Goal: Task Accomplishment & Management: Manage account settings

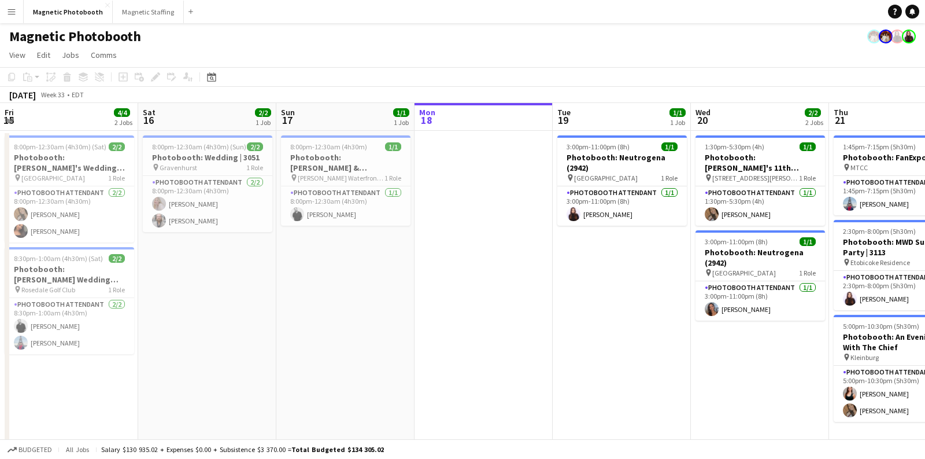
scroll to position [0, 276]
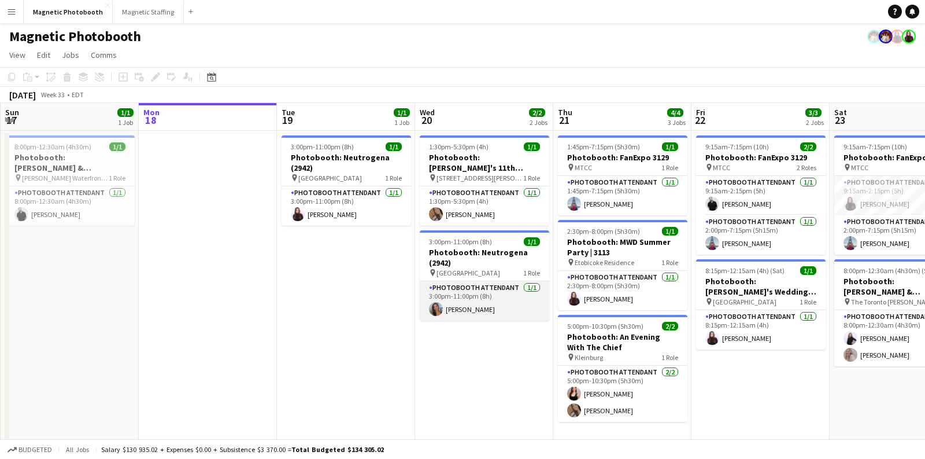
click at [459, 304] on app-card-role "Photobooth Attendant 1/1 3:00pm-11:00pm (8h) Diana Michailidis" at bounding box center [485, 300] width 130 height 39
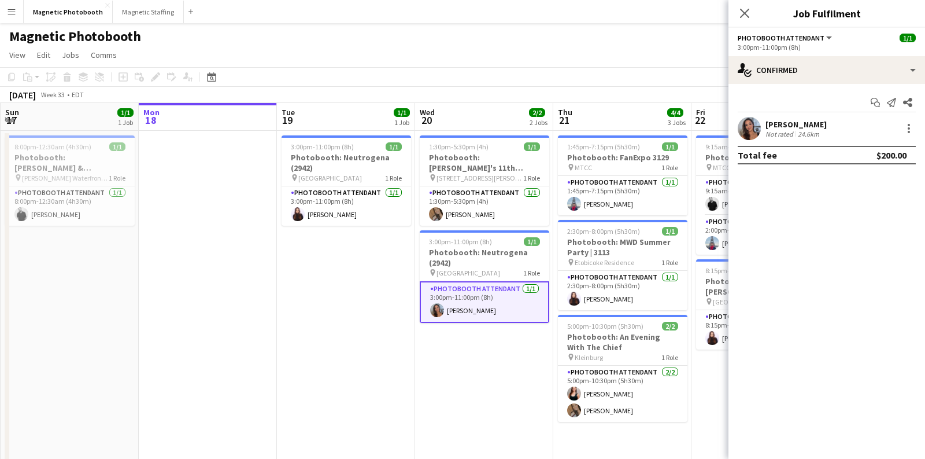
drag, startPoint x: 825, startPoint y: 122, endPoint x: 766, endPoint y: 123, distance: 59.0
click at [766, 123] on div "Diana Michailidis Not rated 24.6km" at bounding box center [827, 128] width 197 height 23
copy div "[PERSON_NAME]"
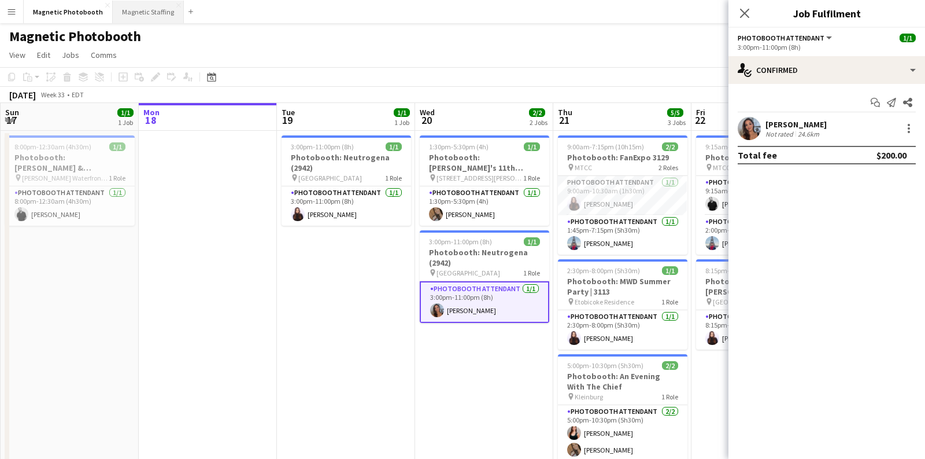
click at [145, 16] on button "Magnetic Staffing Close" at bounding box center [148, 12] width 71 height 23
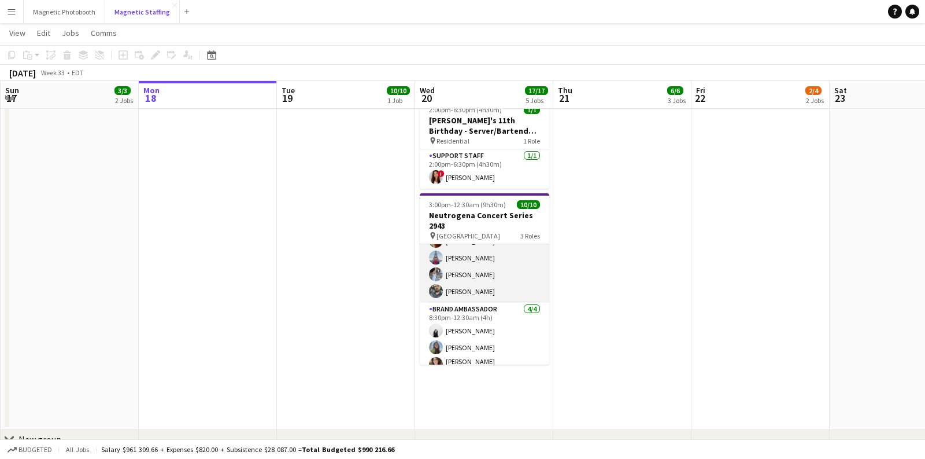
scroll to position [88, 0]
click at [504, 287] on app-card-role "Brand Ambassador 5/5 5:00pm-12:00am (7h) Katelynn Espinosa Mimi Zhang Luccas Co…" at bounding box center [485, 248] width 130 height 106
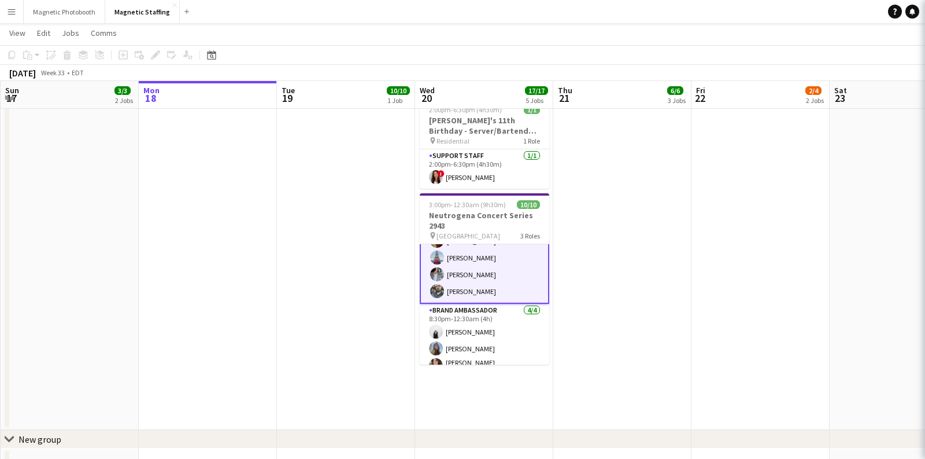
scroll to position [89, 0]
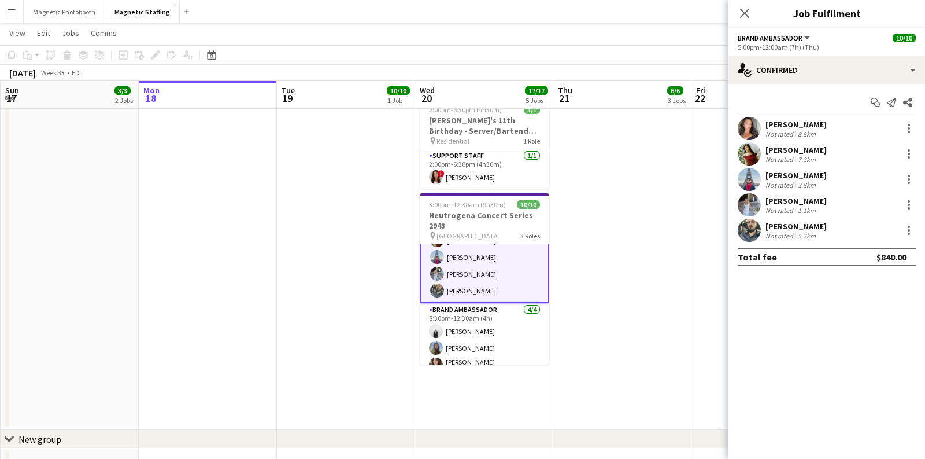
drag, startPoint x: 851, startPoint y: 224, endPoint x: 761, endPoint y: 226, distance: 90.2
click at [761, 226] on div "Amir-Sebastien Shirazi Not rated 5.7km" at bounding box center [827, 230] width 197 height 23
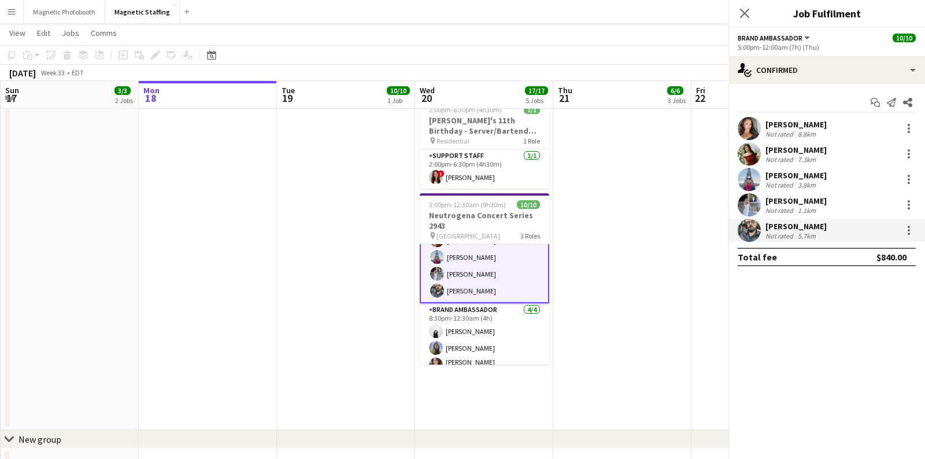
copy div "[PERSON_NAME]"
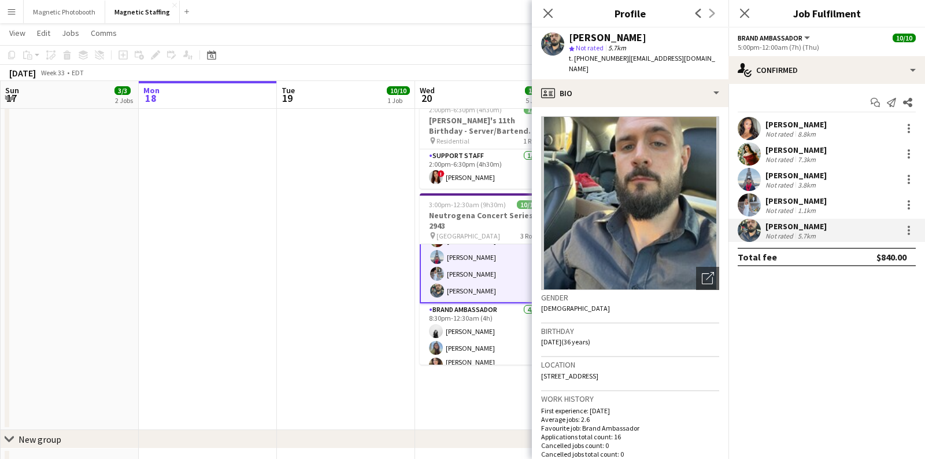
click at [375, 309] on app-date-cell "3:00pm-12:30am (9h30m) (Wed) 10/10 Neutrogena Concert Series 2943 pin Scotiaban…" at bounding box center [346, 103] width 138 height 654
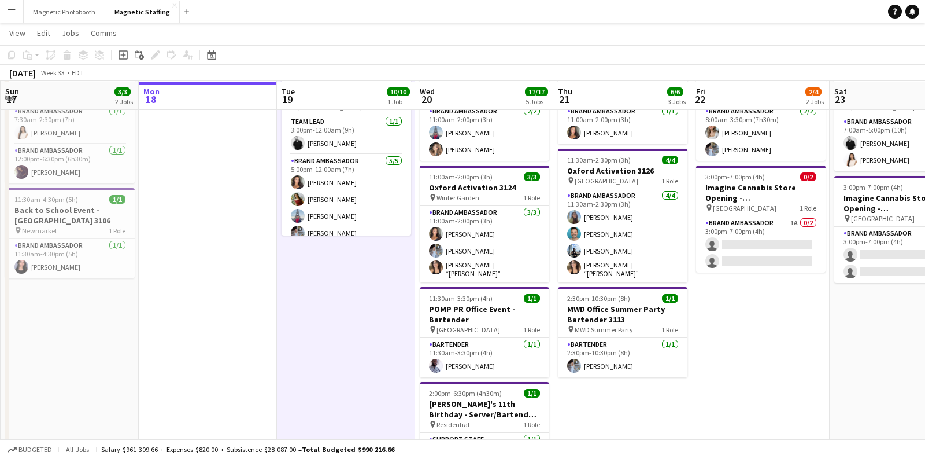
scroll to position [74, 0]
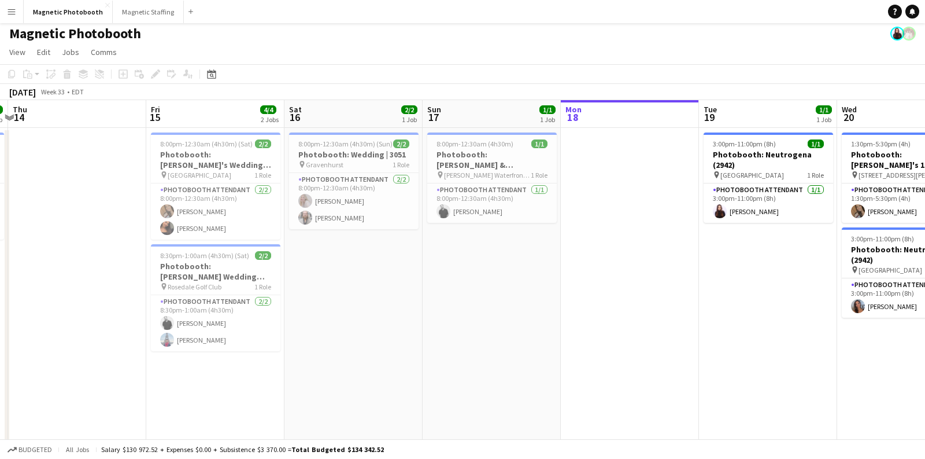
scroll to position [0, 261]
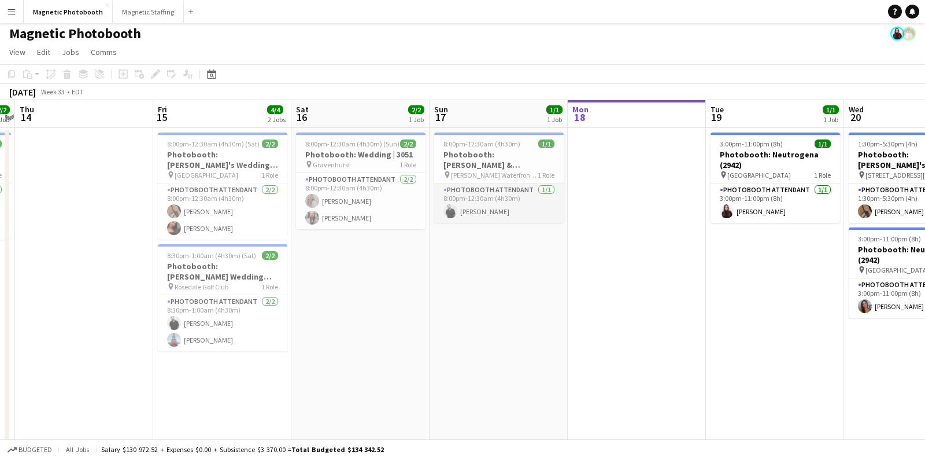
click at [490, 217] on app-card-role "Photobooth Attendant 1/1 8:00pm-12:30am (4h30m) jean-philippe roy" at bounding box center [499, 202] width 130 height 39
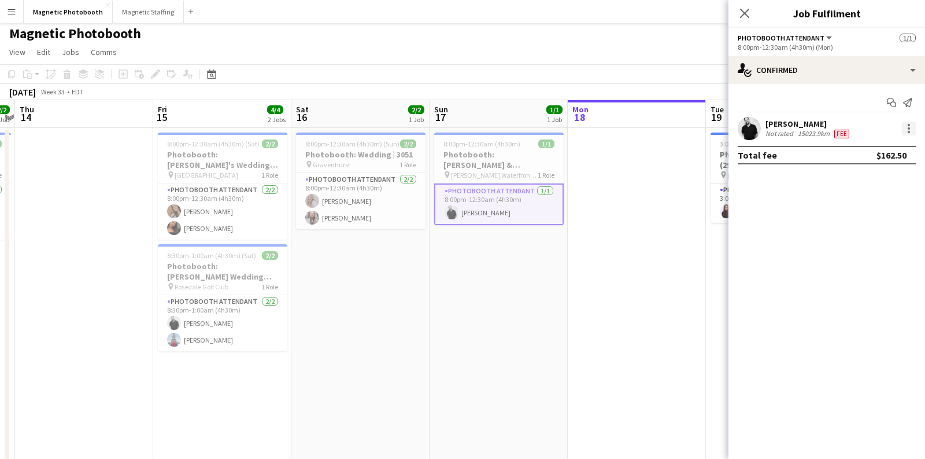
click at [906, 130] on div at bounding box center [909, 128] width 14 height 14
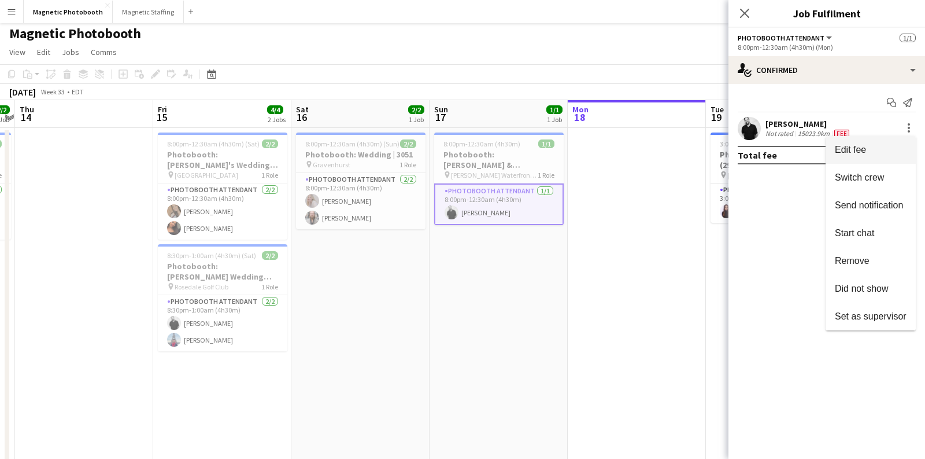
click at [899, 146] on span "Edit fee" at bounding box center [871, 150] width 72 height 10
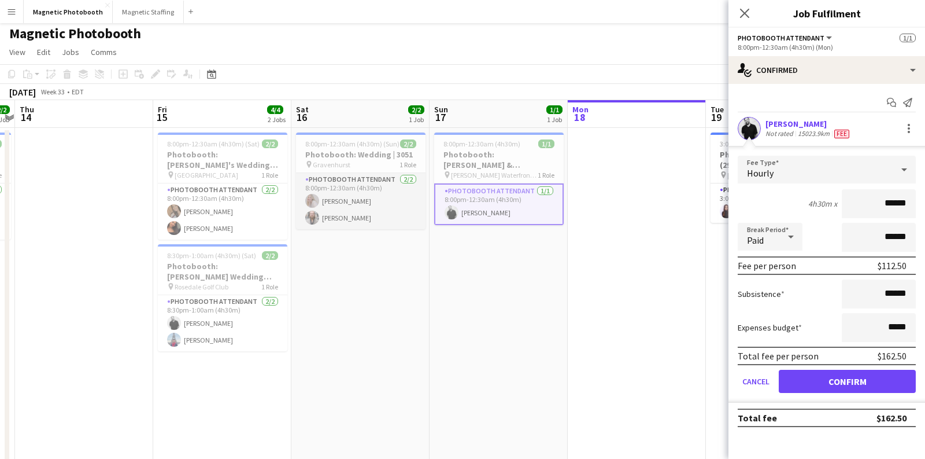
click at [324, 212] on app-card-role "Photobooth Attendant 2/2 8:00pm-12:30am (4h30m) Roxanna Cyganek Michael Brynkus" at bounding box center [361, 201] width 130 height 56
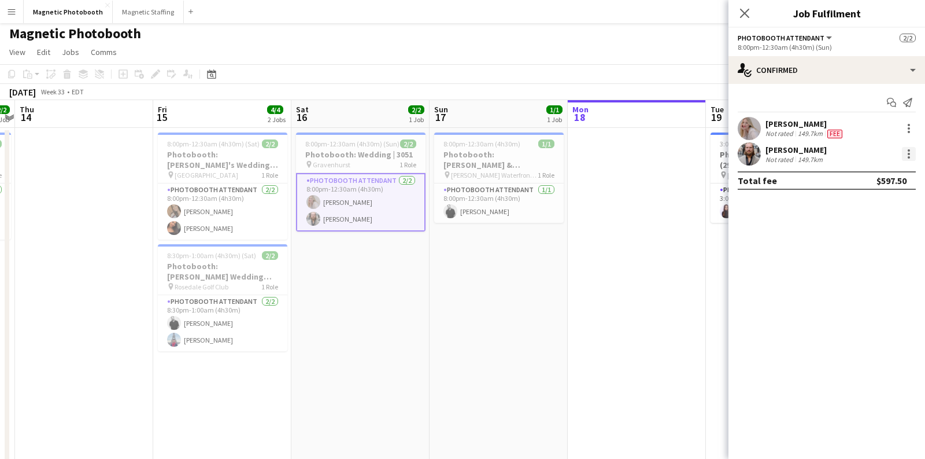
click at [909, 158] on div at bounding box center [909, 157] width 2 height 2
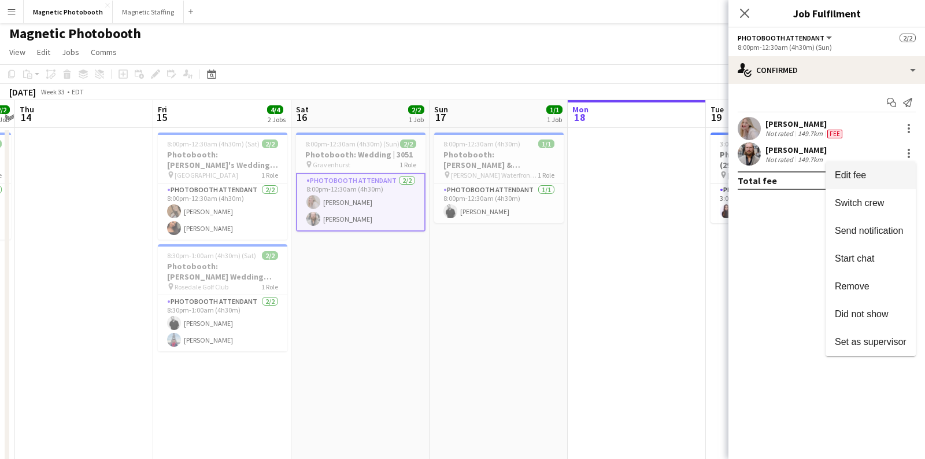
click at [888, 172] on span "Edit fee" at bounding box center [871, 175] width 72 height 10
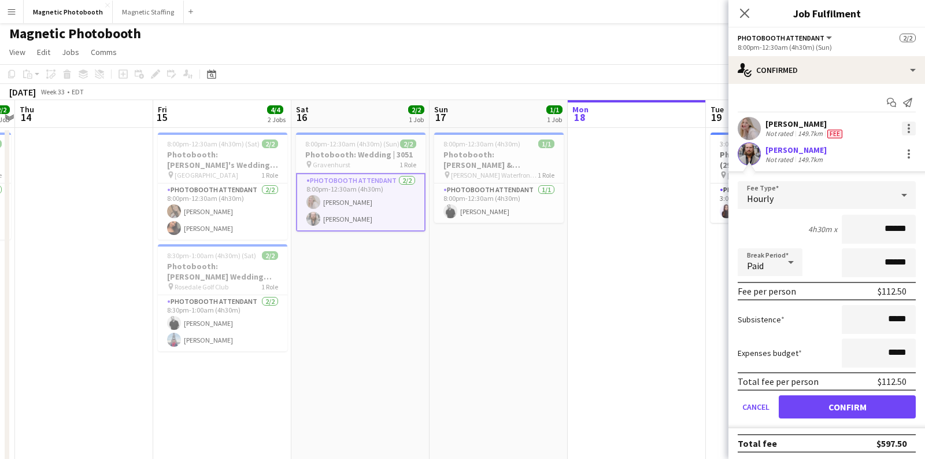
click at [909, 128] on div at bounding box center [909, 128] width 2 height 2
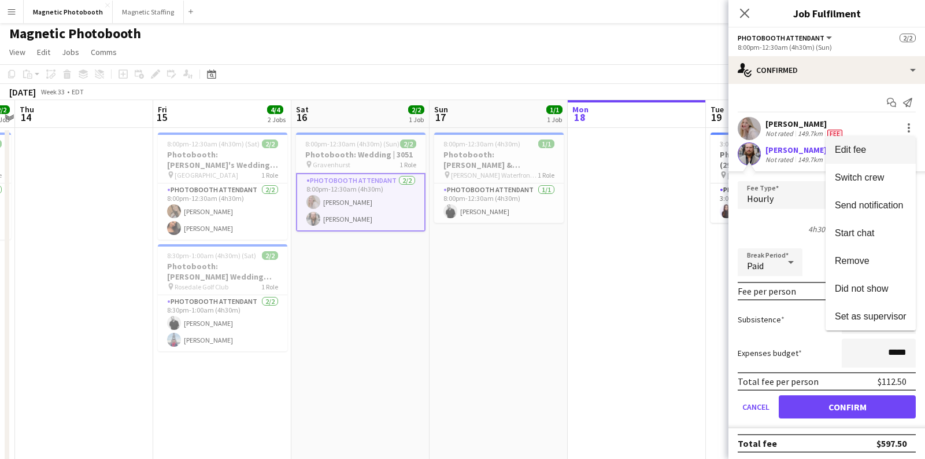
click at [900, 152] on span "Edit fee" at bounding box center [871, 150] width 72 height 10
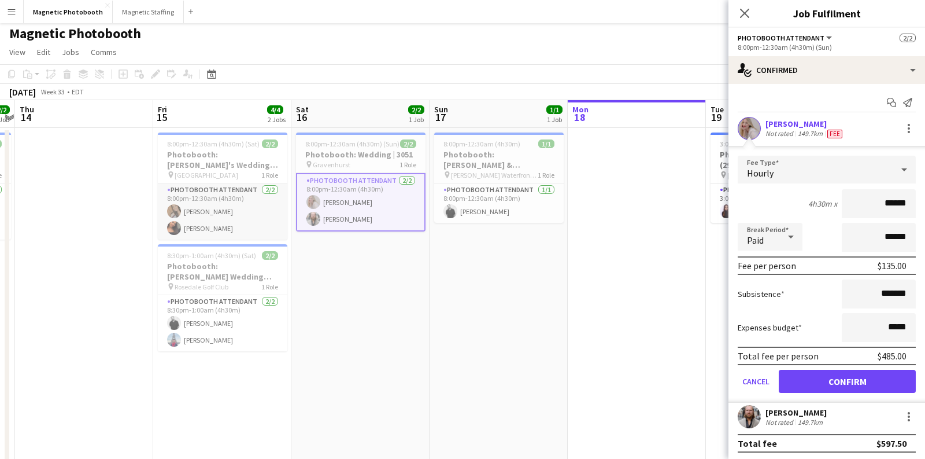
click at [222, 217] on app-card-role "Photobooth Attendant 2/2 8:00pm-12:30am (4h30m) erica Musso Jessica Lopes" at bounding box center [223, 211] width 130 height 56
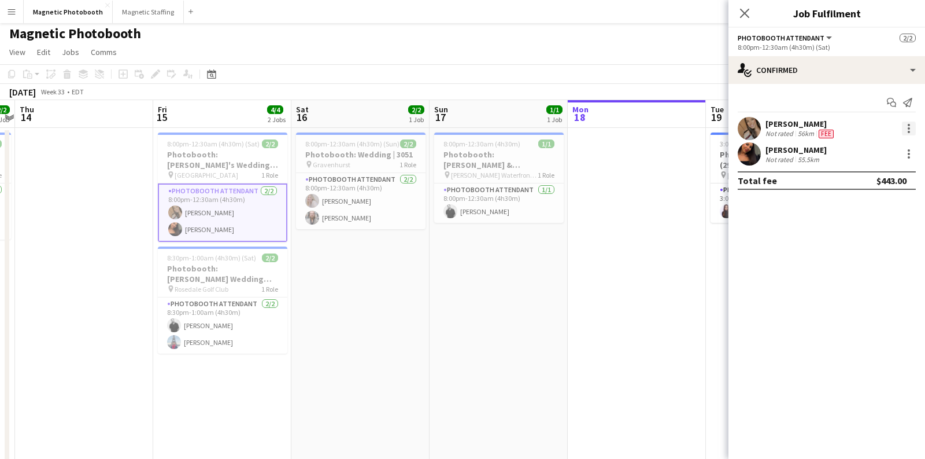
click at [913, 126] on div at bounding box center [909, 128] width 14 height 14
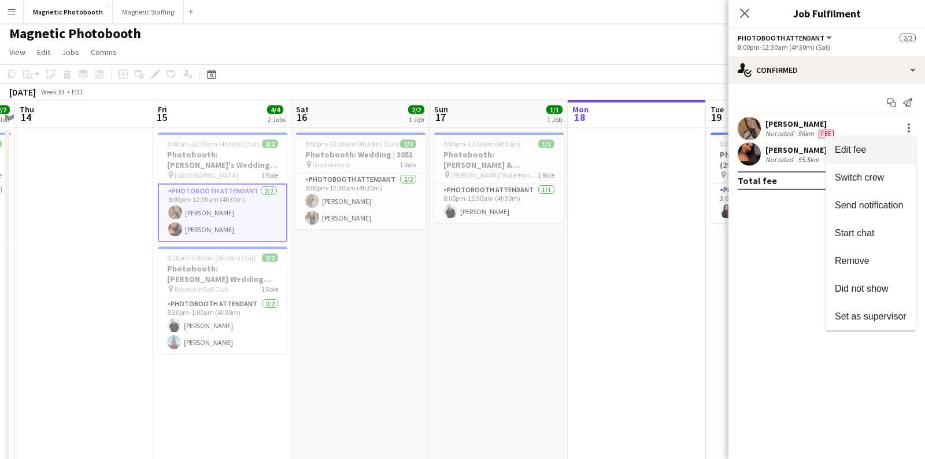
click at [900, 145] on span "Edit fee" at bounding box center [871, 150] width 72 height 10
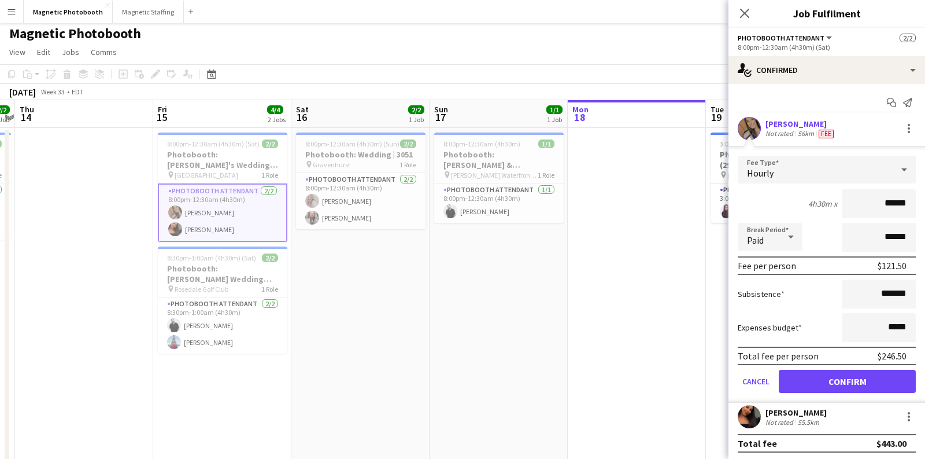
click at [231, 234] on app-card-role "Photobooth Attendant 2/2 8:00pm-12:30am (4h30m) erica Musso Jessica Lopes" at bounding box center [223, 212] width 130 height 58
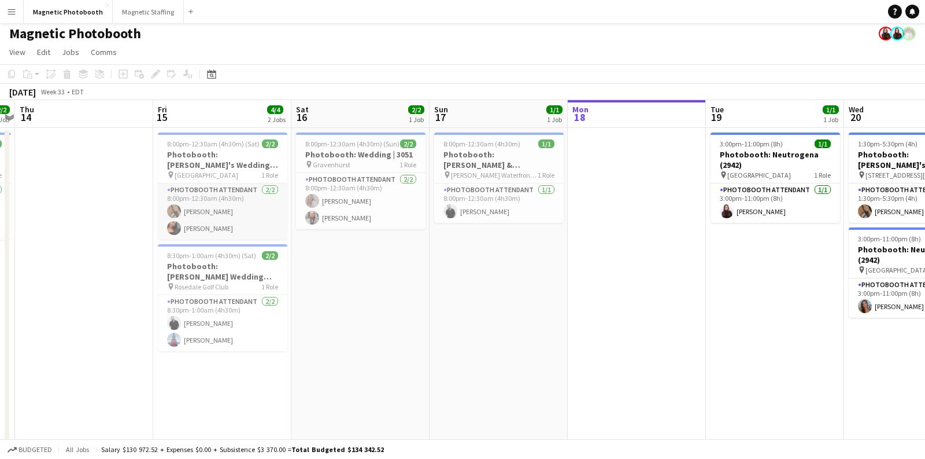
click at [217, 226] on app-card-role "Photobooth Attendant 2/2 8:00pm-12:30am (4h30m) erica Musso Jessica Lopes" at bounding box center [223, 211] width 130 height 56
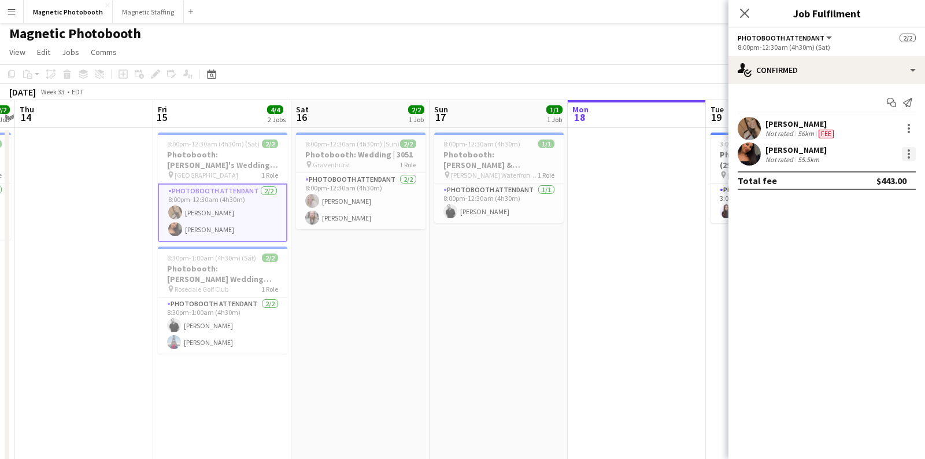
click at [907, 159] on div at bounding box center [909, 154] width 14 height 14
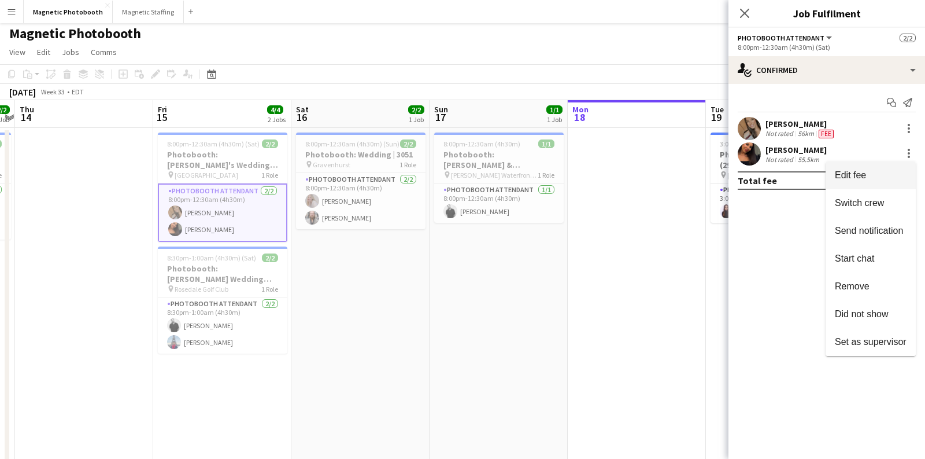
click at [897, 175] on span "Edit fee" at bounding box center [871, 175] width 72 height 10
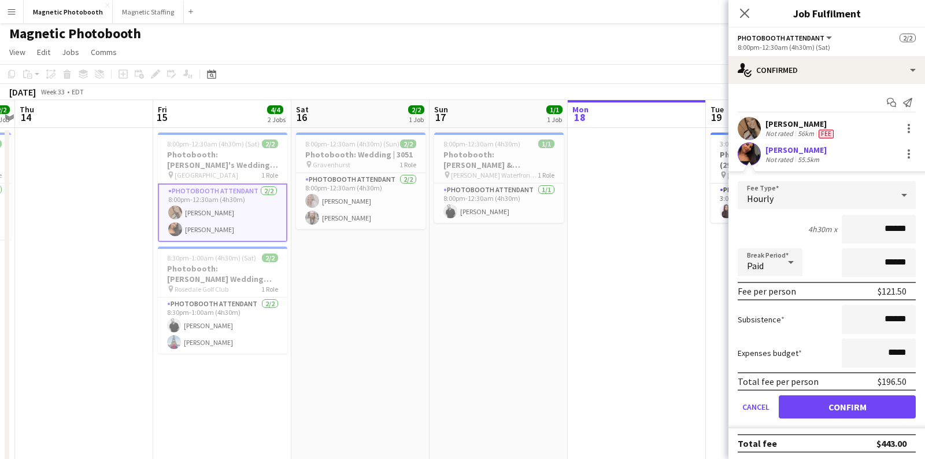
click at [319, 318] on app-date-cell "8:00pm-12:30am (4h30m) (Sun) 2/2 Photobooth: Wedding | 3051 pin Gravenhurst 1 R…" at bounding box center [360, 331] width 138 height 406
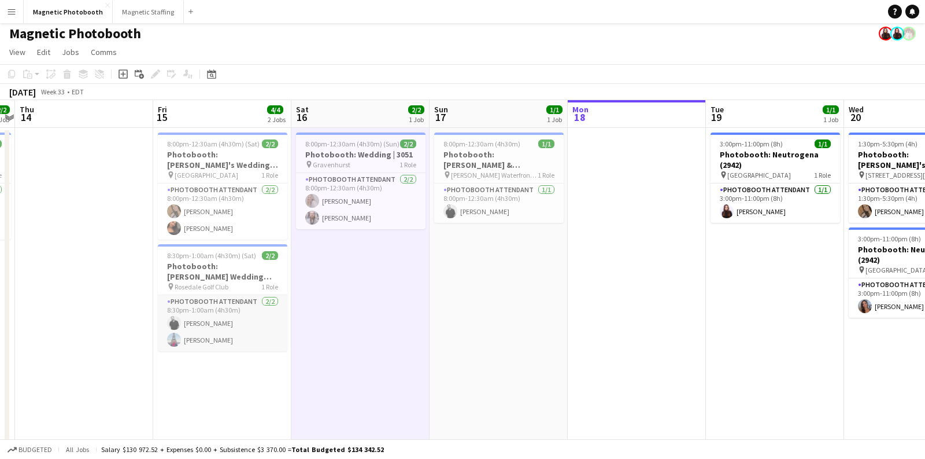
click at [215, 321] on app-card-role "Photobooth Attendant 2/2 8:30pm-1:00am (4h30m) jean-philippe roy Luccas Correia" at bounding box center [223, 323] width 130 height 56
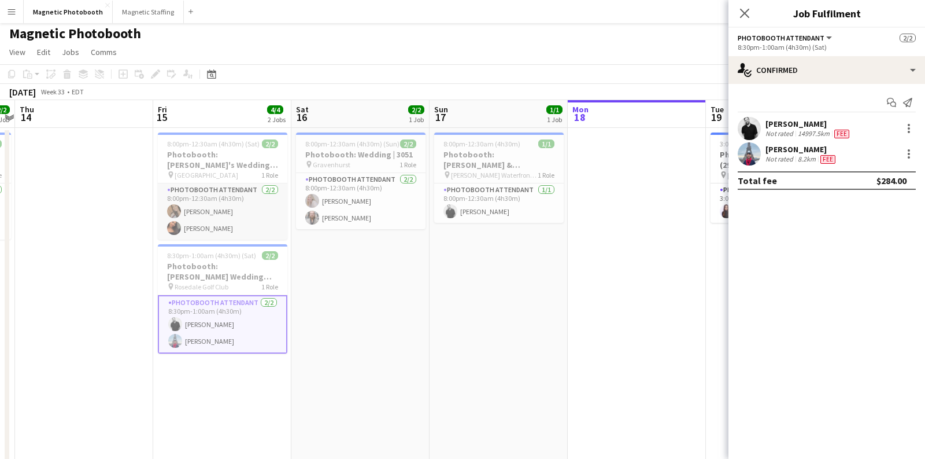
click at [237, 225] on app-card-role "Photobooth Attendant 2/2 8:00pm-12:30am (4h30m) erica Musso Jessica Lopes" at bounding box center [223, 211] width 130 height 56
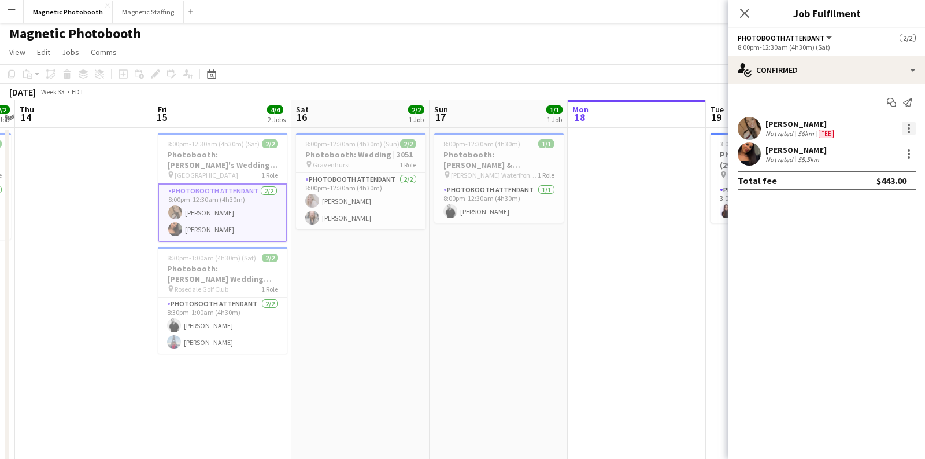
click at [905, 131] on div at bounding box center [909, 128] width 14 height 14
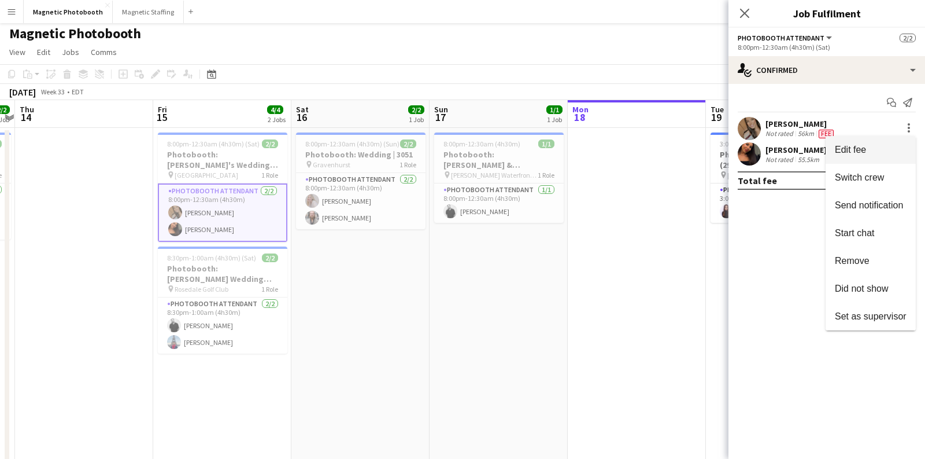
click at [896, 143] on button "Edit fee" at bounding box center [871, 150] width 90 height 28
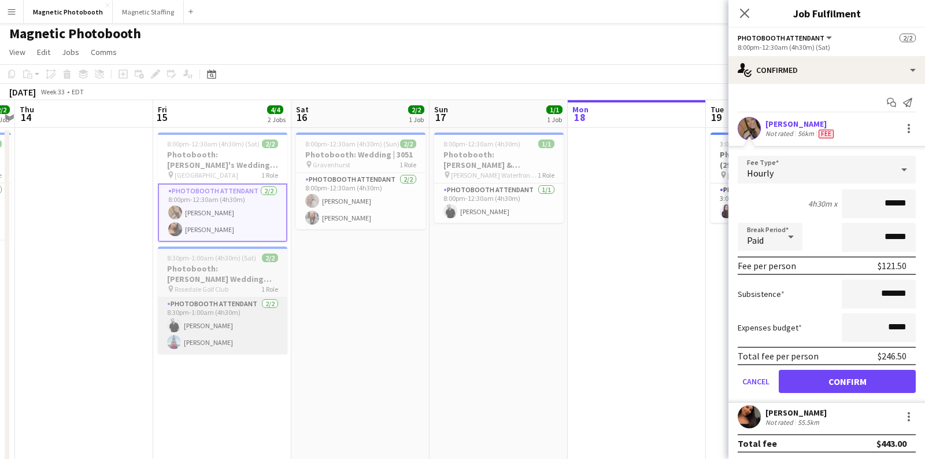
click at [231, 310] on app-card-role "Photobooth Attendant 2/2 8:30pm-1:00am (4h30m) jean-philippe roy Luccas Correia" at bounding box center [223, 325] width 130 height 56
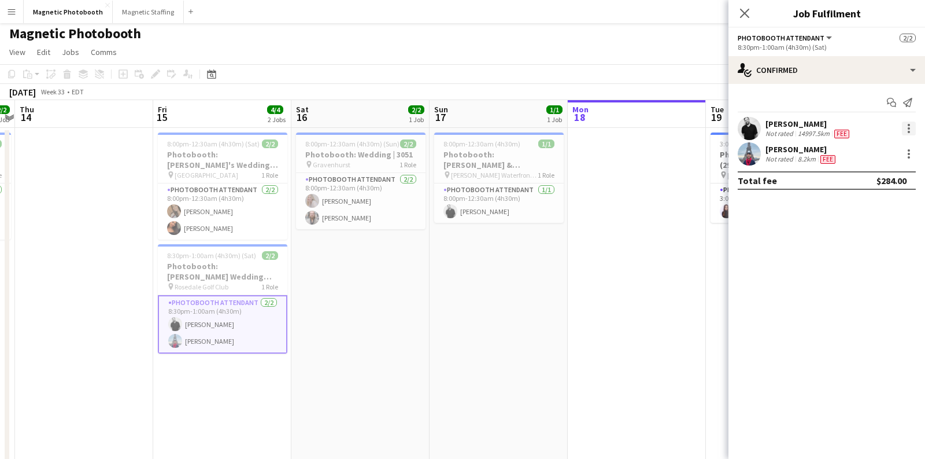
click at [909, 130] on div at bounding box center [909, 128] width 14 height 14
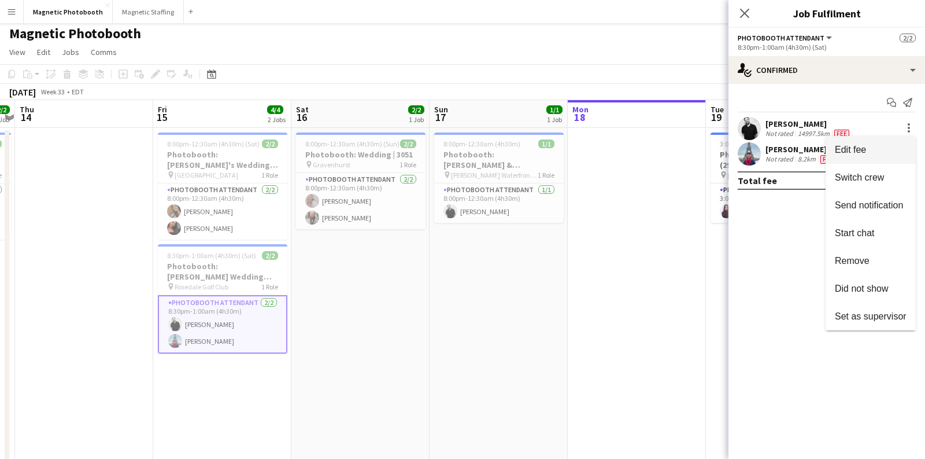
click at [895, 149] on span "Edit fee" at bounding box center [871, 150] width 72 height 10
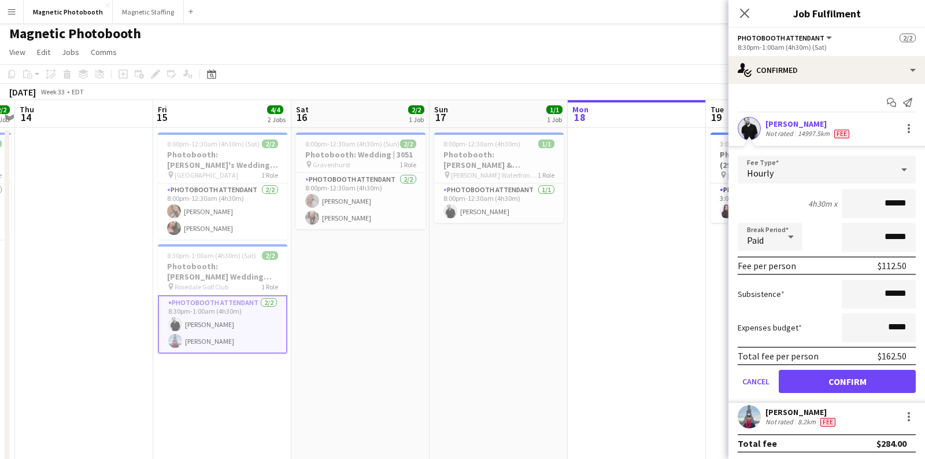
click at [365, 335] on app-date-cell "8:00pm-12:30am (4h30m) (Sun) 2/2 Photobooth: Wedding | 3051 pin Gravenhurst 1 R…" at bounding box center [360, 331] width 138 height 406
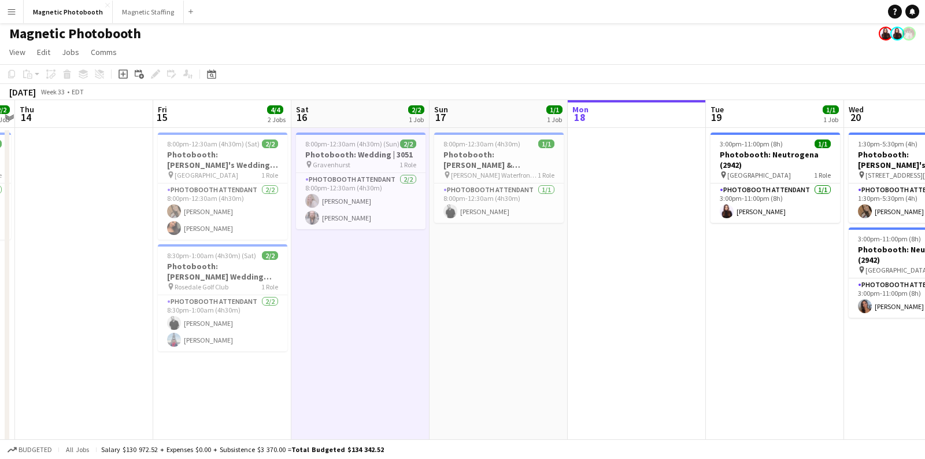
scroll to position [0, 0]
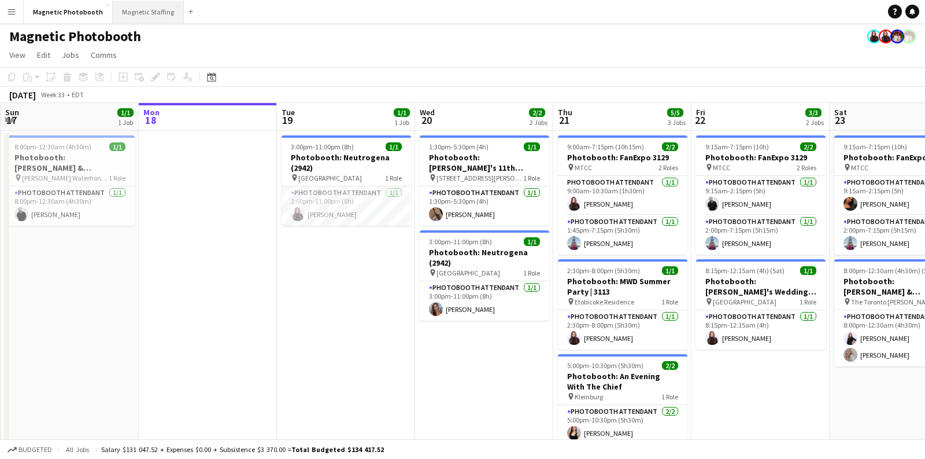
click at [153, 16] on button "Magnetic Staffing Close" at bounding box center [148, 12] width 71 height 23
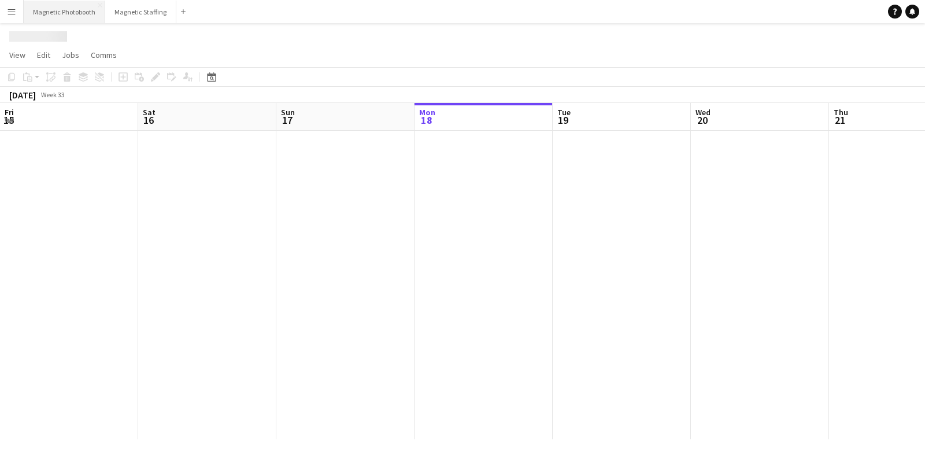
click at [65, 12] on button "Magnetic Photobooth Close" at bounding box center [65, 12] width 82 height 23
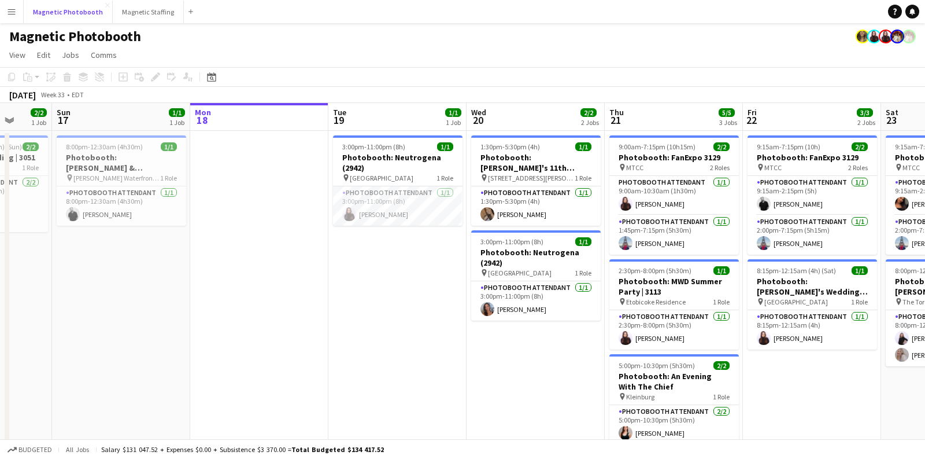
scroll to position [0, 415]
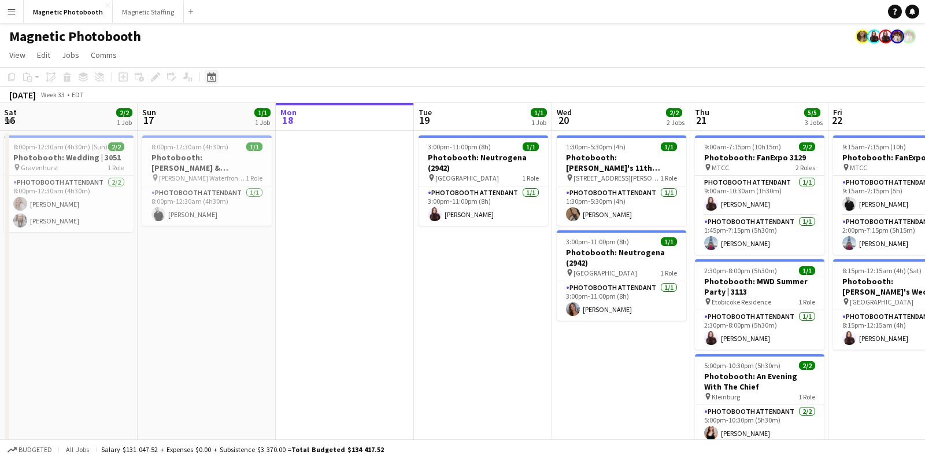
click at [215, 76] on icon at bounding box center [211, 76] width 9 height 9
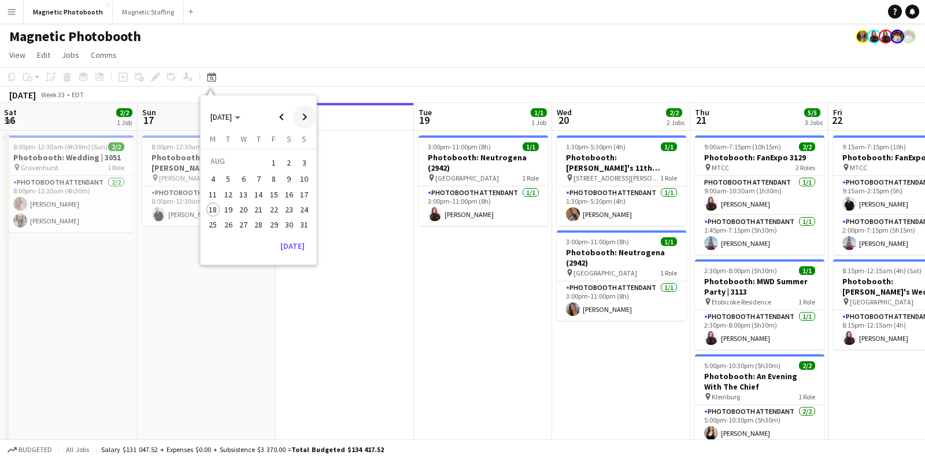
click at [300, 123] on span "Next month" at bounding box center [304, 116] width 23 height 23
click at [261, 178] on span "4" at bounding box center [259, 176] width 14 height 14
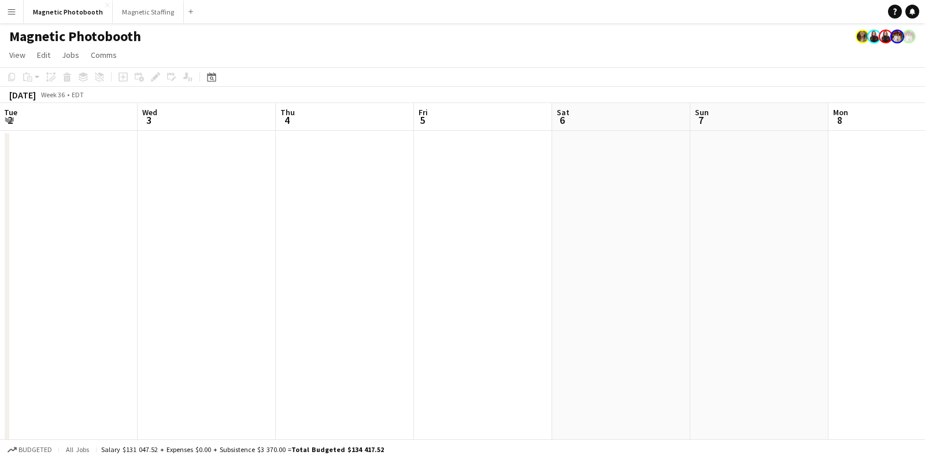
scroll to position [0, 397]
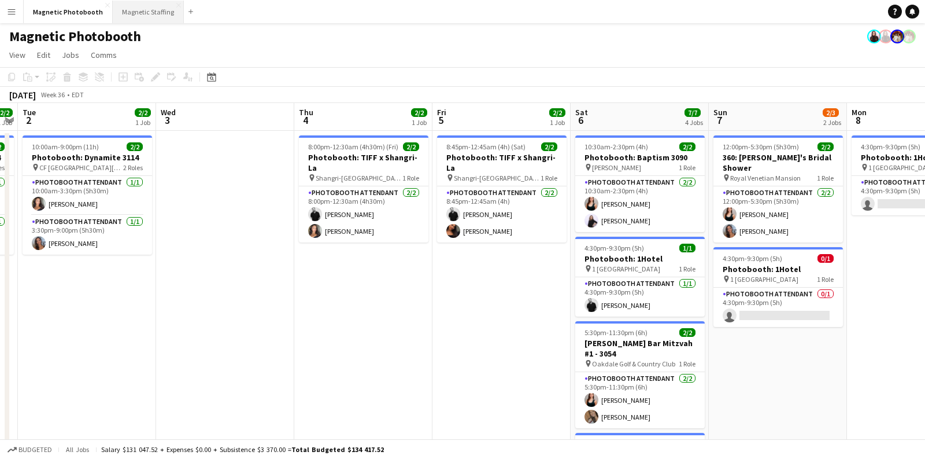
click at [158, 16] on button "Magnetic Staffing Close" at bounding box center [148, 12] width 71 height 23
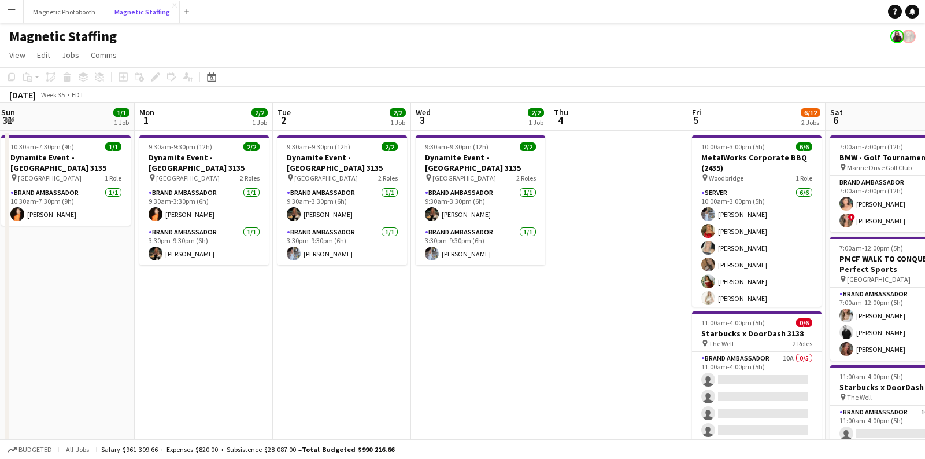
scroll to position [0, 315]
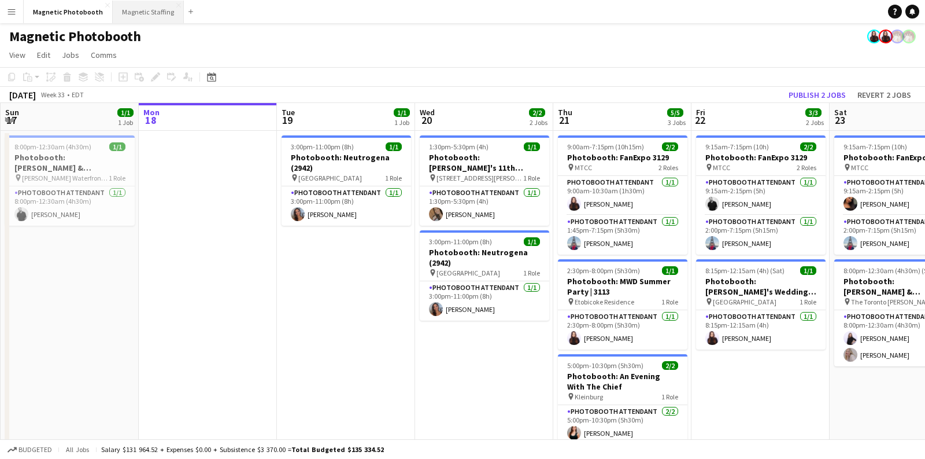
click at [153, 9] on button "Magnetic Staffing Close" at bounding box center [148, 12] width 71 height 23
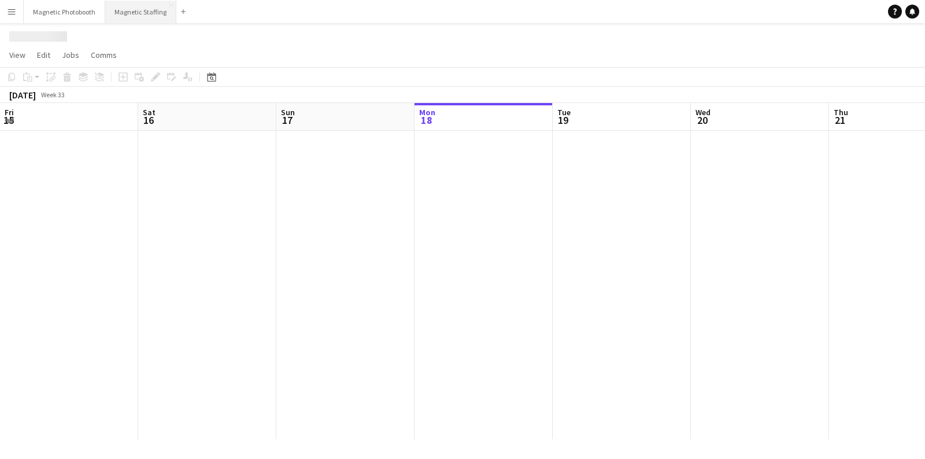
scroll to position [0, 276]
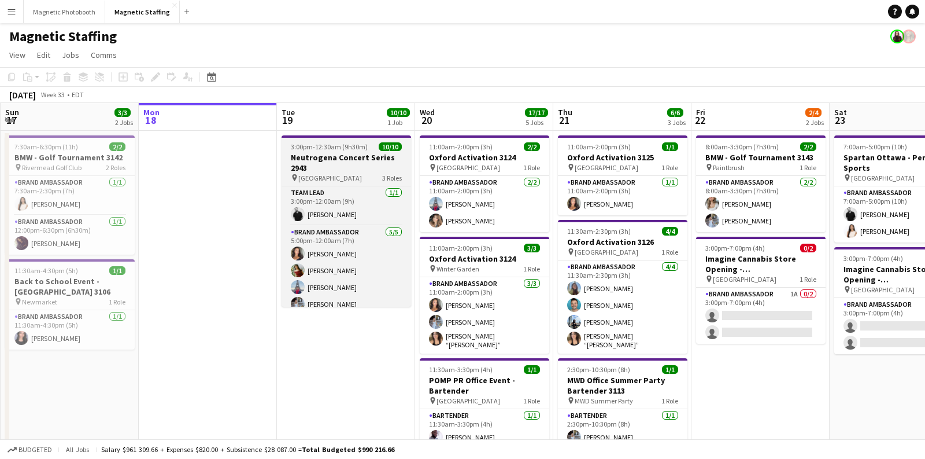
click at [337, 162] on h3 "Neutrogena Concert Series 2943" at bounding box center [347, 162] width 130 height 21
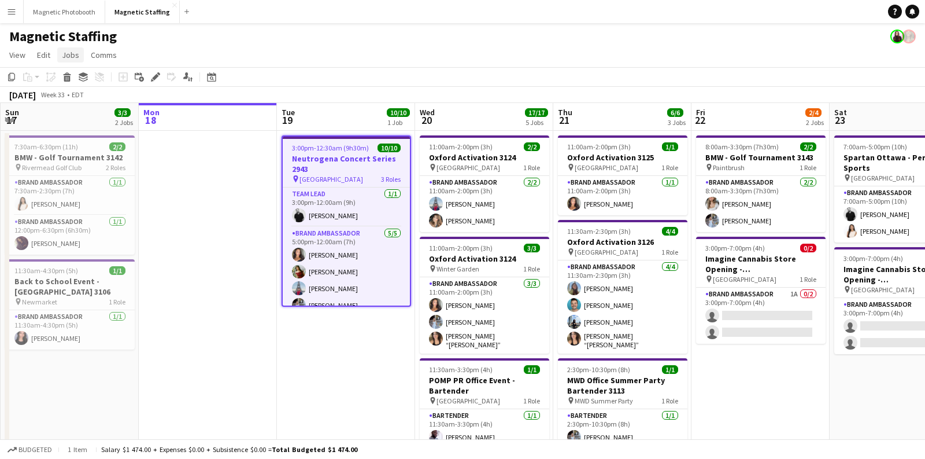
click at [71, 56] on span "Jobs" at bounding box center [70, 55] width 17 height 10
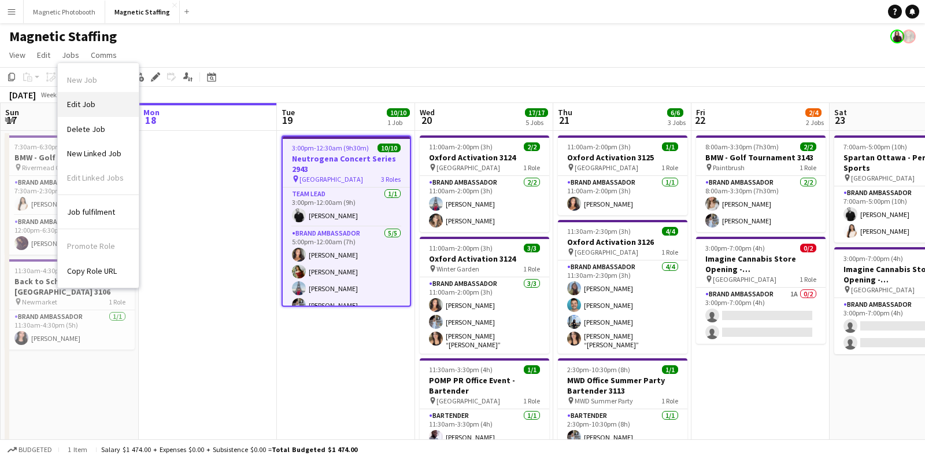
click at [82, 99] on span "Edit Job" at bounding box center [81, 104] width 28 height 10
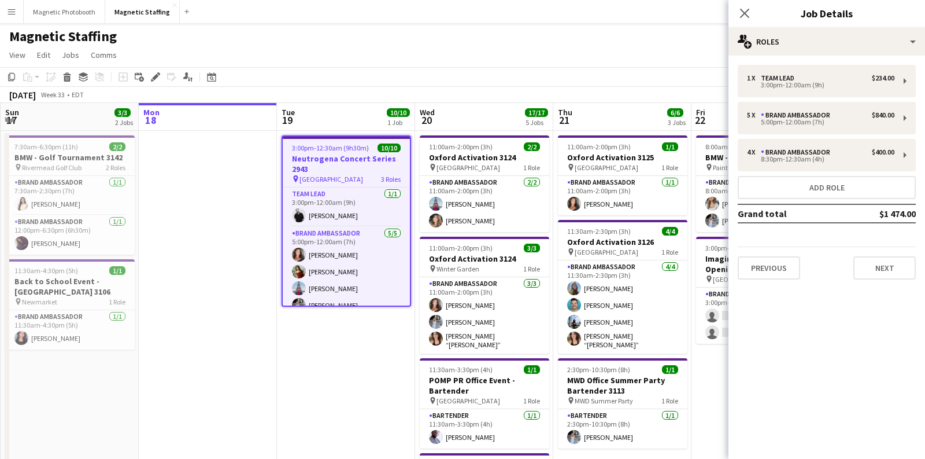
click at [266, 367] on app-date-cell at bounding box center [208, 458] width 138 height 654
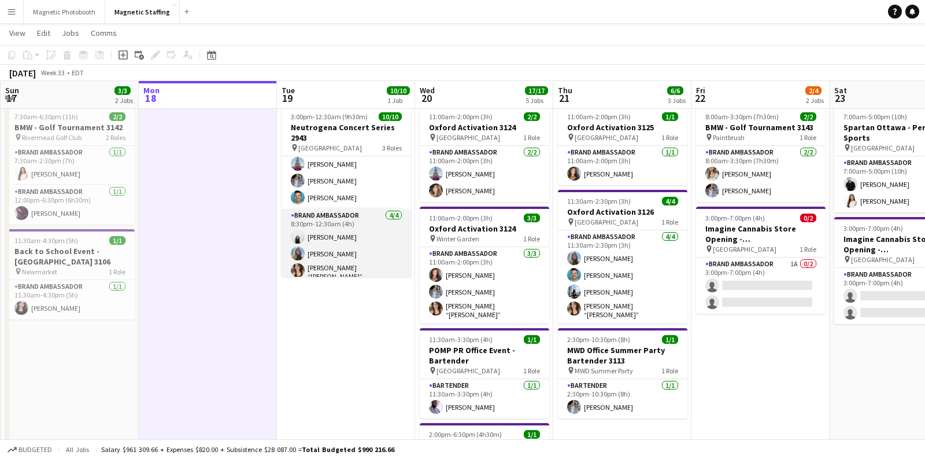
scroll to position [116, 0]
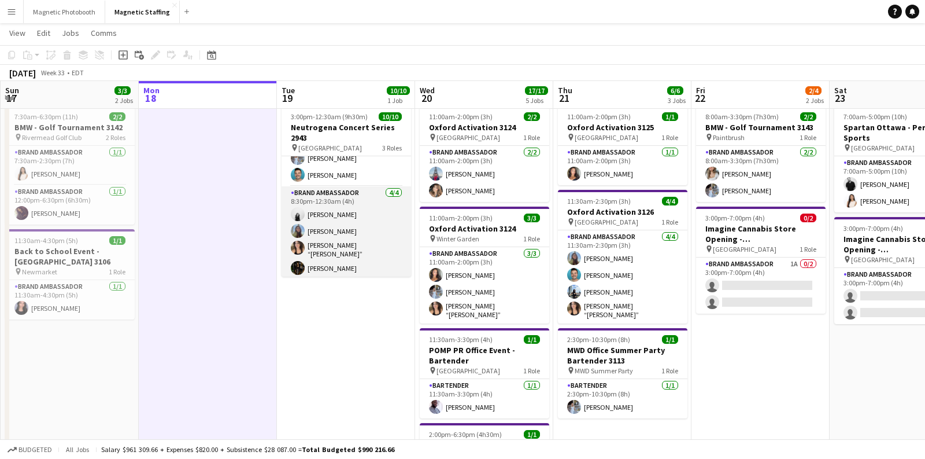
click at [332, 247] on app-card-role "Brand Ambassador 4/4 8:30pm-12:30am (4h) angel kim Maria Motta Nicole “NIKKI” S…" at bounding box center [347, 232] width 130 height 93
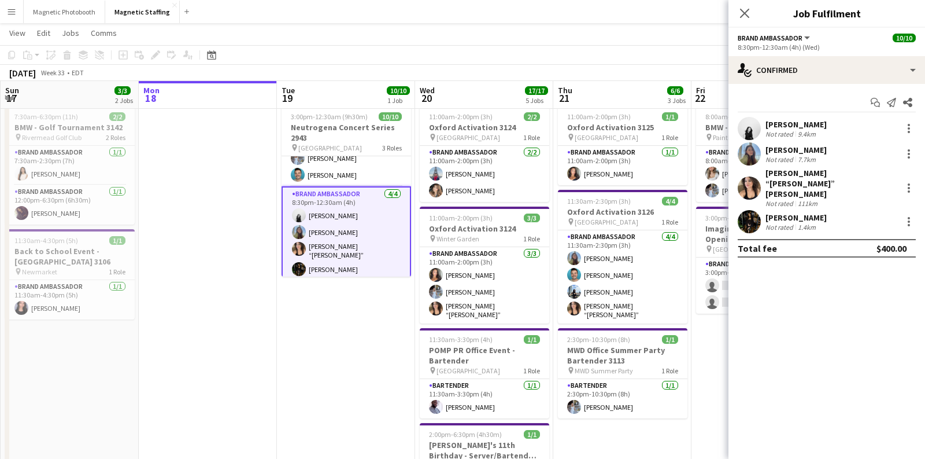
click at [805, 177] on div "Nicole “NIKKI” Schirrmacher" at bounding box center [832, 183] width 132 height 31
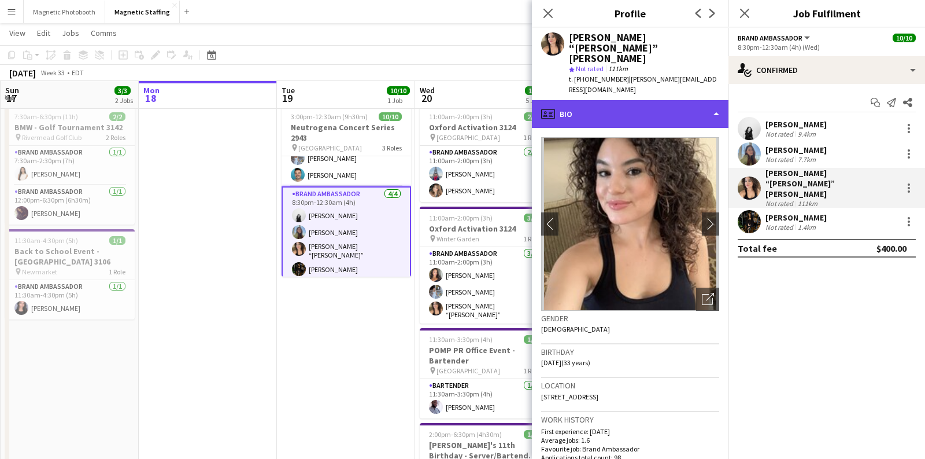
click at [685, 100] on div "profile Bio" at bounding box center [630, 114] width 197 height 28
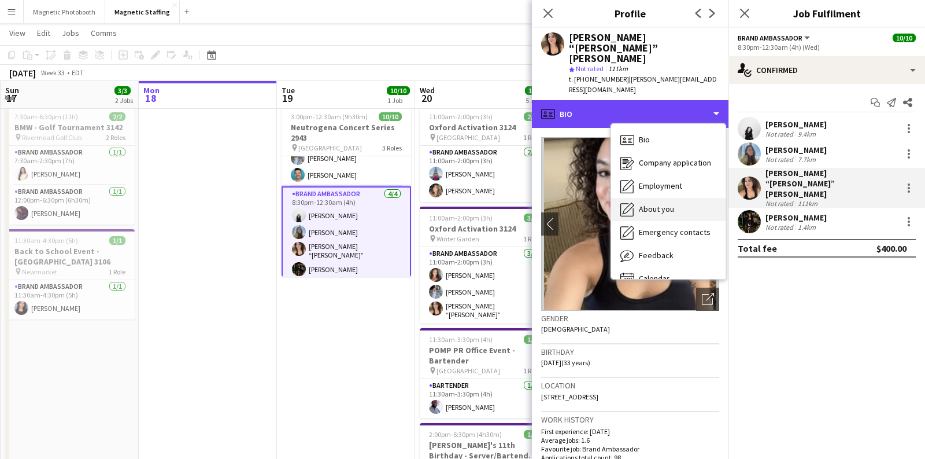
scroll to position [16, 0]
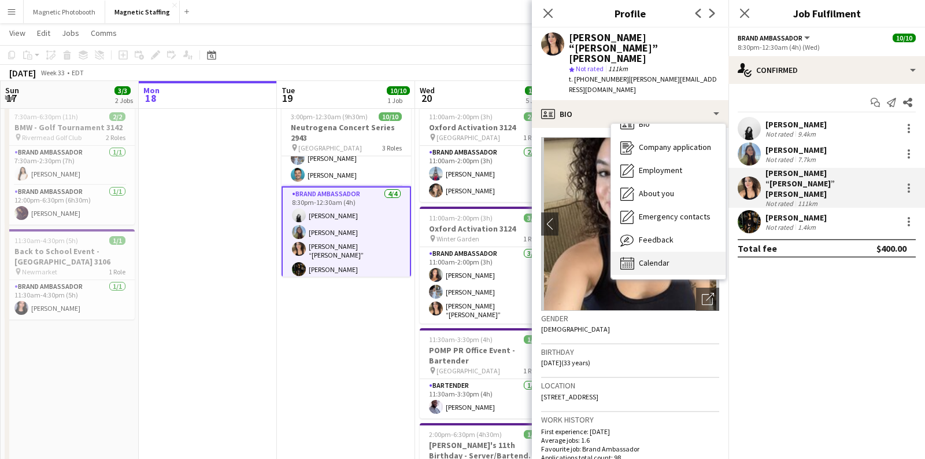
click at [660, 252] on div "Calendar Calendar" at bounding box center [668, 263] width 115 height 23
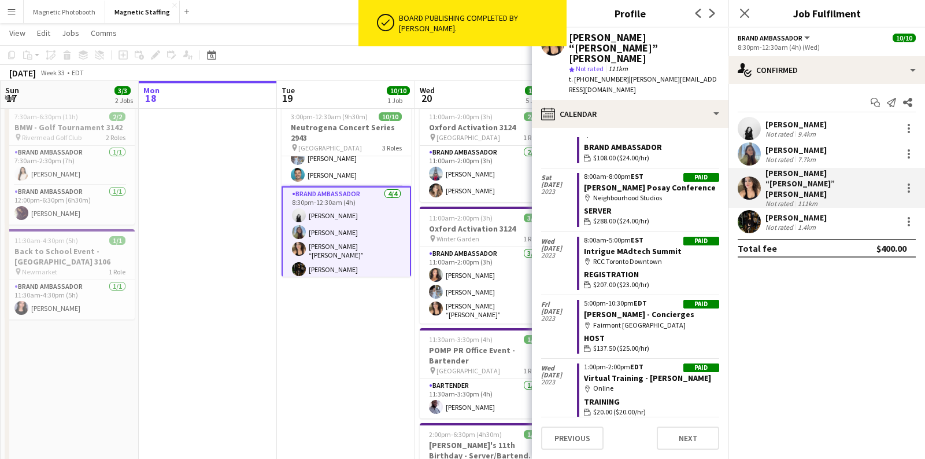
scroll to position [5821, 0]
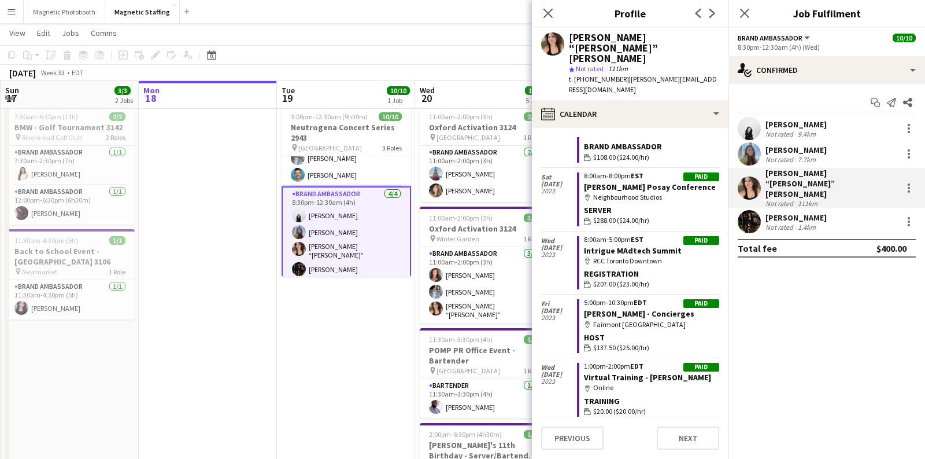
click at [791, 212] on div "[PERSON_NAME]" at bounding box center [796, 217] width 61 height 10
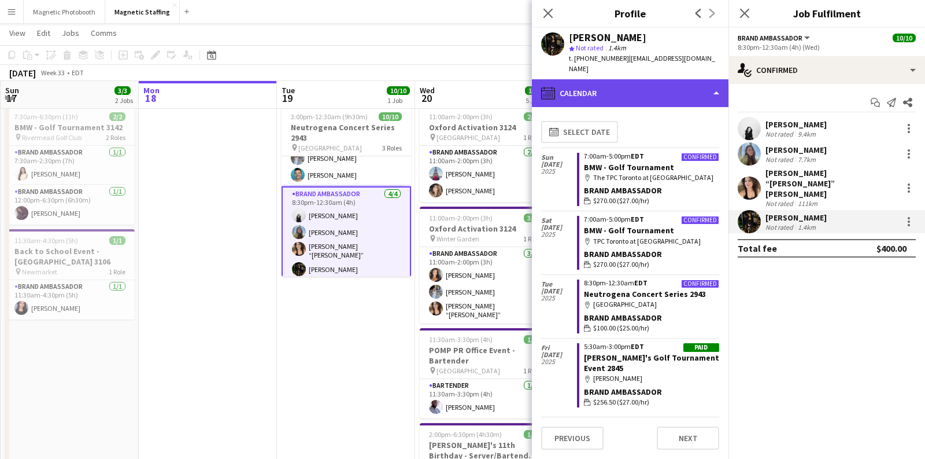
click at [626, 87] on div "calendar-full Calendar" at bounding box center [630, 93] width 197 height 28
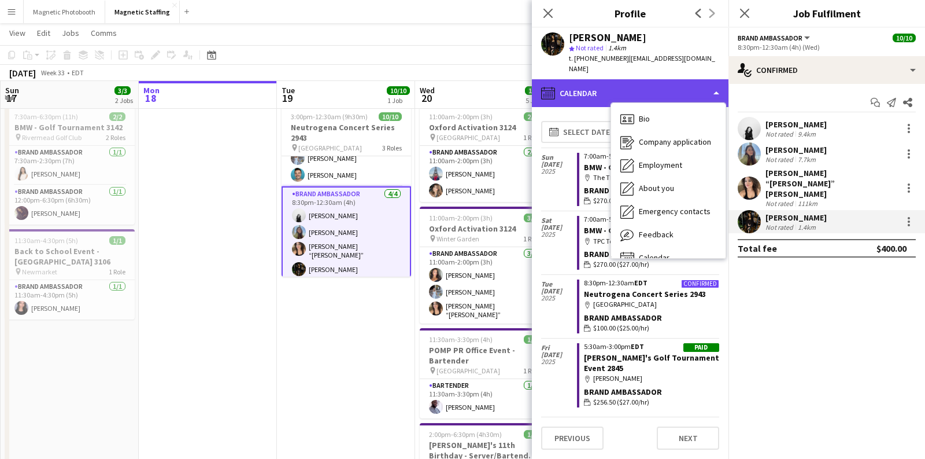
click at [603, 86] on div "calendar-full Calendar" at bounding box center [630, 93] width 197 height 28
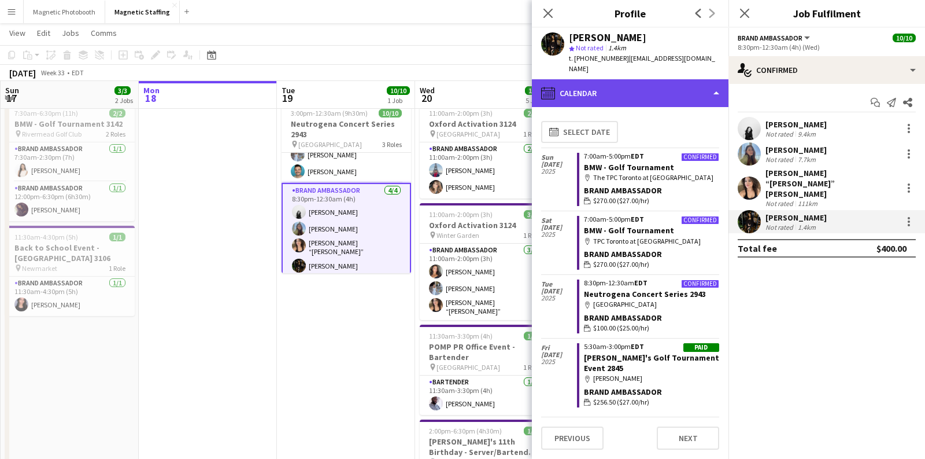
scroll to position [32, 0]
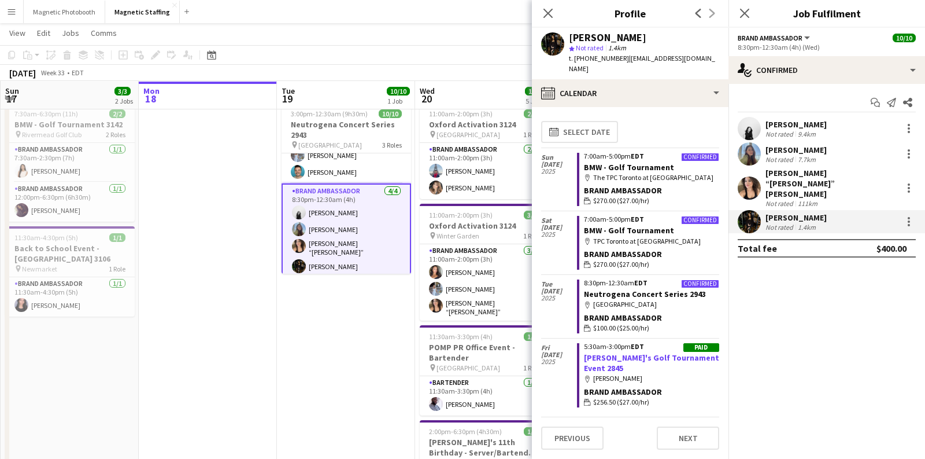
click at [616, 352] on link "Cheif's Golf Tournament Event 2845" at bounding box center [651, 362] width 135 height 21
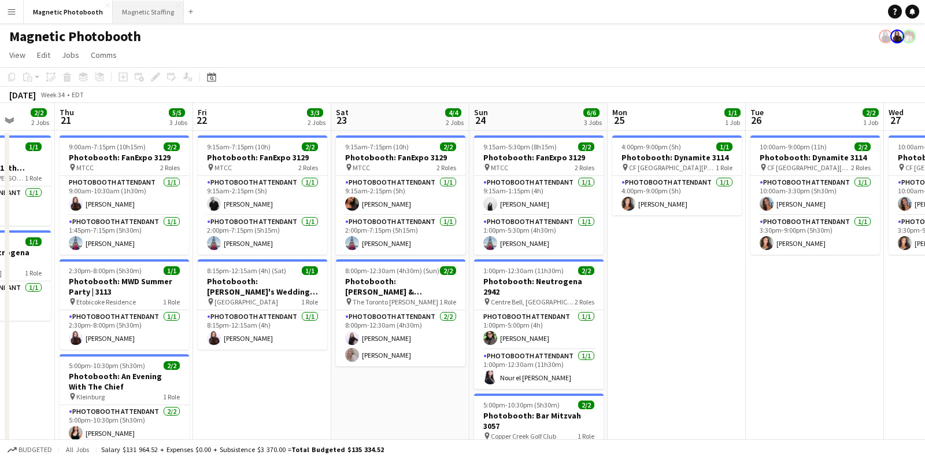
click at [153, 14] on button "Magnetic Staffing Close" at bounding box center [148, 12] width 71 height 23
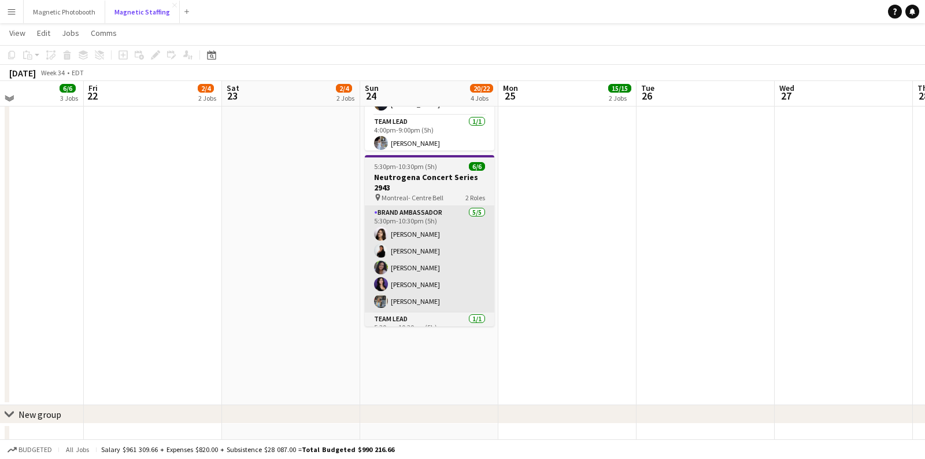
scroll to position [392, 0]
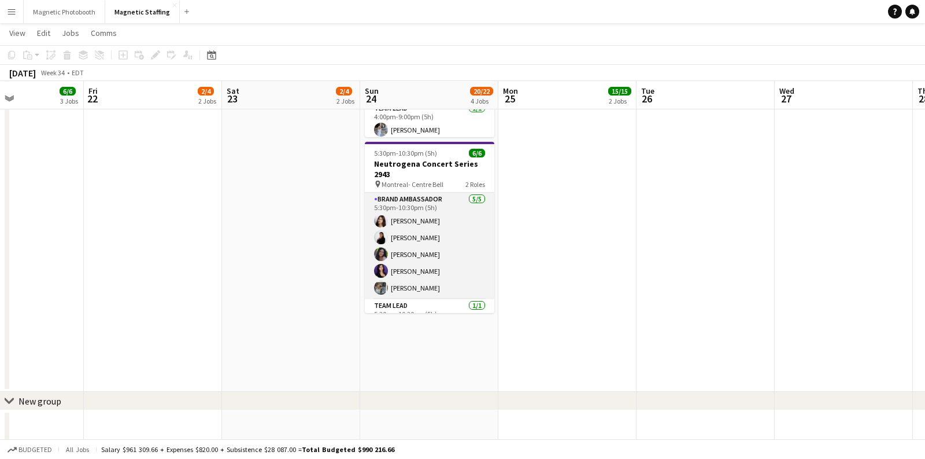
click at [434, 221] on app-card-role "Brand Ambassador [DATE] 5:30pm-10:30pm (5h) [PERSON_NAME] [PERSON_NAME] [PERSON…" at bounding box center [430, 246] width 130 height 106
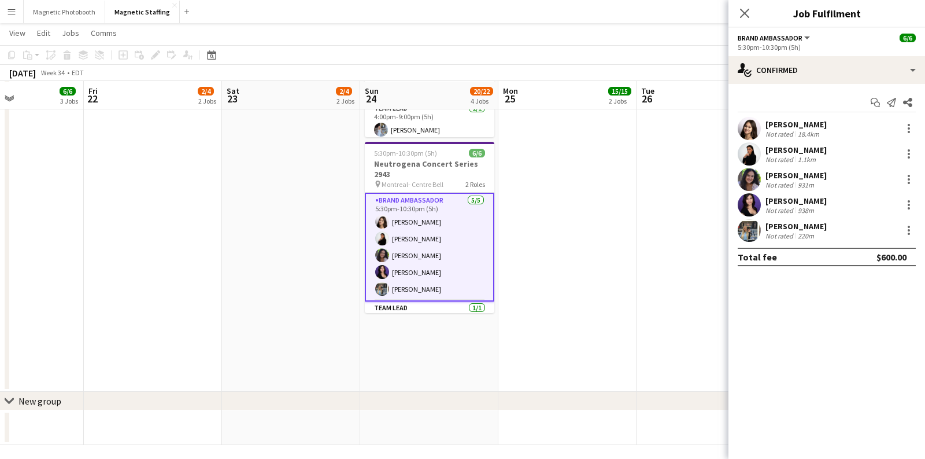
drag, startPoint x: 831, startPoint y: 120, endPoint x: 765, endPoint y: 120, distance: 66.5
click at [765, 120] on div "[PERSON_NAME] Not rated 18.4km" at bounding box center [827, 128] width 197 height 23
copy div "[PERSON_NAME]"
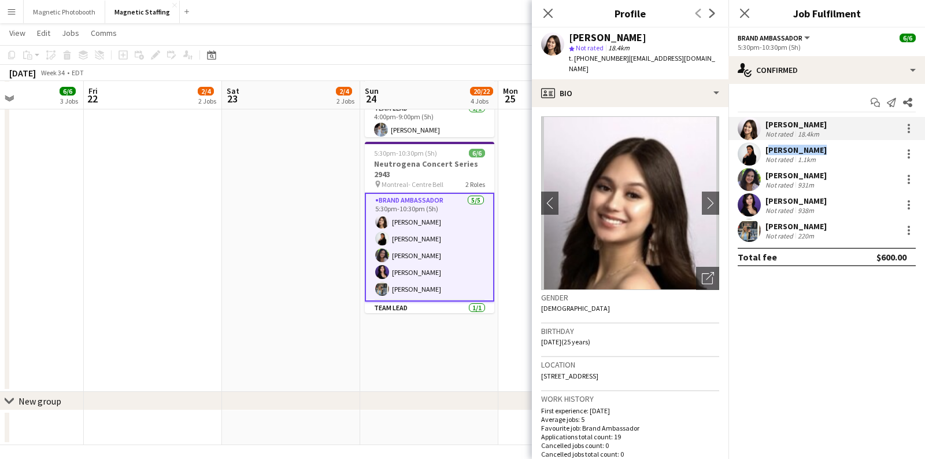
drag, startPoint x: 833, startPoint y: 150, endPoint x: 764, endPoint y: 151, distance: 68.8
click at [764, 151] on div "[PERSON_NAME] Not rated 1.1km" at bounding box center [827, 153] width 197 height 23
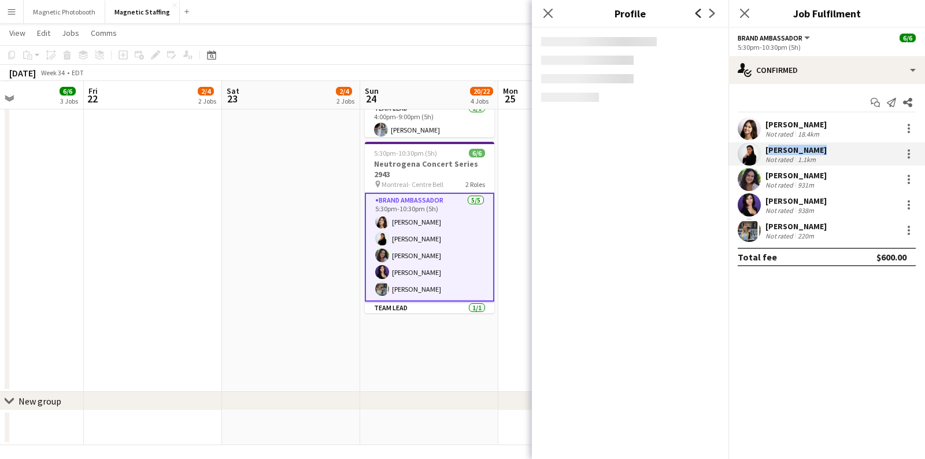
copy div "[PERSON_NAME]"
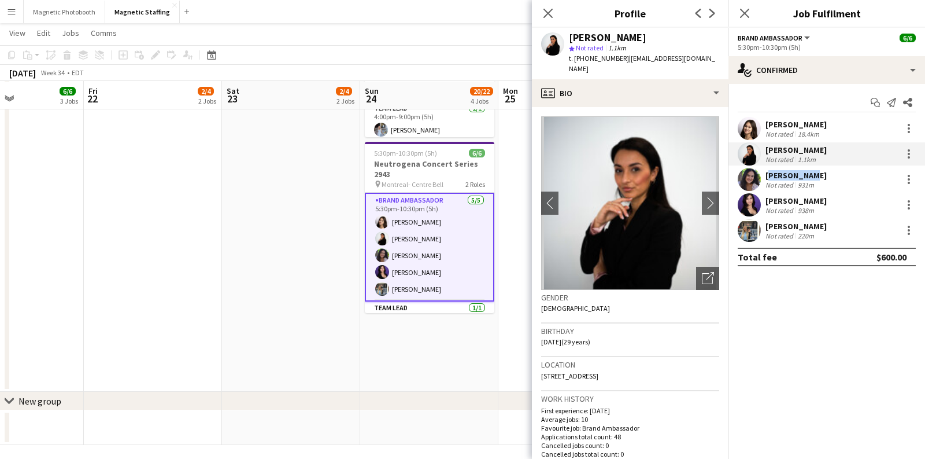
drag, startPoint x: 818, startPoint y: 174, endPoint x: 767, endPoint y: 174, distance: 50.9
click at [767, 174] on div "[PERSON_NAME] Not rated 931m" at bounding box center [827, 179] width 197 height 23
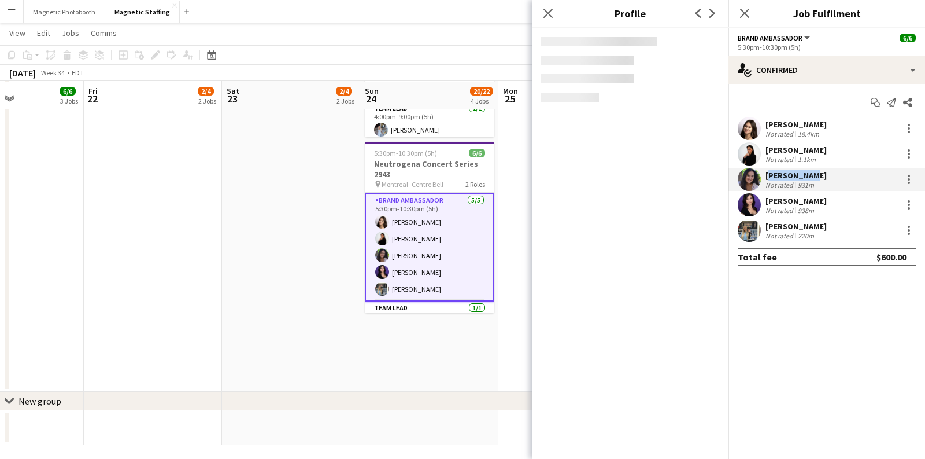
copy div "[PERSON_NAME]"
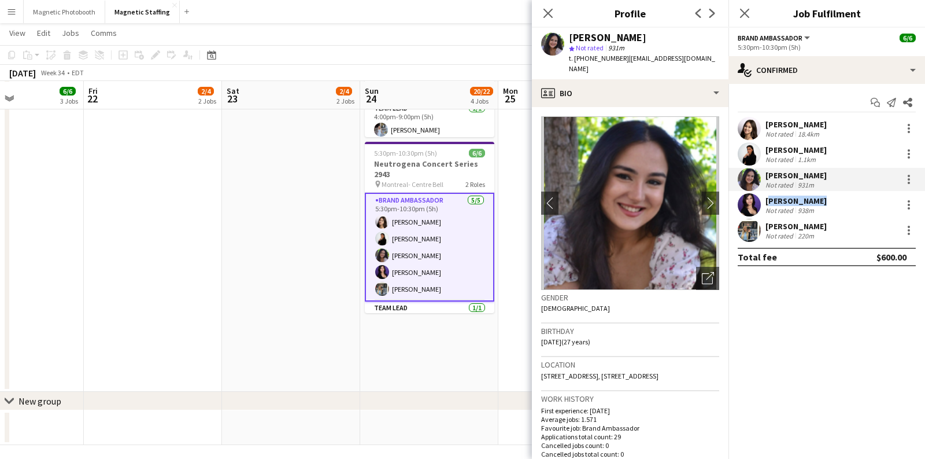
drag, startPoint x: 810, startPoint y: 200, endPoint x: 764, endPoint y: 199, distance: 45.7
click at [764, 199] on div "[PERSON_NAME] Not rated 938m" at bounding box center [827, 204] width 197 height 23
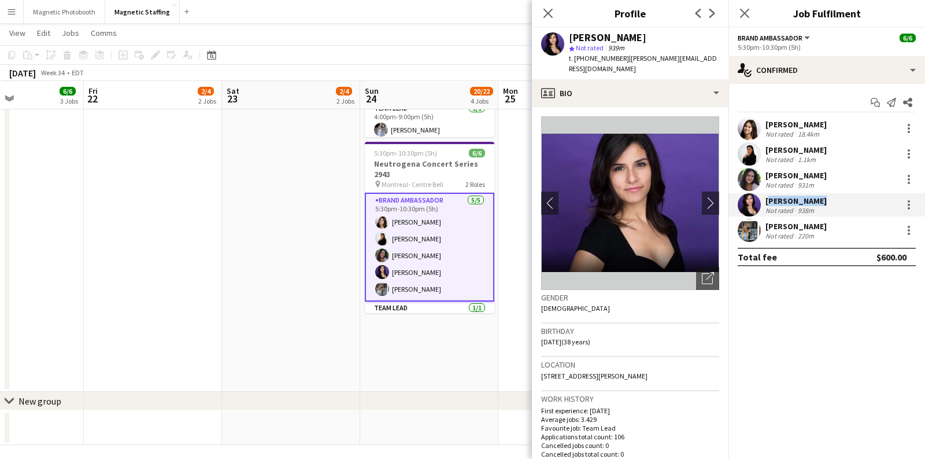
copy div "[PERSON_NAME]"
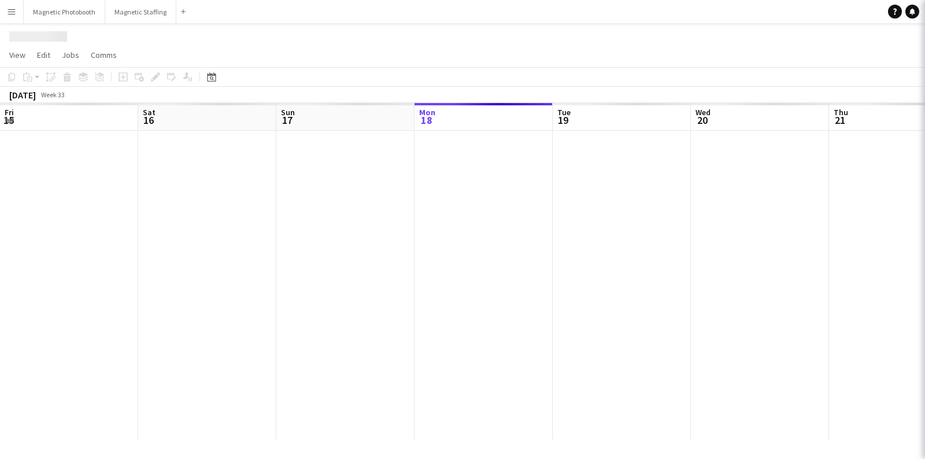
scroll to position [0, 276]
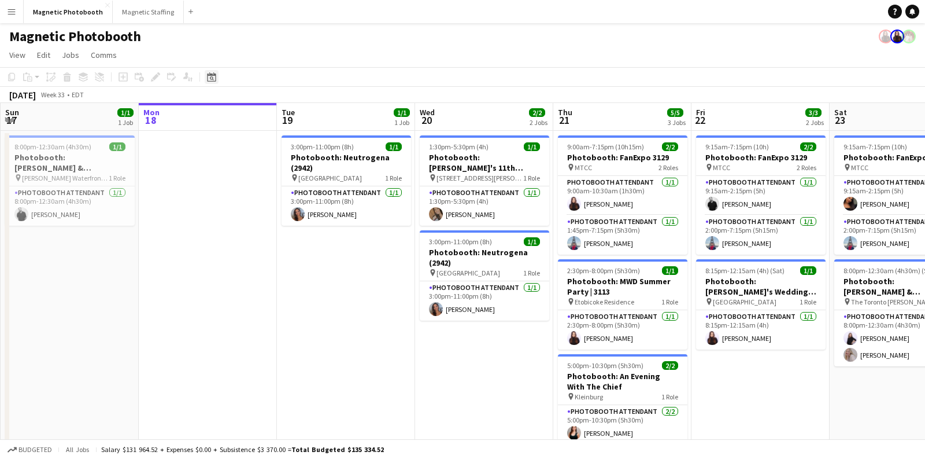
click at [210, 74] on icon at bounding box center [211, 76] width 9 height 9
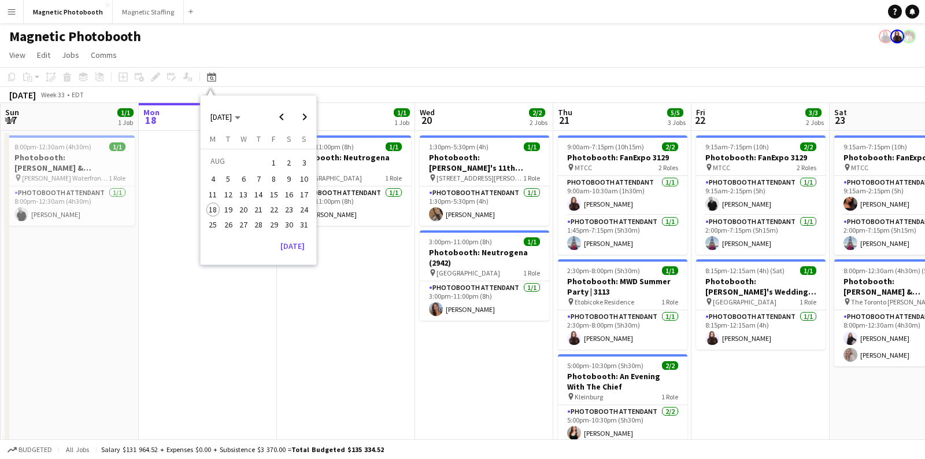
click at [236, 45] on app-page-menu "View Day view expanded Day view collapsed Month view Date picker Jump to [DATE]…" at bounding box center [462, 56] width 925 height 22
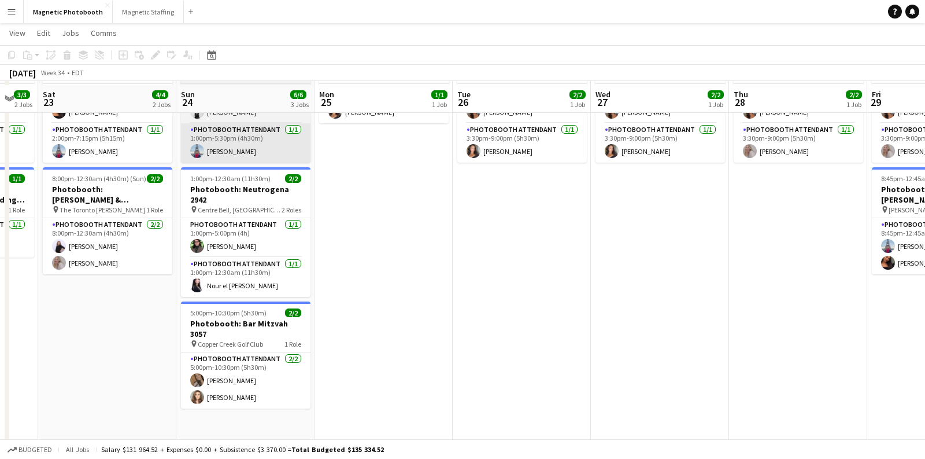
scroll to position [95, 0]
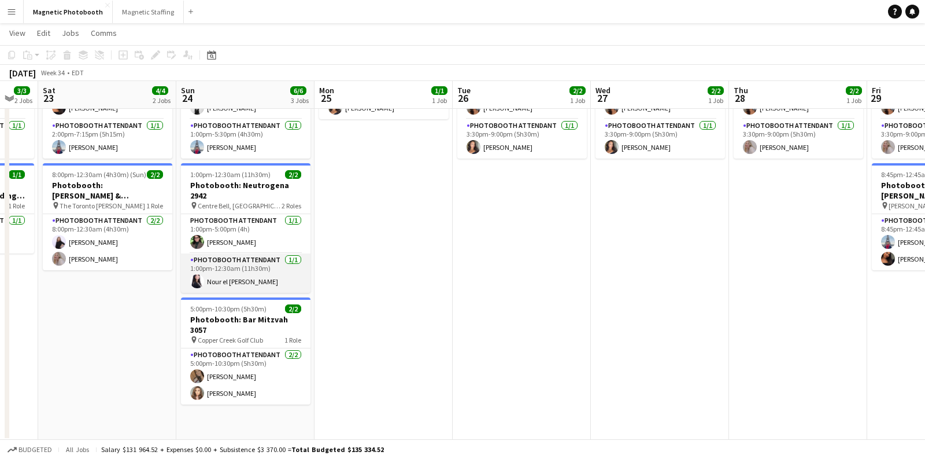
click at [246, 265] on app-card-role "Photobooth Attendant [DATE] 1:00pm-12:30am (11h30m) Nour el [PERSON_NAME]" at bounding box center [246, 272] width 130 height 39
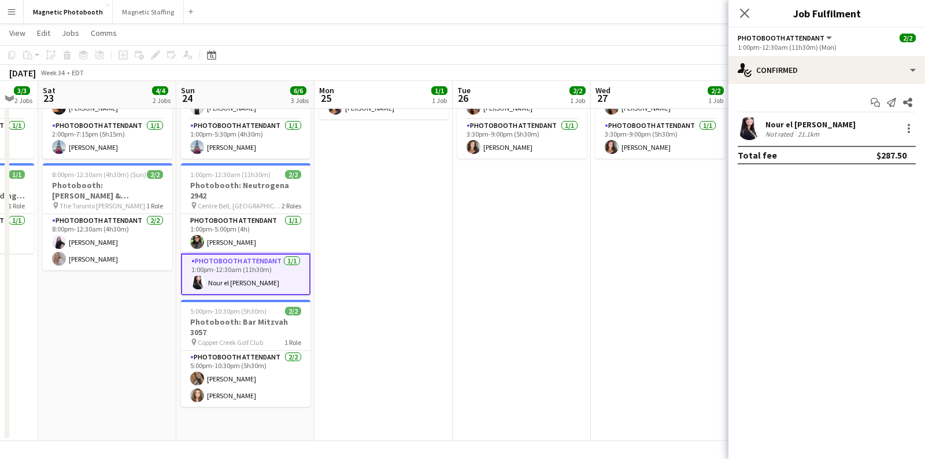
drag, startPoint x: 851, startPoint y: 120, endPoint x: 767, endPoint y: 121, distance: 83.9
click at [767, 121] on div "Nour el [PERSON_NAME] Not rated 21.1km" at bounding box center [827, 128] width 197 height 23
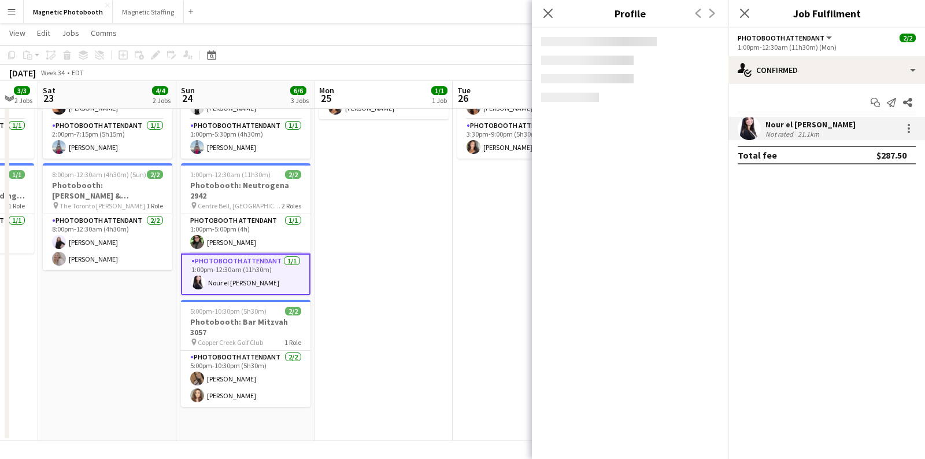
copy div "Nour el [PERSON_NAME]"
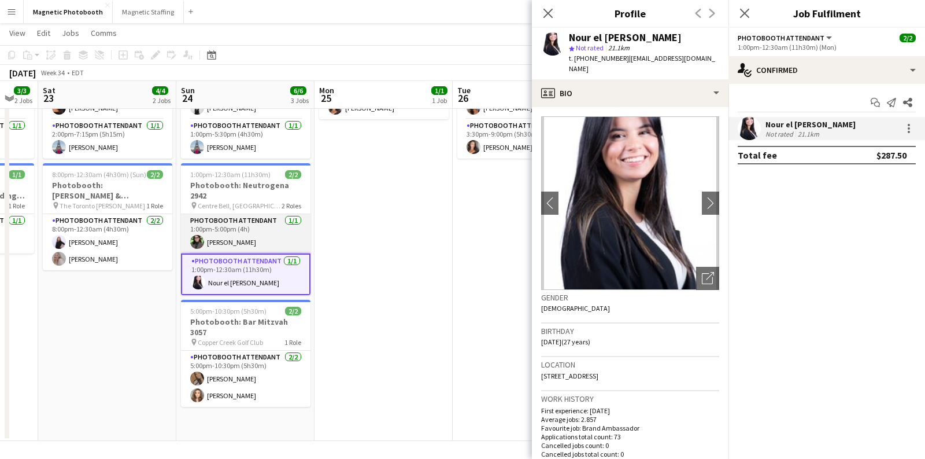
click at [256, 220] on app-card-role "Photobooth Attendant [DATE] 1:00pm-5:00pm (4h) [PERSON_NAME]" at bounding box center [246, 233] width 130 height 39
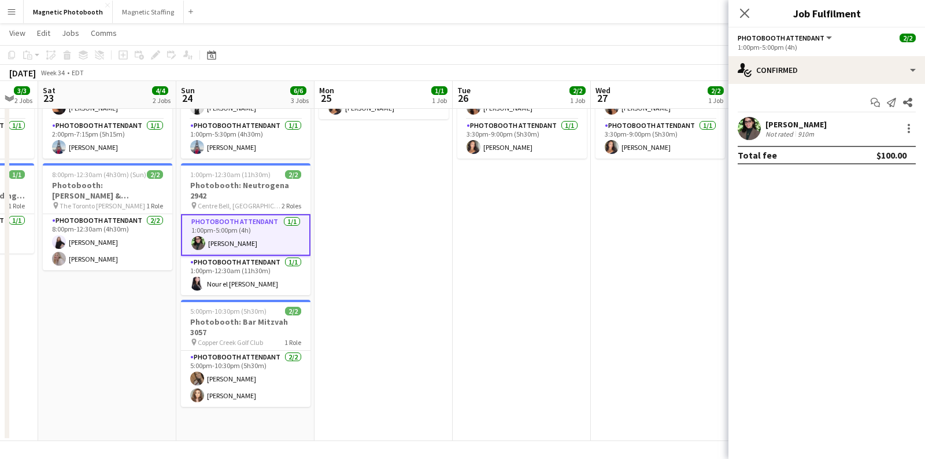
drag, startPoint x: 839, startPoint y: 123, endPoint x: 762, endPoint y: 123, distance: 76.3
click at [762, 123] on div "[PERSON_NAME] Not rated 910m" at bounding box center [827, 128] width 197 height 23
copy div "[PERSON_NAME]"
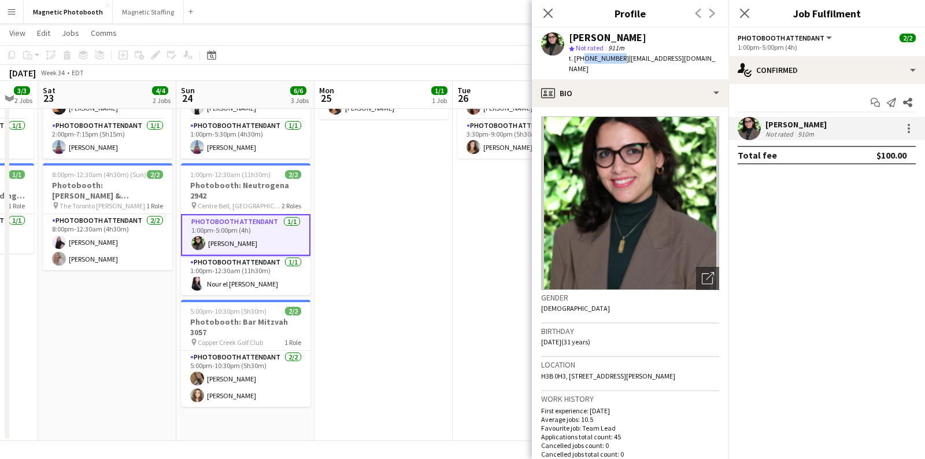
drag, startPoint x: 616, startPoint y: 60, endPoint x: 581, endPoint y: 61, distance: 34.7
click at [581, 61] on span "t. [PHONE_NUMBER]" at bounding box center [599, 58] width 60 height 9
copy span "4383893416"
click at [151, 14] on button "Magnetic Staffing Close" at bounding box center [148, 12] width 71 height 23
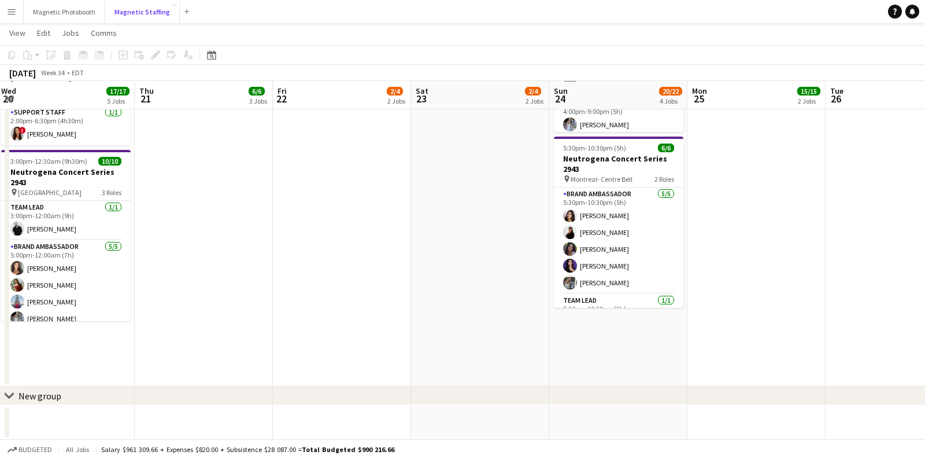
scroll to position [25, 0]
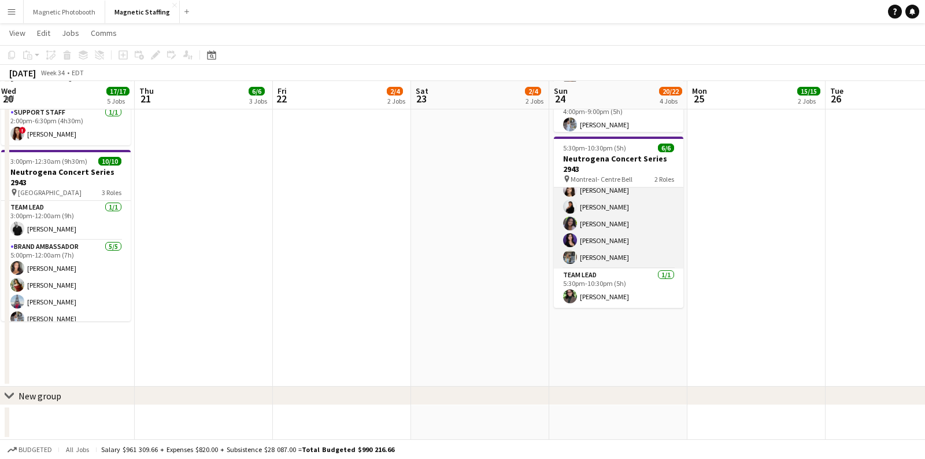
click at [616, 253] on app-card-role "Brand Ambassador [DATE] 5:30pm-10:30pm (5h) [PERSON_NAME] [PERSON_NAME] [PERSON…" at bounding box center [619, 215] width 130 height 106
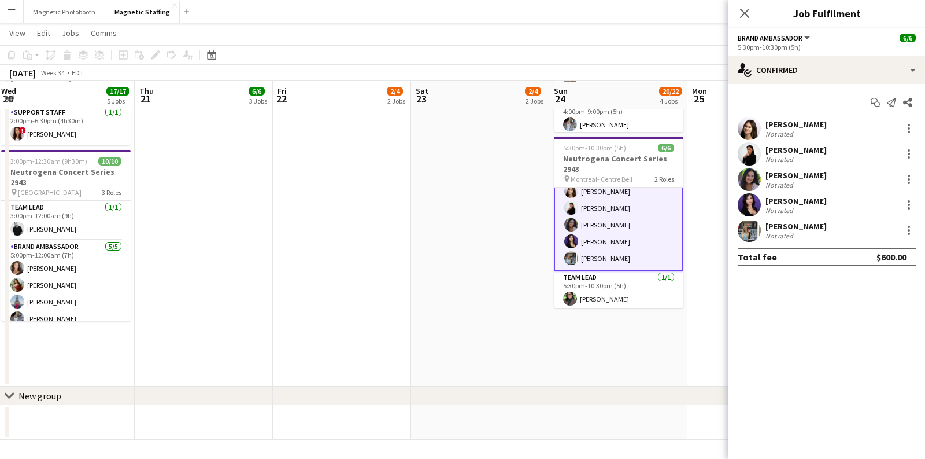
scroll to position [26, 0]
drag, startPoint x: 825, startPoint y: 225, endPoint x: 766, endPoint y: 225, distance: 59.0
click at [766, 225] on div "[PERSON_NAME] Not rated 220m" at bounding box center [827, 230] width 197 height 23
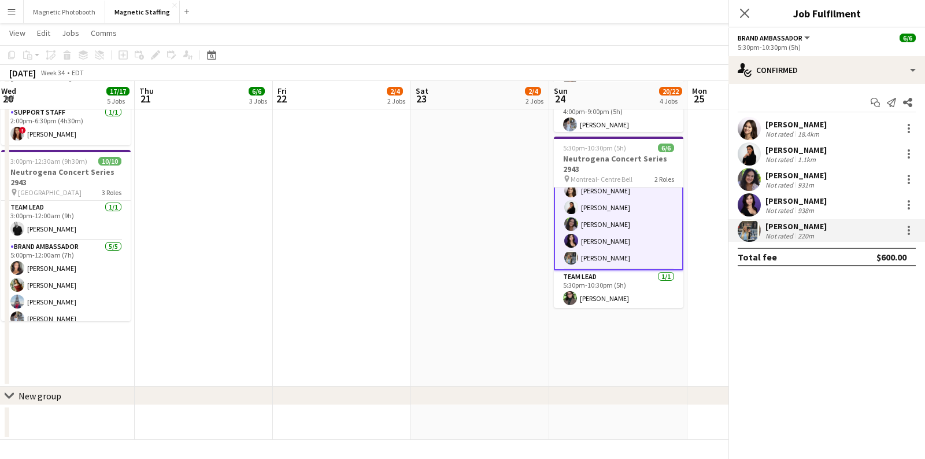
copy div "[PERSON_NAME]"
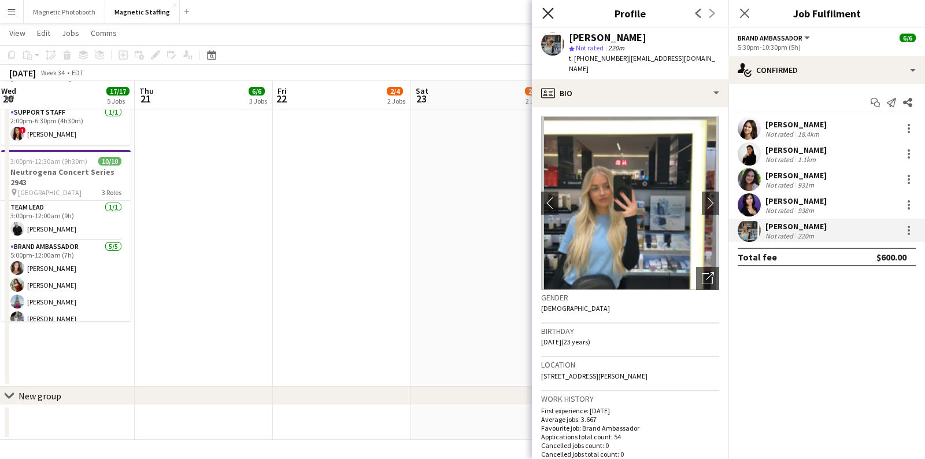
click at [548, 15] on icon "Close pop-in" at bounding box center [547, 13] width 11 height 11
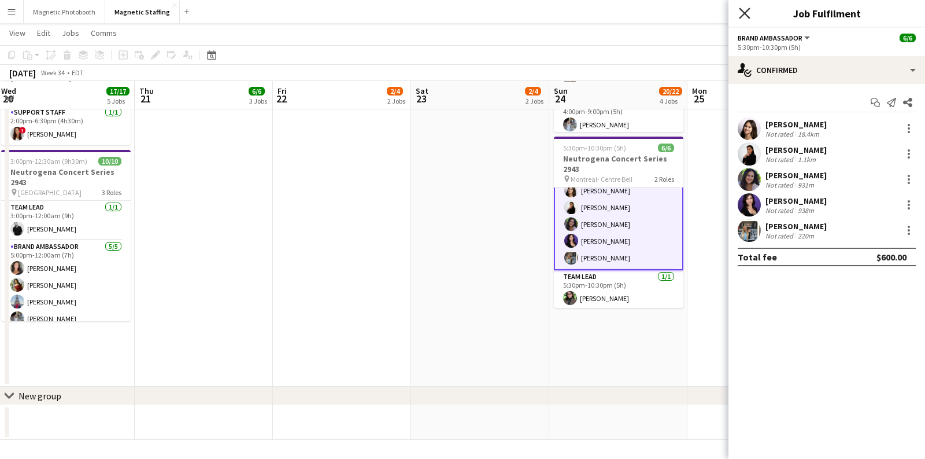
click at [745, 10] on icon "Close pop-in" at bounding box center [744, 13] width 11 height 11
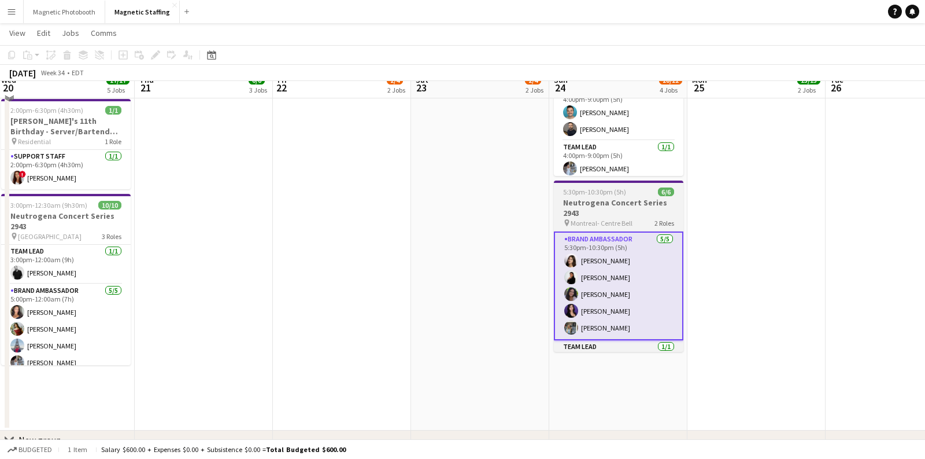
scroll to position [342, 0]
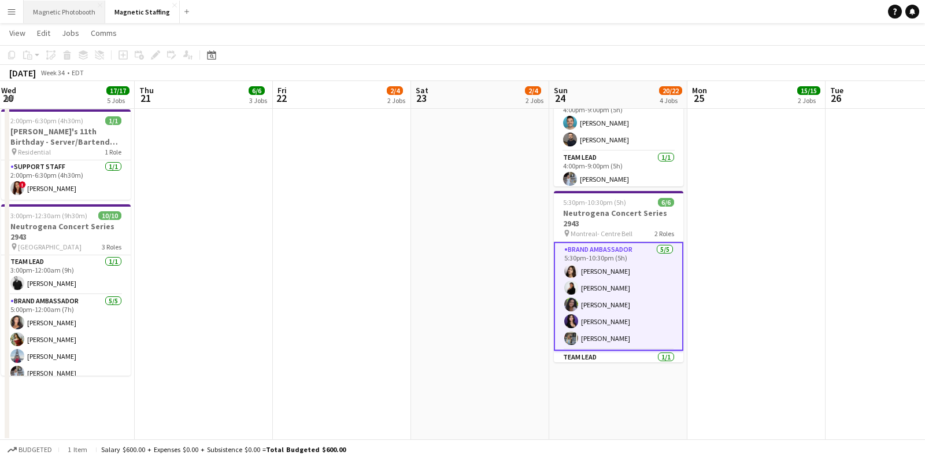
click at [72, 14] on button "Magnetic Photobooth Close" at bounding box center [65, 12] width 82 height 23
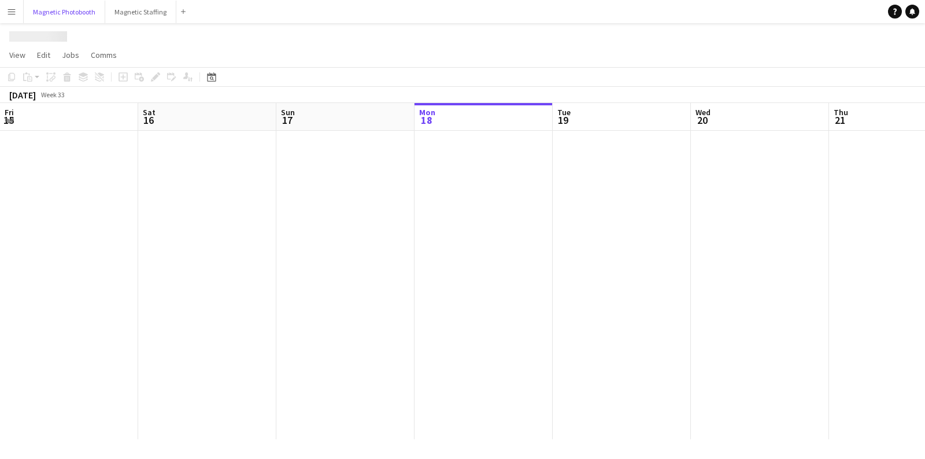
scroll to position [0, 276]
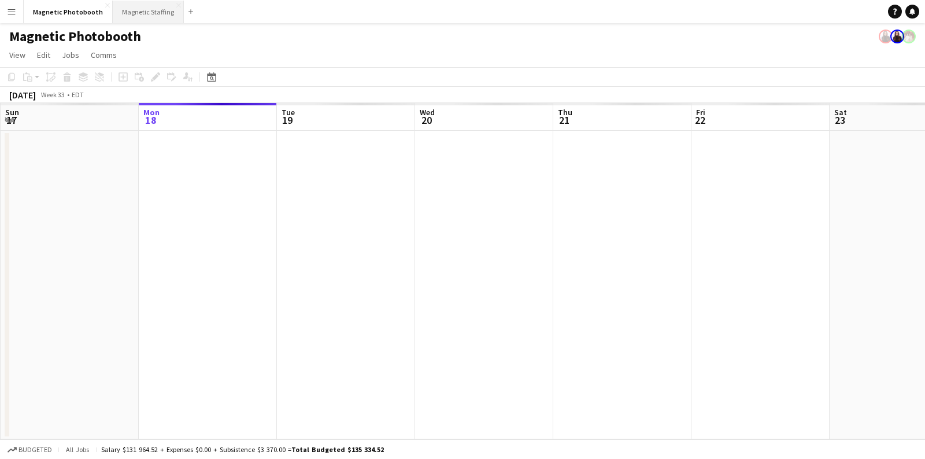
click at [138, 11] on button "Magnetic Staffing Close" at bounding box center [148, 12] width 71 height 23
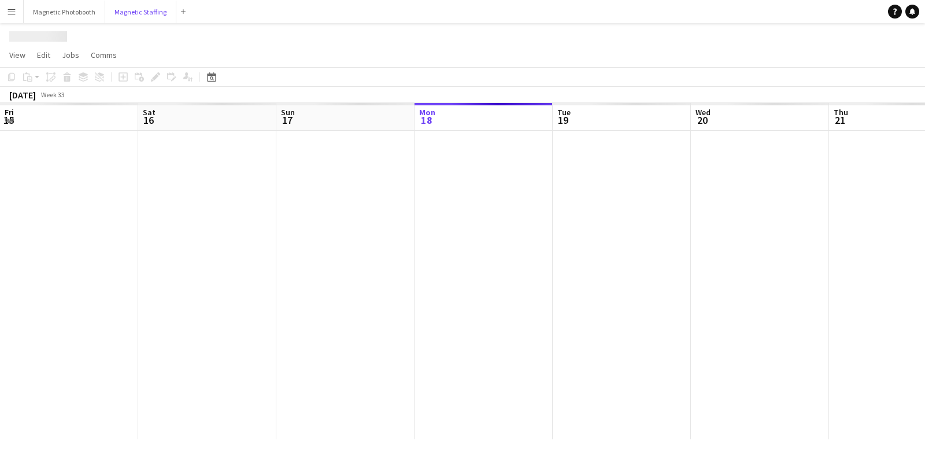
scroll to position [0, 276]
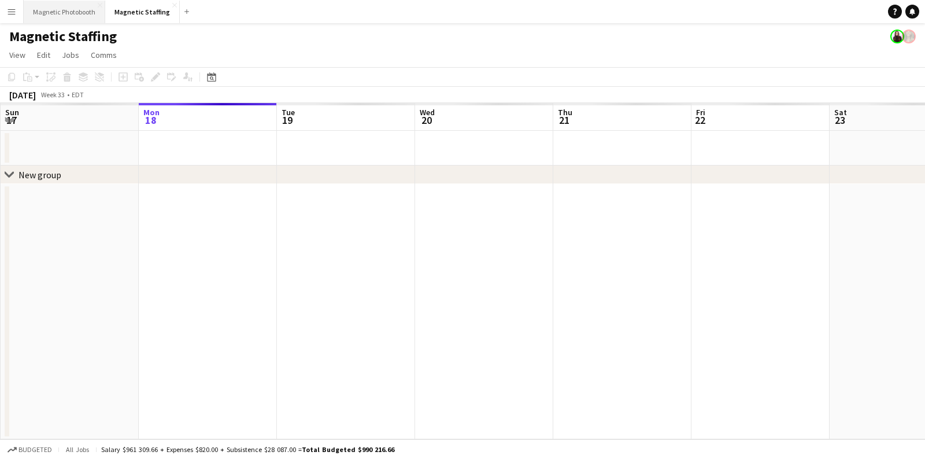
click at [80, 16] on button "Magnetic Photobooth Close" at bounding box center [65, 12] width 82 height 23
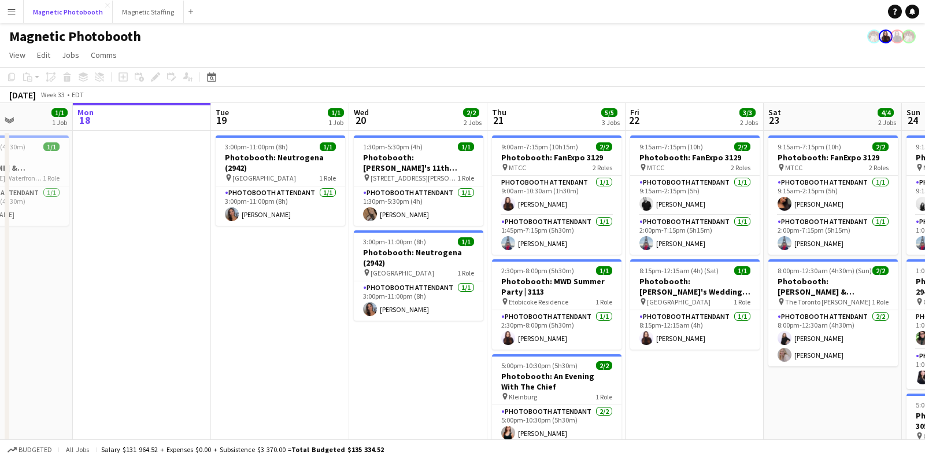
scroll to position [0, 343]
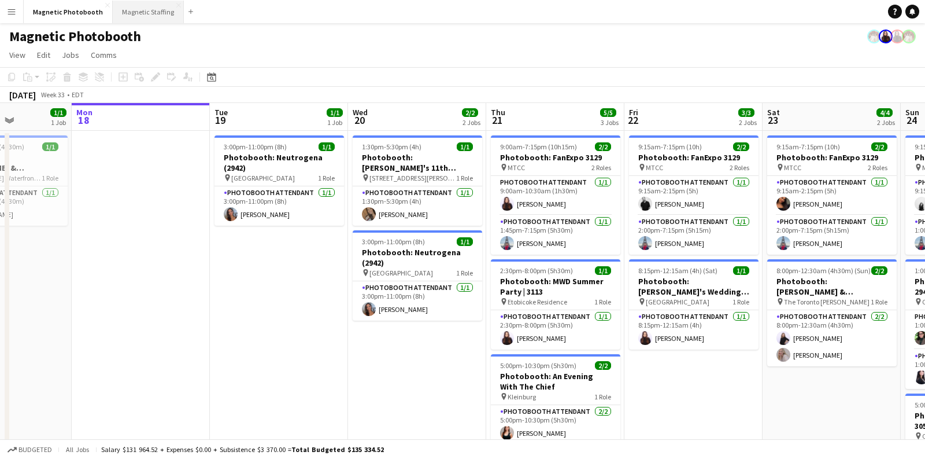
click at [152, 9] on button "Magnetic Staffing Close" at bounding box center [148, 12] width 71 height 23
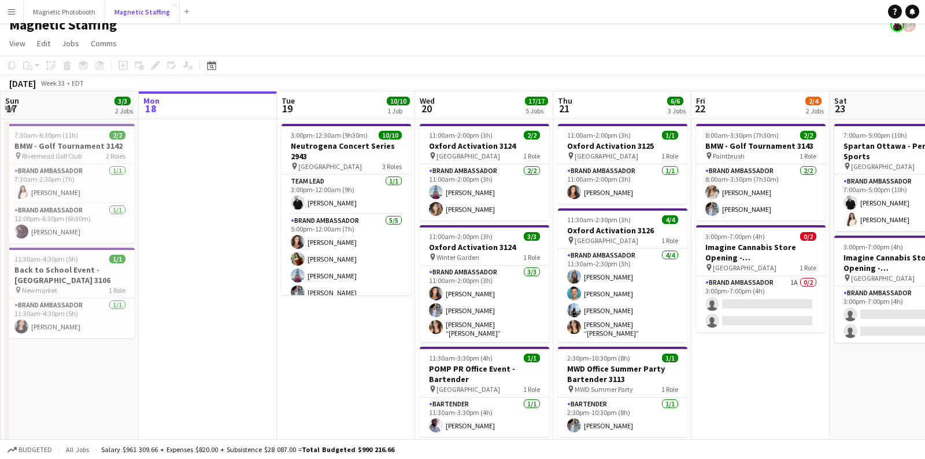
scroll to position [13, 0]
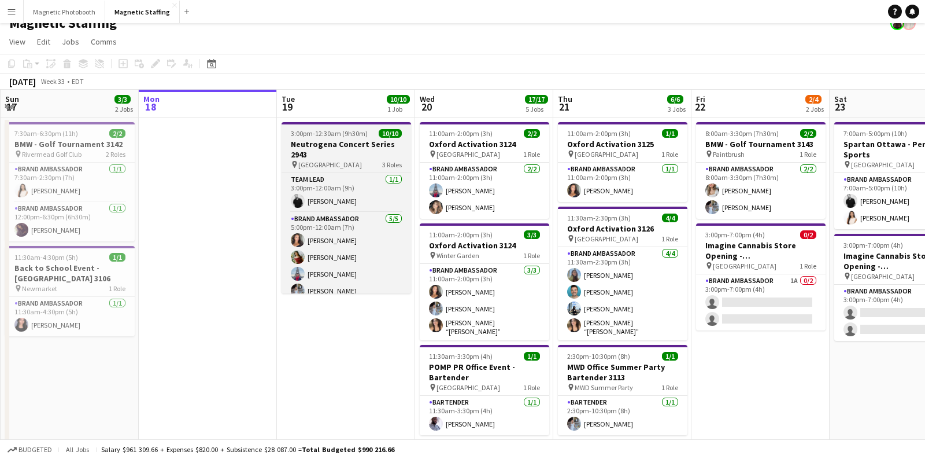
click at [316, 152] on h3 "Neutrogena Concert Series 2943" at bounding box center [347, 149] width 130 height 21
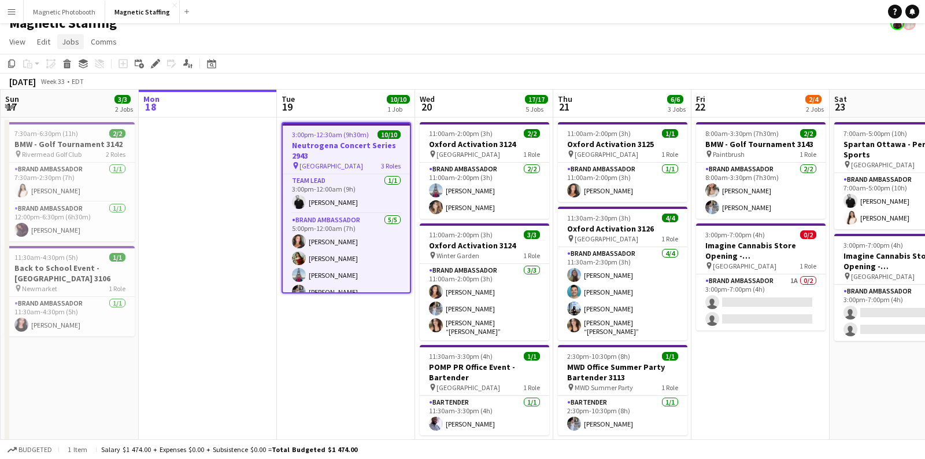
click at [69, 40] on span "Jobs" at bounding box center [70, 41] width 17 height 10
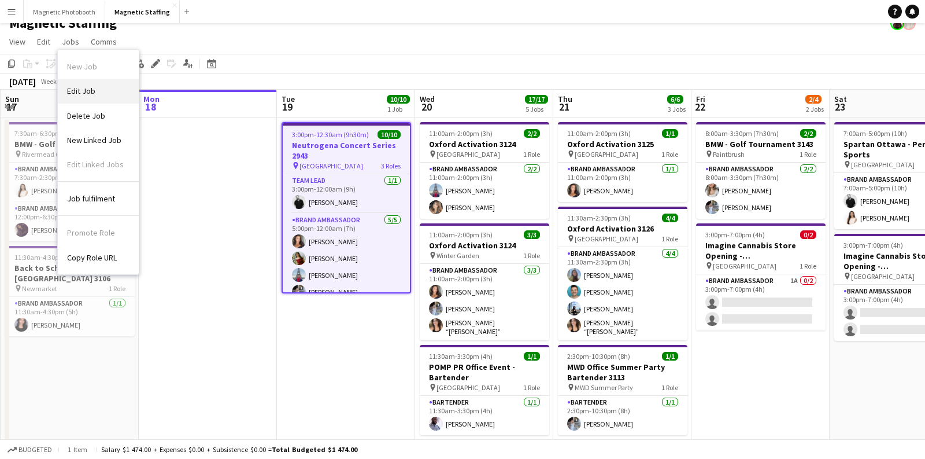
click at [82, 83] on link "Edit Job" at bounding box center [98, 91] width 81 height 24
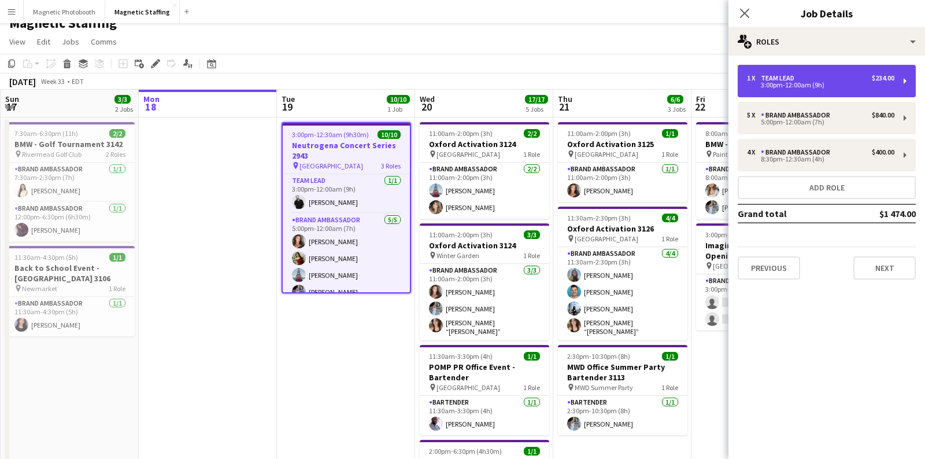
click at [789, 89] on div "1 x Team Lead $234.00 3:00pm-12:00am (9h)" at bounding box center [827, 81] width 178 height 32
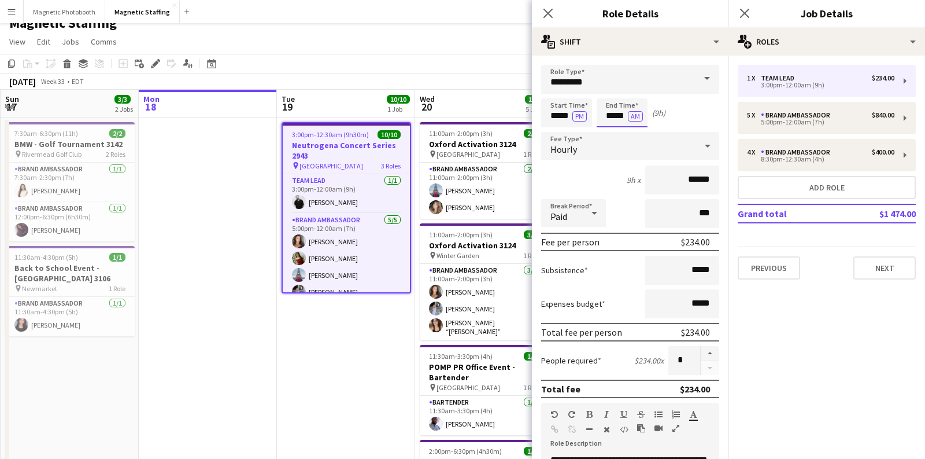
click at [620, 118] on input "*****" at bounding box center [622, 112] width 51 height 29
type input "*****"
click at [693, 112] on div "Start Time ***** PM End Time ***** AM (9h 30m)" at bounding box center [630, 112] width 178 height 29
click at [547, 8] on icon "Close pop-in" at bounding box center [547, 13] width 11 height 11
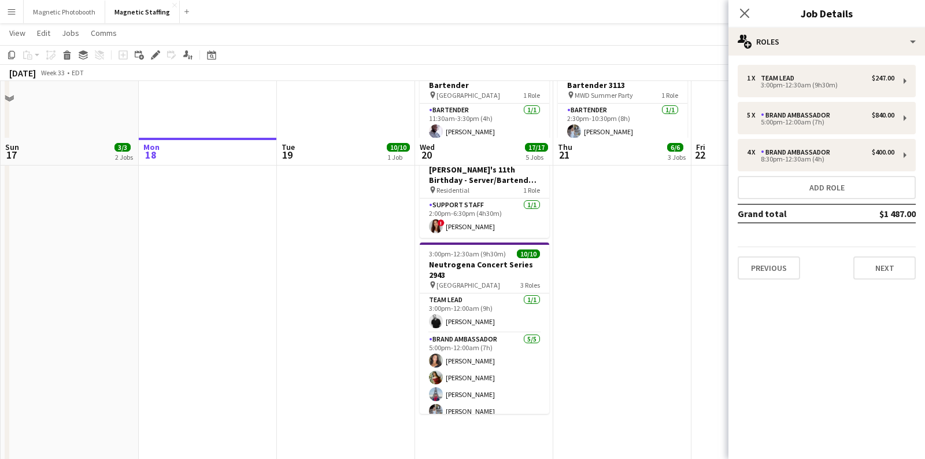
scroll to position [397, 0]
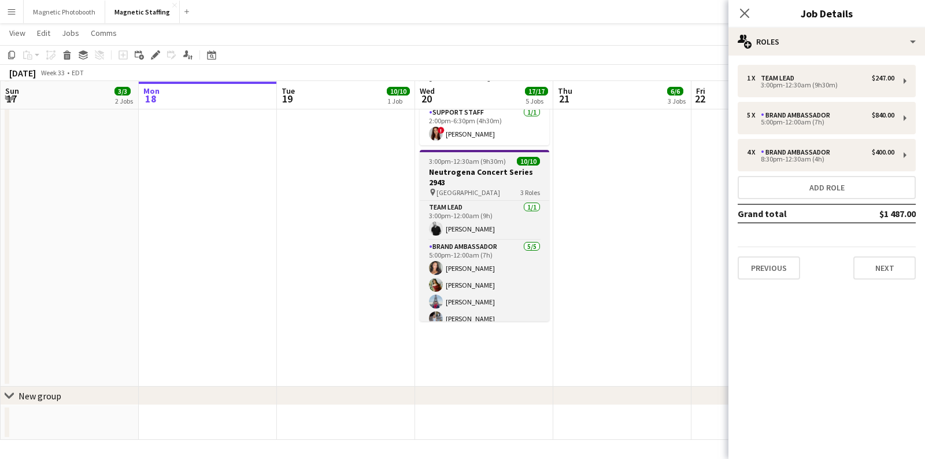
click at [485, 173] on h3 "Neutrogena Concert Series 2943" at bounding box center [485, 177] width 130 height 21
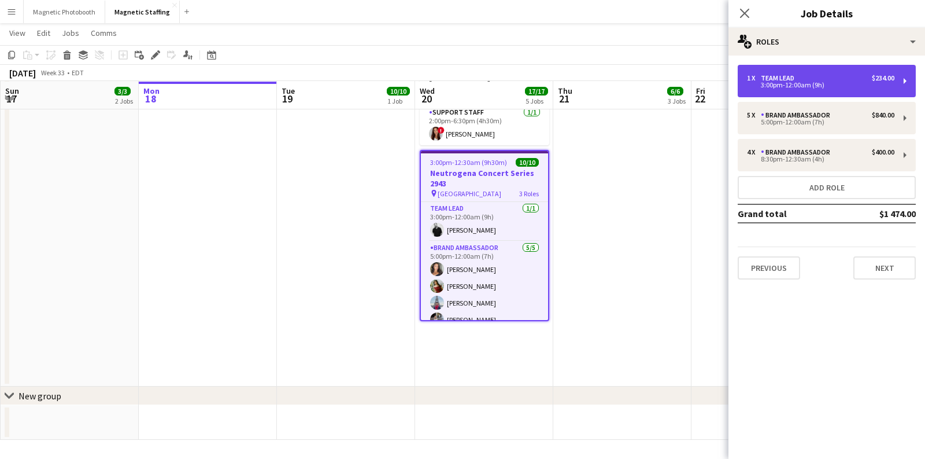
click at [778, 78] on div "Team Lead" at bounding box center [780, 78] width 38 height 8
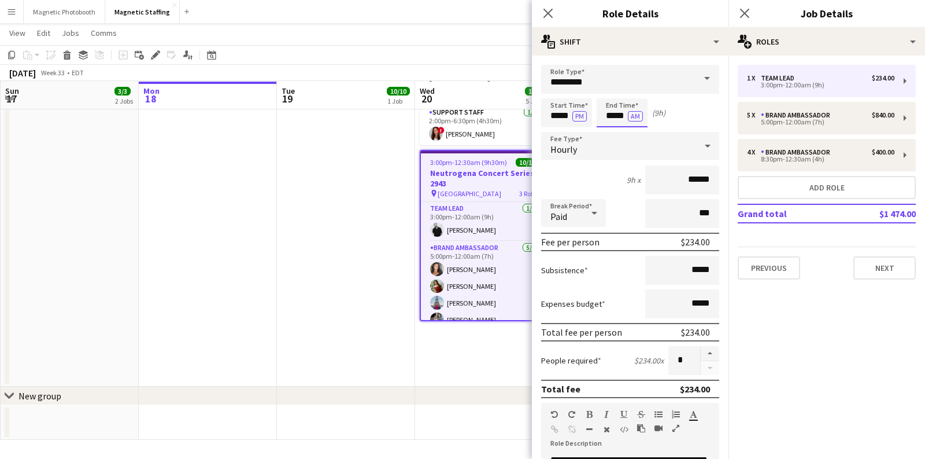
click at [619, 115] on input "*****" at bounding box center [622, 112] width 51 height 29
type input "*****"
click at [349, 246] on app-date-cell "Updated 3:00pm-12:30am (9h30m) (Wed) 10/10 Neutrogena Concert Series 2943 pin S…" at bounding box center [346, 60] width 138 height 654
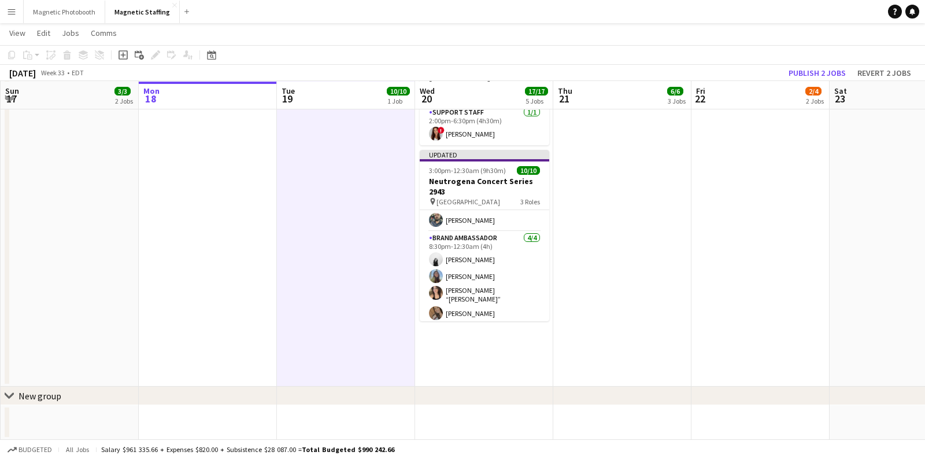
scroll to position [0, 0]
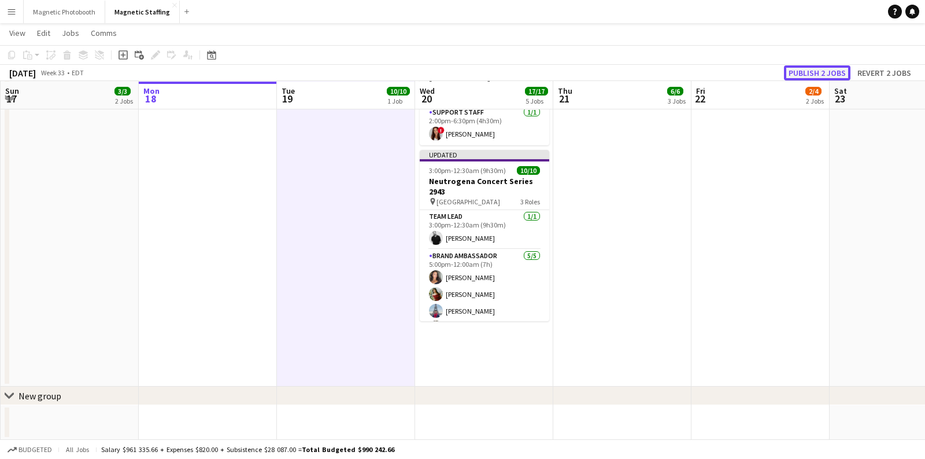
click at [837, 75] on button "Publish 2 jobs" at bounding box center [817, 72] width 67 height 15
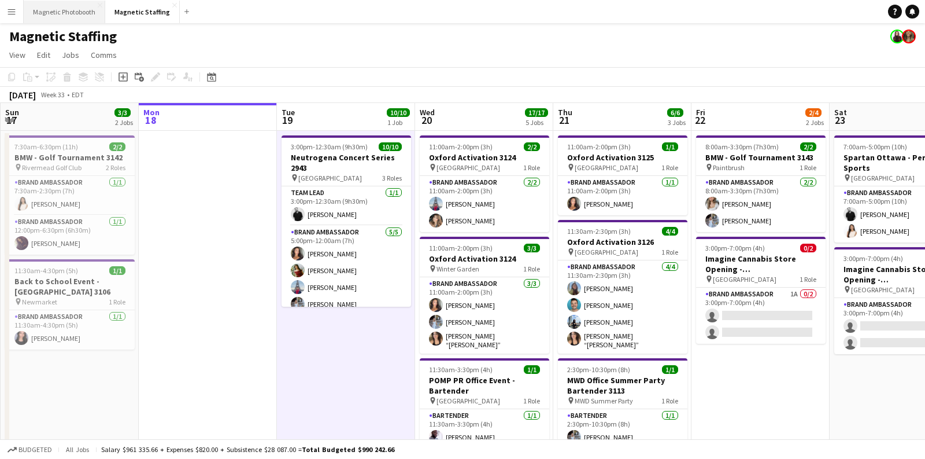
click at [88, 9] on button "Magnetic Photobooth Close" at bounding box center [65, 12] width 82 height 23
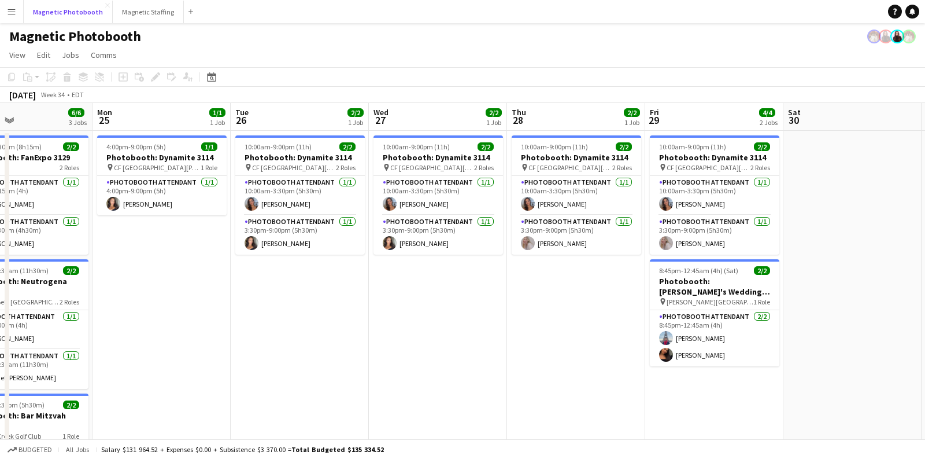
scroll to position [0, 337]
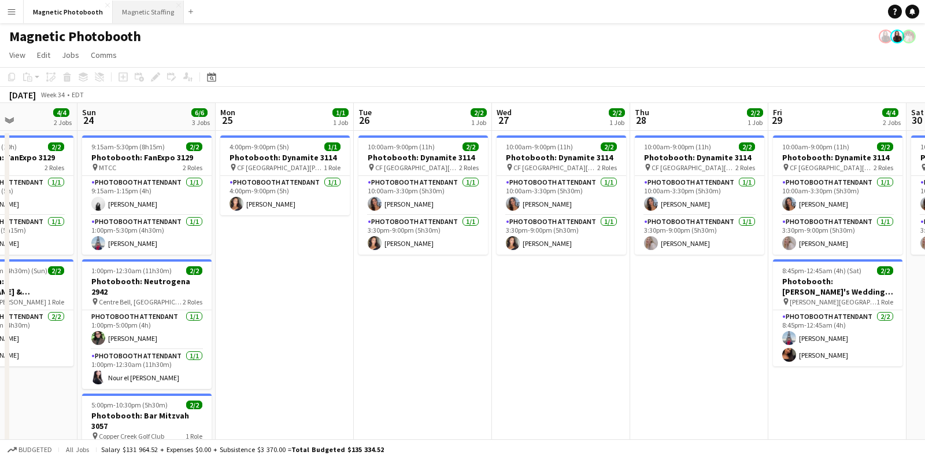
click at [142, 12] on button "Magnetic Staffing Close" at bounding box center [148, 12] width 71 height 23
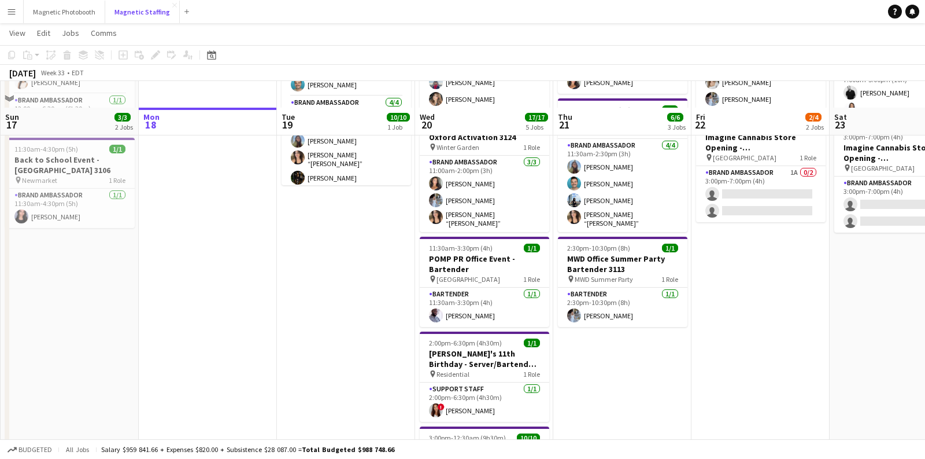
scroll to position [163, 0]
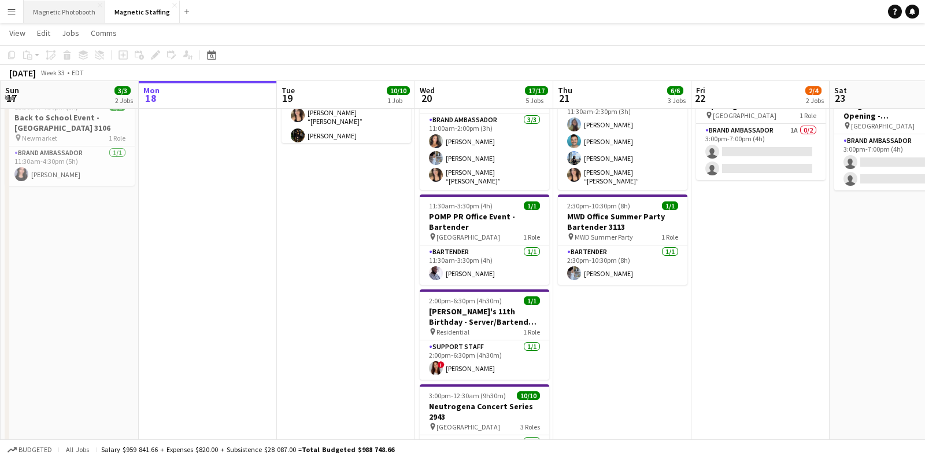
click at [85, 16] on button "Magnetic Photobooth Close" at bounding box center [65, 12] width 82 height 23
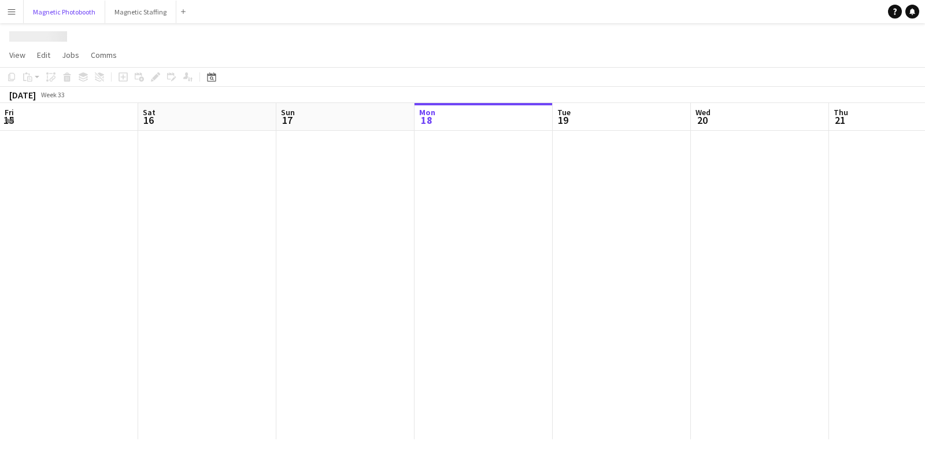
scroll to position [0, 276]
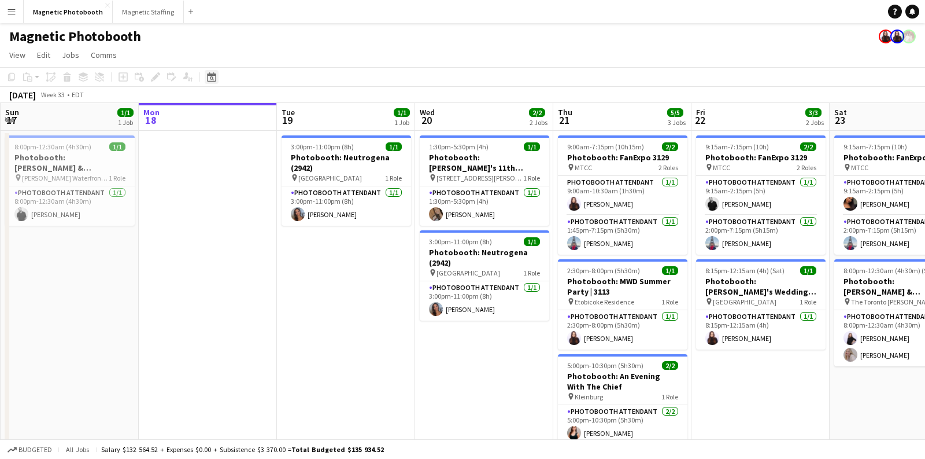
click at [215, 77] on div "Date picker" at bounding box center [212, 77] width 14 height 14
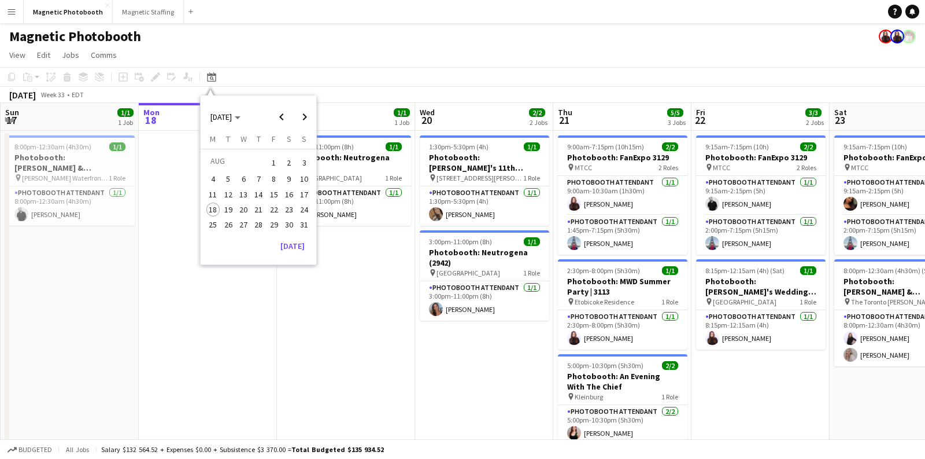
click at [165, 276] on app-date-cell at bounding box center [208, 334] width 138 height 406
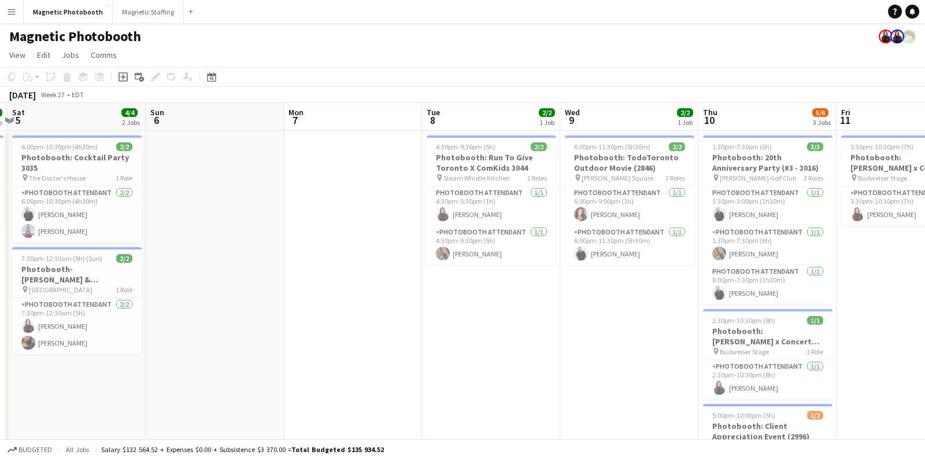
scroll to position [0, 259]
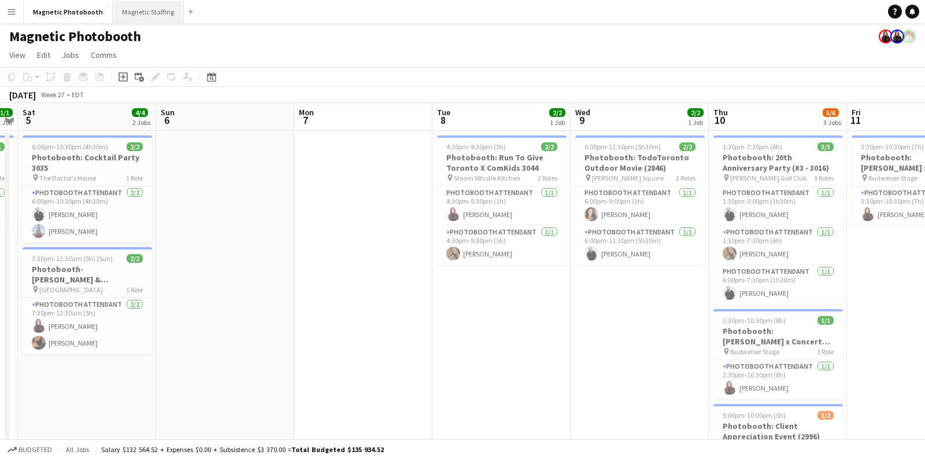
click at [161, 8] on button "Magnetic Staffing Close" at bounding box center [148, 12] width 71 height 23
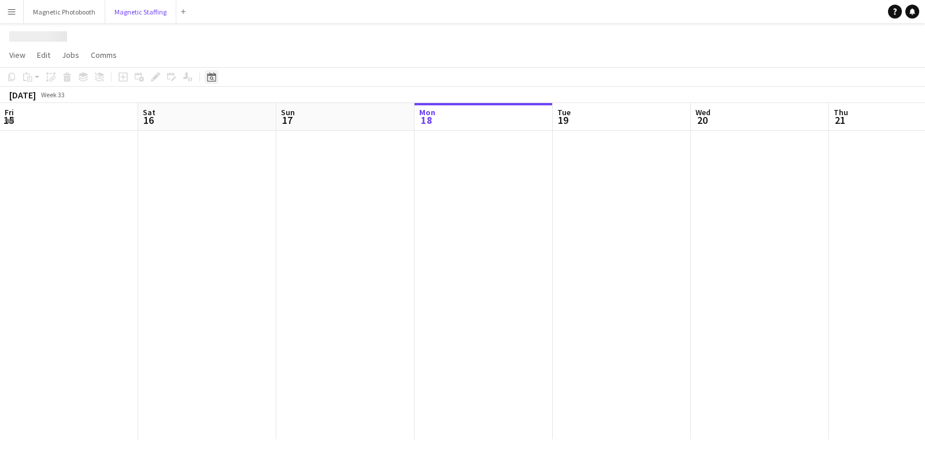
scroll to position [0, 276]
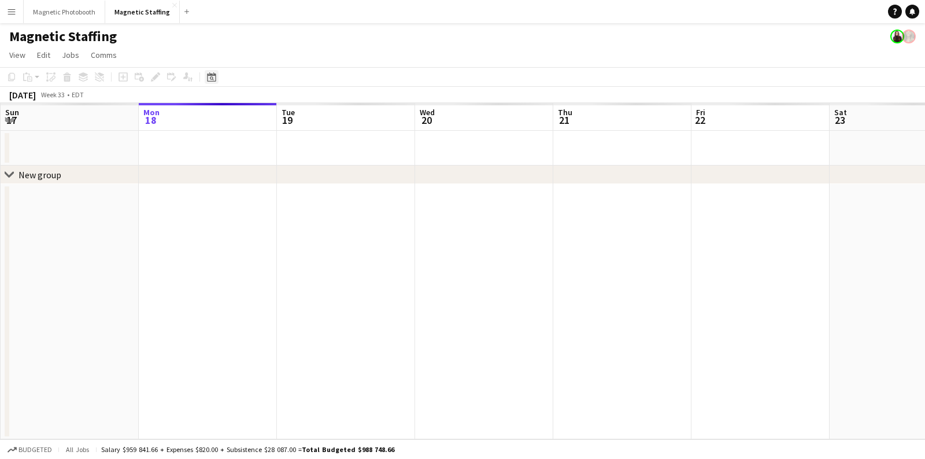
click at [207, 80] on icon at bounding box center [211, 76] width 9 height 9
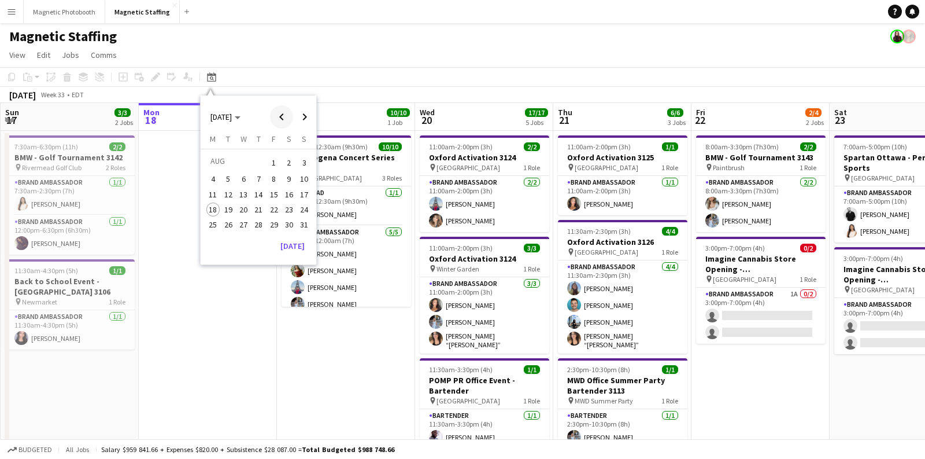
click at [279, 113] on span "Previous month" at bounding box center [281, 116] width 23 height 23
click at [253, 195] on span "10" at bounding box center [259, 191] width 14 height 14
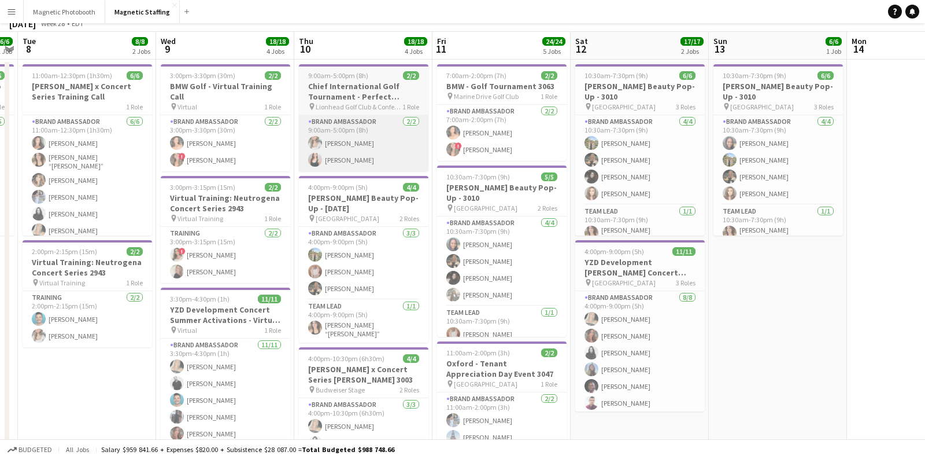
scroll to position [0, 0]
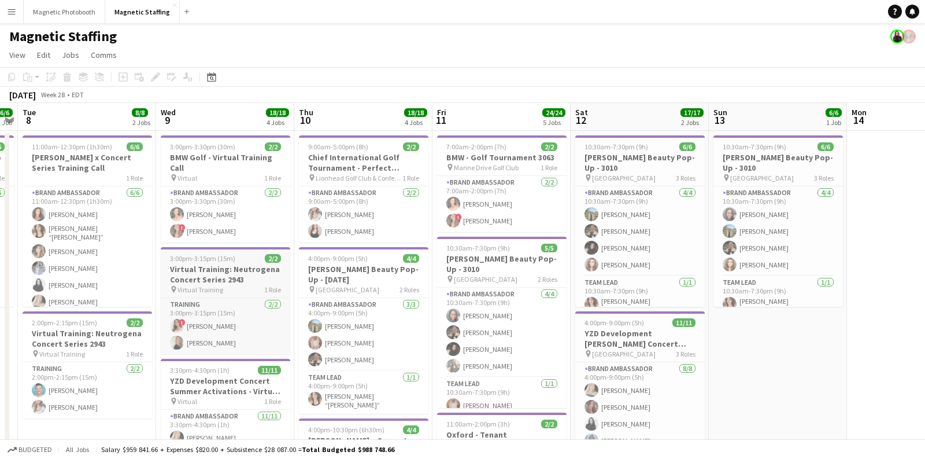
click at [184, 264] on h3 "Virtual Training: Neutrogena Concert Series 2943" at bounding box center [226, 274] width 130 height 21
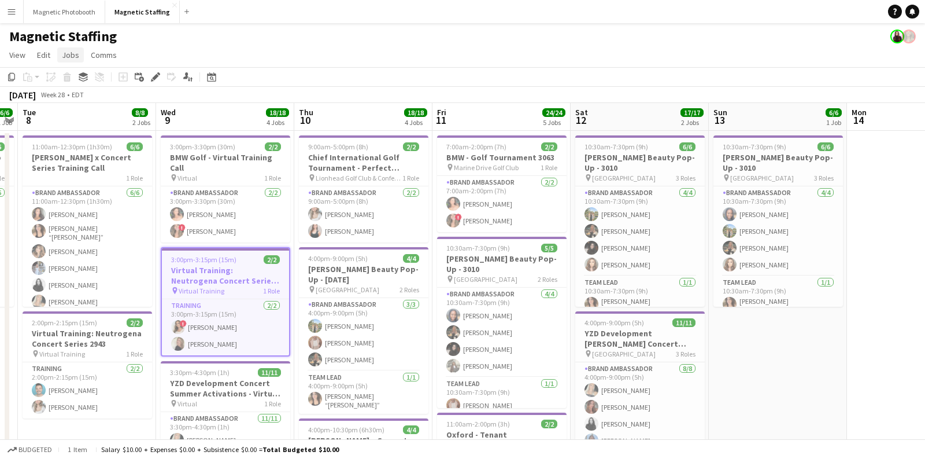
click at [72, 58] on span "Jobs" at bounding box center [70, 55] width 17 height 10
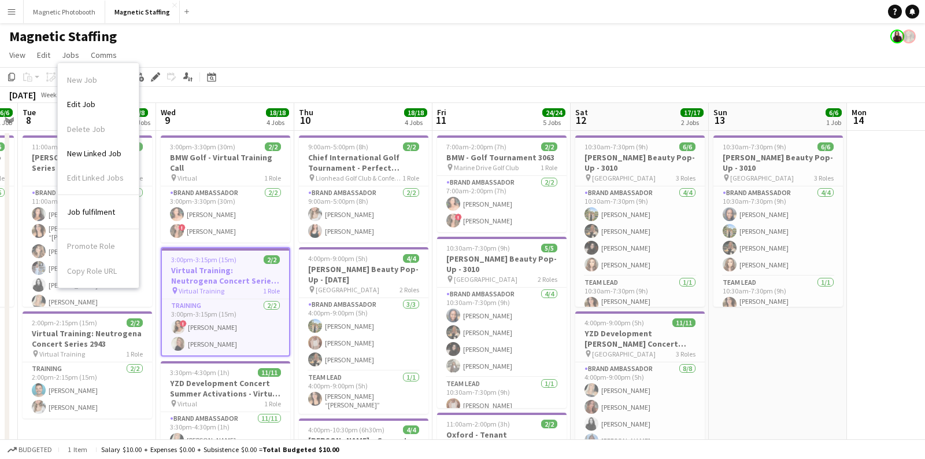
click at [257, 63] on app-page-menu "View Day view expanded Day view collapsed Month view Date picker Jump to [DATE]…" at bounding box center [462, 56] width 925 height 22
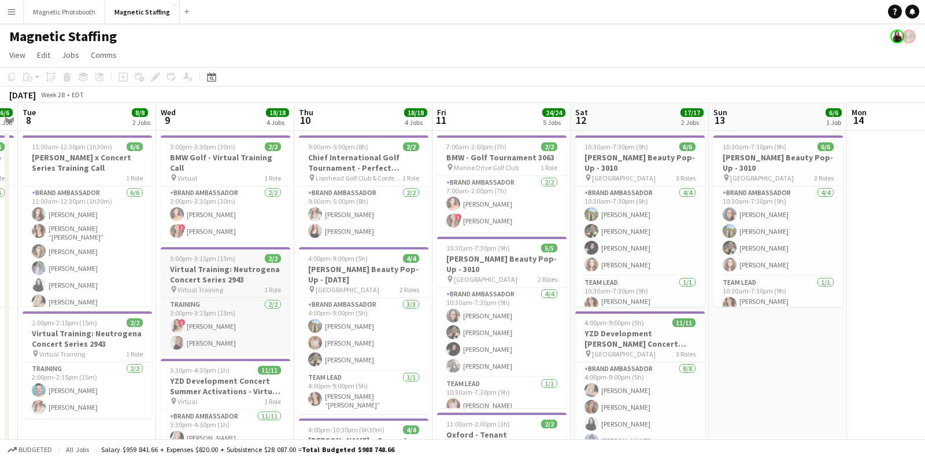
click at [198, 264] on h3 "Virtual Training: Neutrogena Concert Series 2943" at bounding box center [226, 274] width 130 height 21
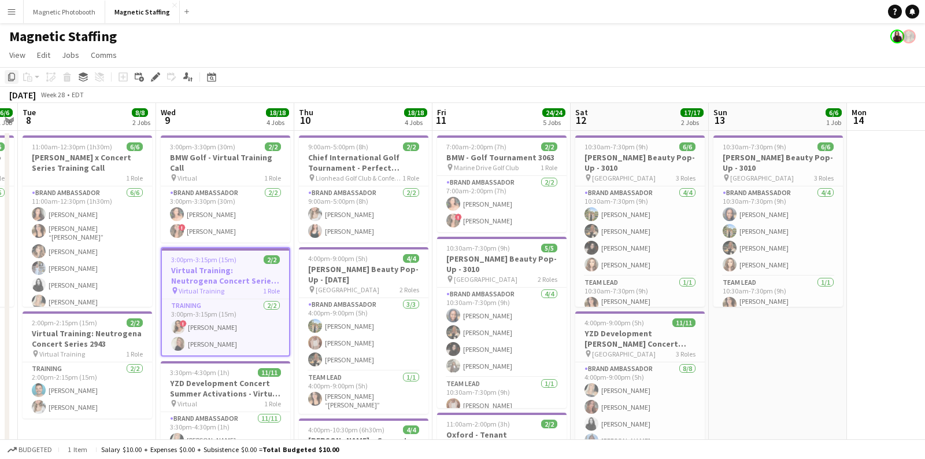
click at [14, 77] on icon "Copy" at bounding box center [11, 76] width 9 height 9
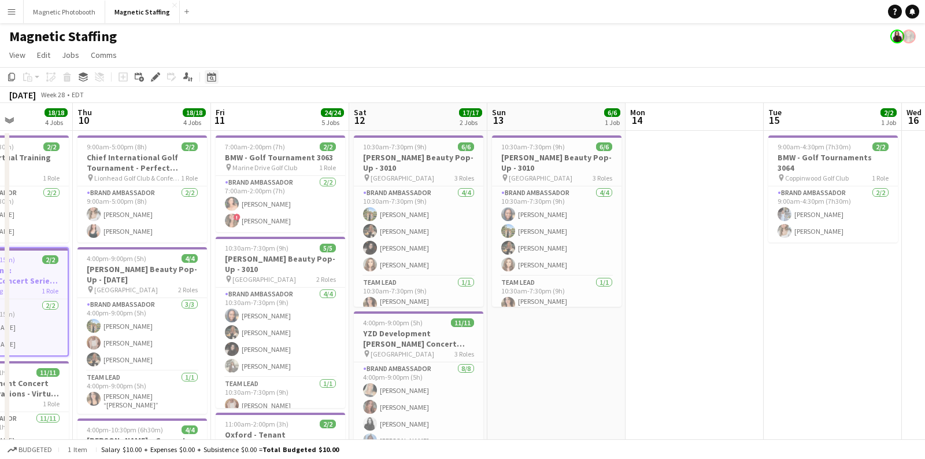
scroll to position [0, 495]
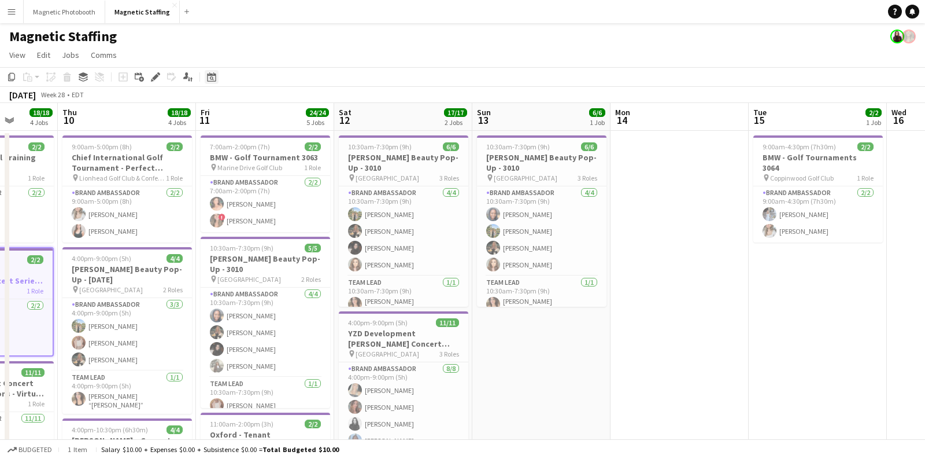
click at [213, 72] on icon "Date picker" at bounding box center [211, 76] width 9 height 9
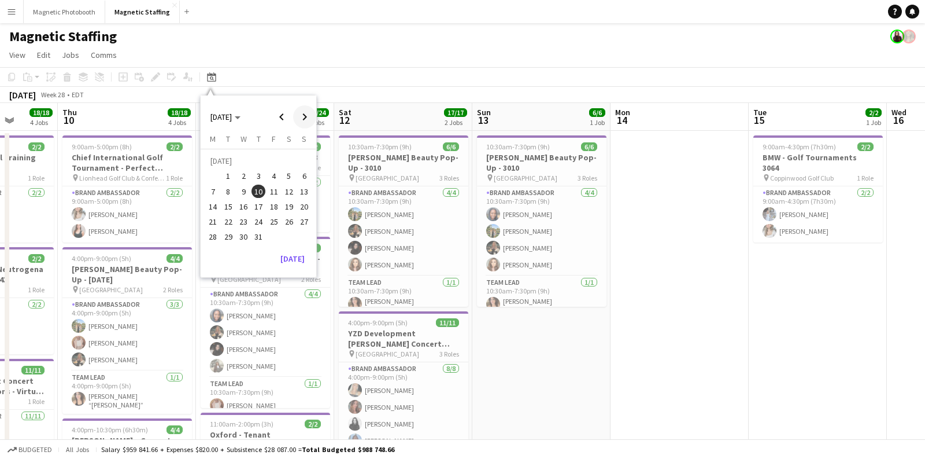
click at [304, 123] on span "Next month" at bounding box center [304, 116] width 23 height 23
click at [243, 204] on span "20" at bounding box center [244, 209] width 14 height 14
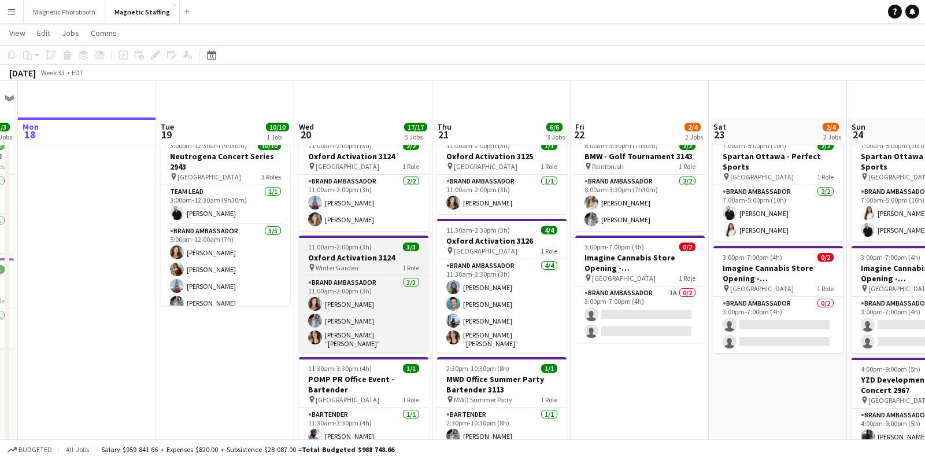
scroll to position [512, 0]
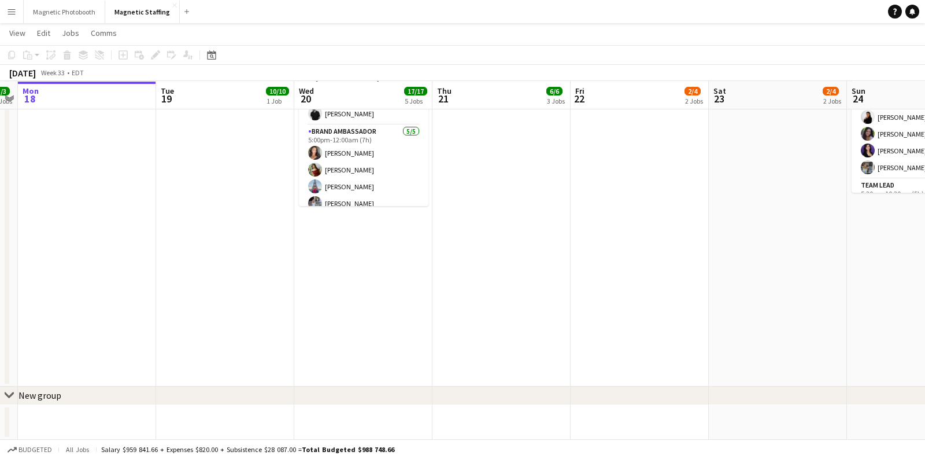
click at [350, 289] on app-date-cell "11:00am-2:00pm (3h) 2/2 Oxford Activation 3124 pin Toronto 1 Role Brand Ambassa…" at bounding box center [363, 2] width 138 height 769
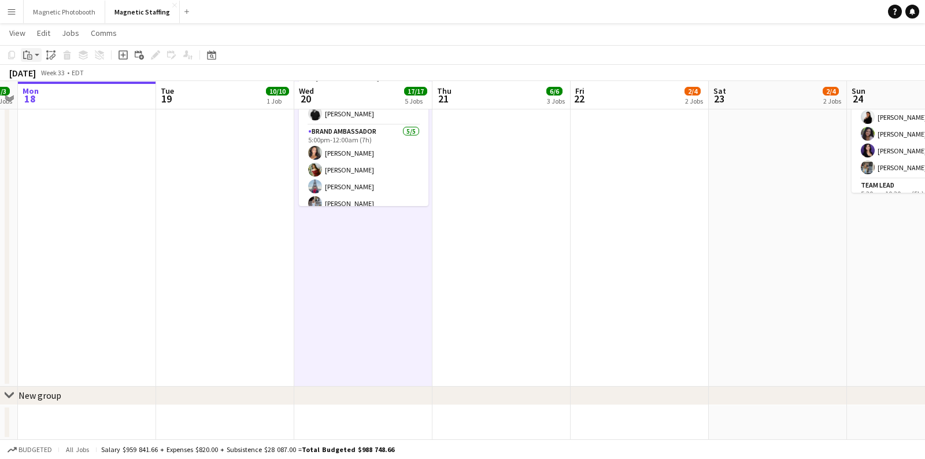
click at [33, 59] on div "Paste" at bounding box center [28, 55] width 14 height 14
click at [41, 73] on link "Paste Command V" at bounding box center [76, 77] width 91 height 10
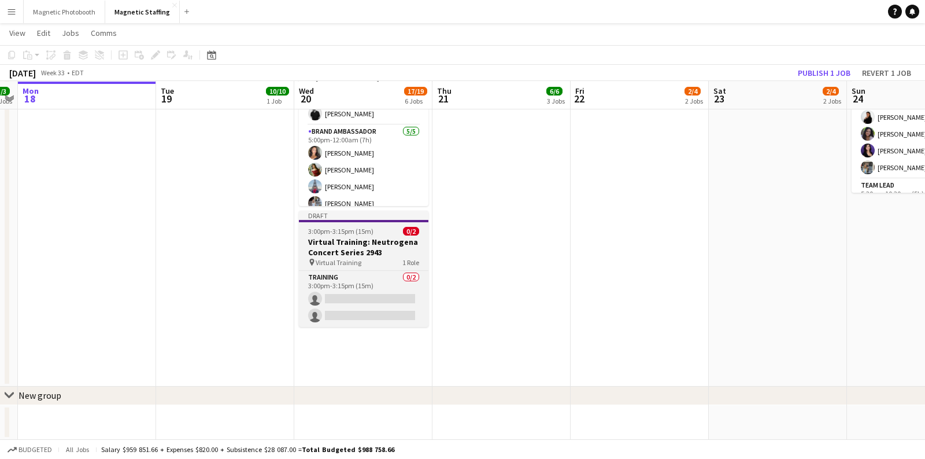
click at [330, 231] on span "3:00pm-3:15pm (15m)" at bounding box center [340, 231] width 65 height 9
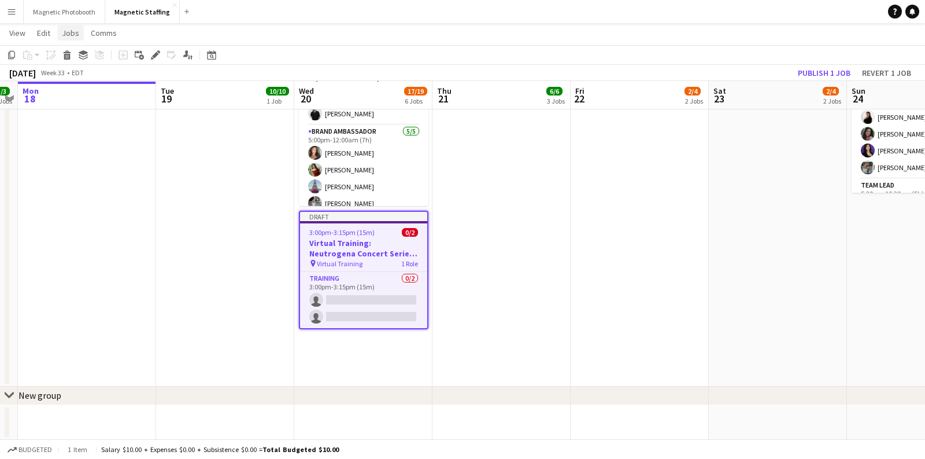
click at [73, 29] on span "Jobs" at bounding box center [70, 33] width 17 height 10
click at [82, 84] on span "Edit Job" at bounding box center [81, 82] width 28 height 10
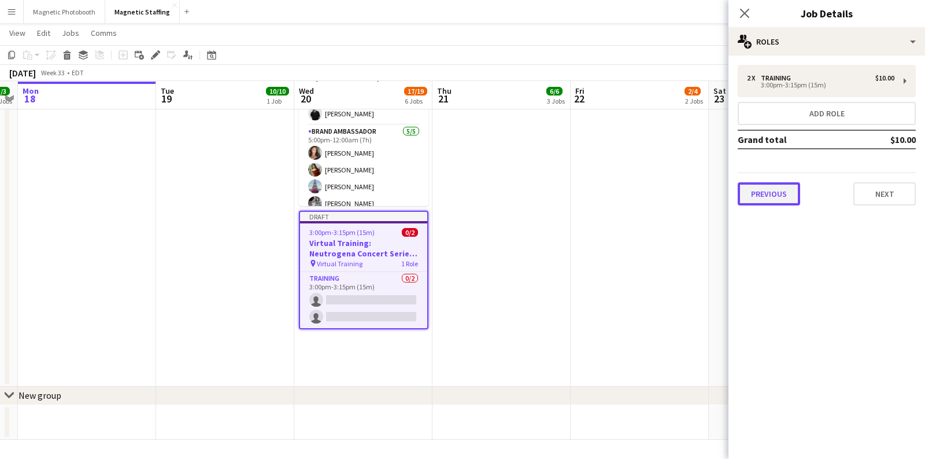
click at [759, 191] on button "Previous" at bounding box center [769, 193] width 62 height 23
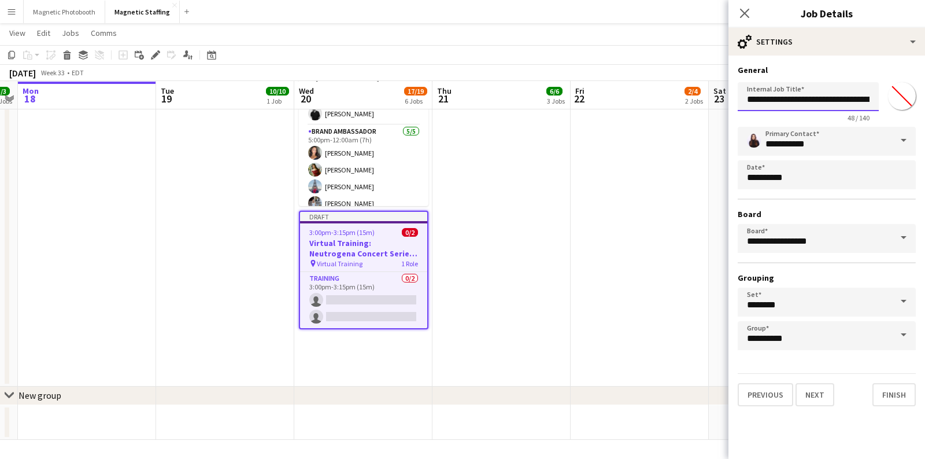
click at [830, 100] on input "**********" at bounding box center [808, 96] width 141 height 29
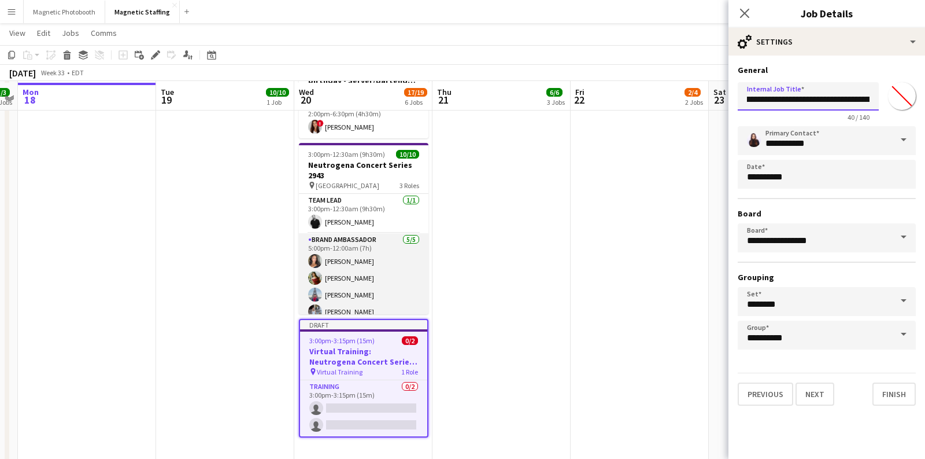
scroll to position [405, 0]
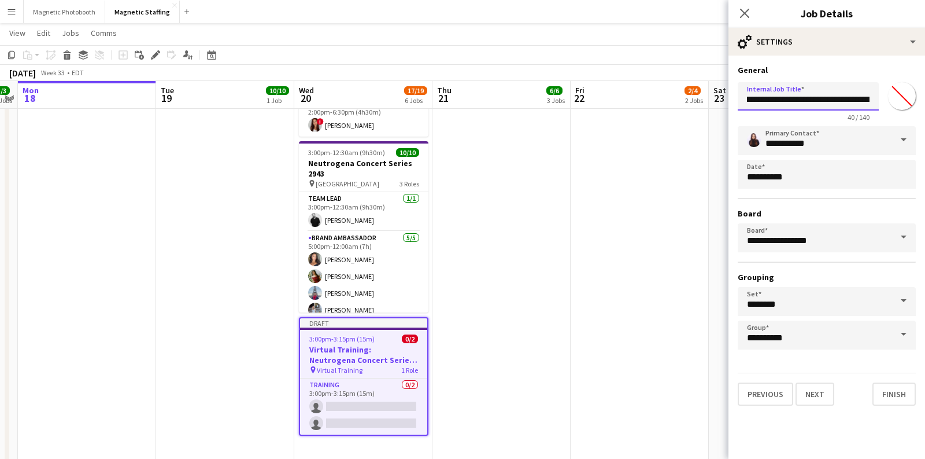
click at [846, 102] on input "**********" at bounding box center [808, 96] width 141 height 28
type input "**********"
click at [815, 388] on button "Next" at bounding box center [815, 393] width 39 height 23
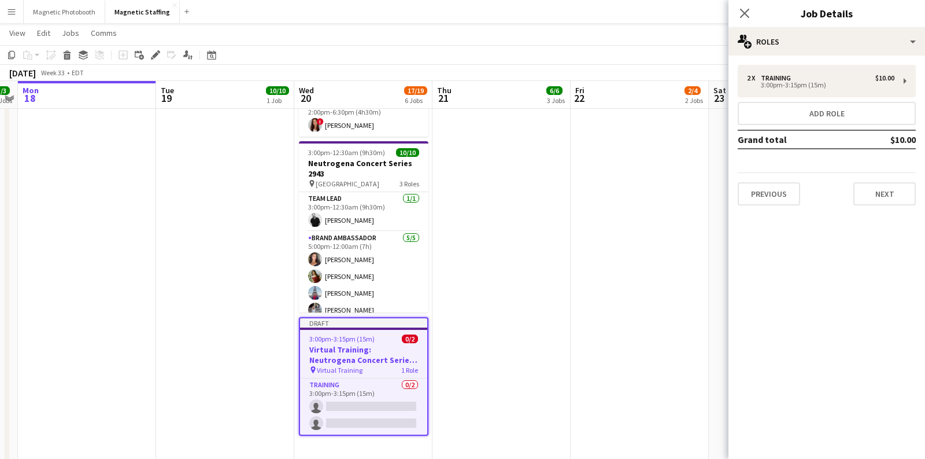
scroll to position [0, 0]
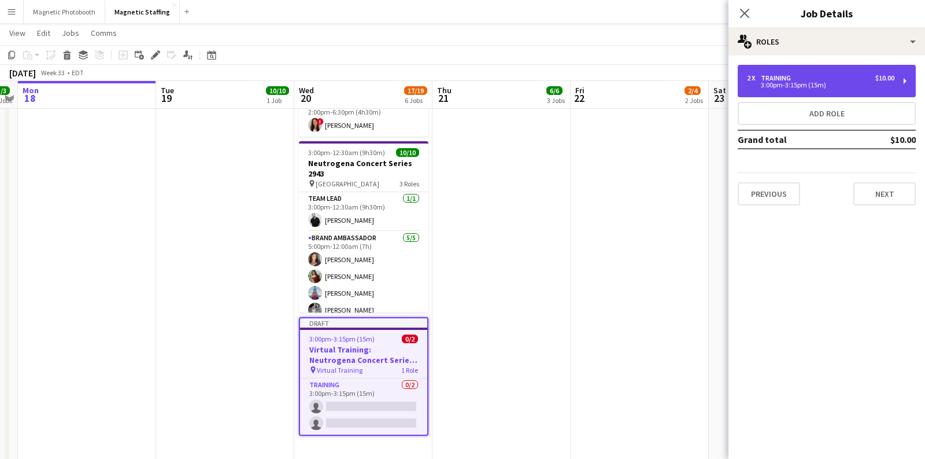
click at [867, 73] on div "2 x Training $10.00 3:00pm-3:15pm (15m)" at bounding box center [827, 81] width 178 height 32
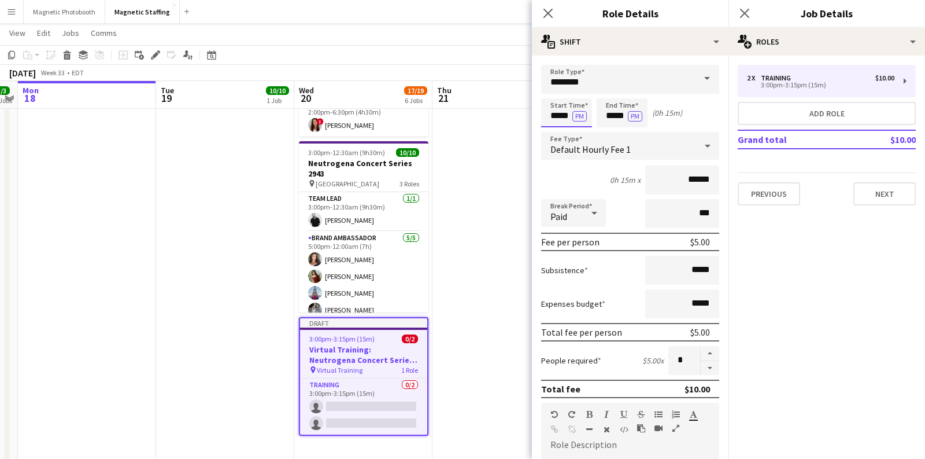
click at [559, 118] on input "*****" at bounding box center [566, 112] width 51 height 29
type input "*****"
click at [613, 117] on input "*****" at bounding box center [622, 112] width 51 height 29
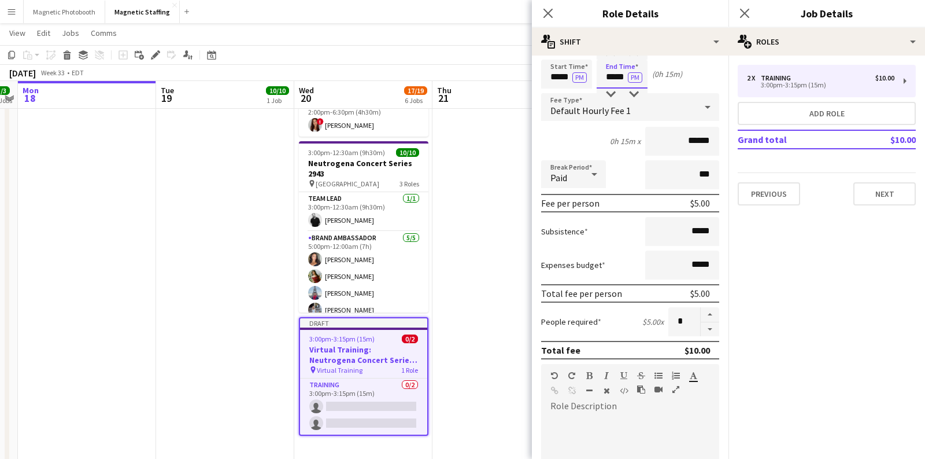
scroll to position [60, 0]
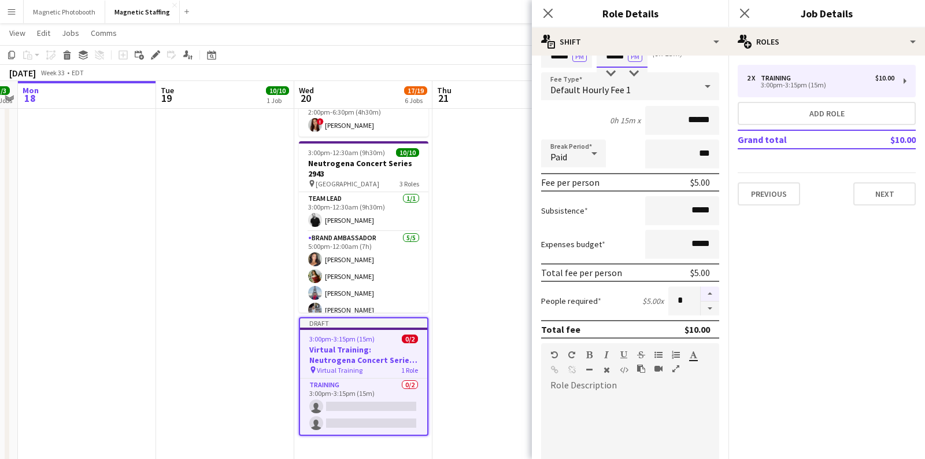
type input "*****"
click at [715, 288] on button "button" at bounding box center [710, 293] width 19 height 15
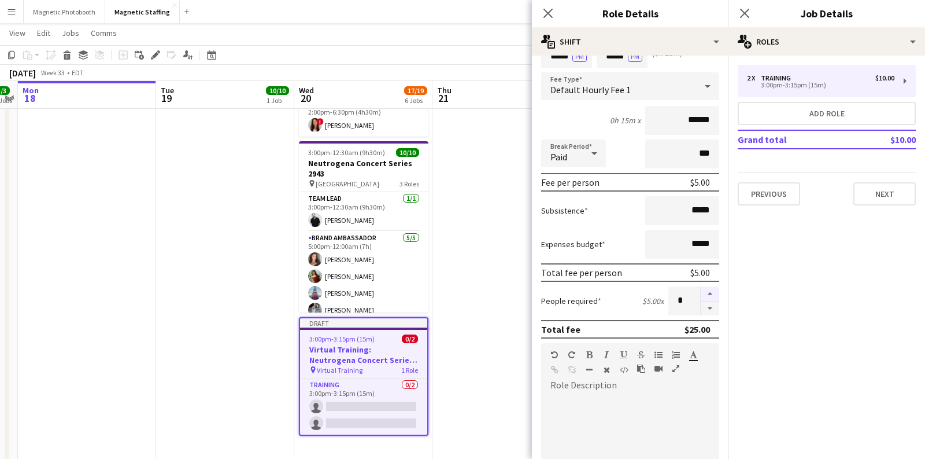
type input "*"
click at [476, 304] on app-date-cell "11:00am-2:00pm (3h) 1/1 Oxford Activation 3125 pin Toronto 1 Role Brand Ambassa…" at bounding box center [502, 108] width 138 height 769
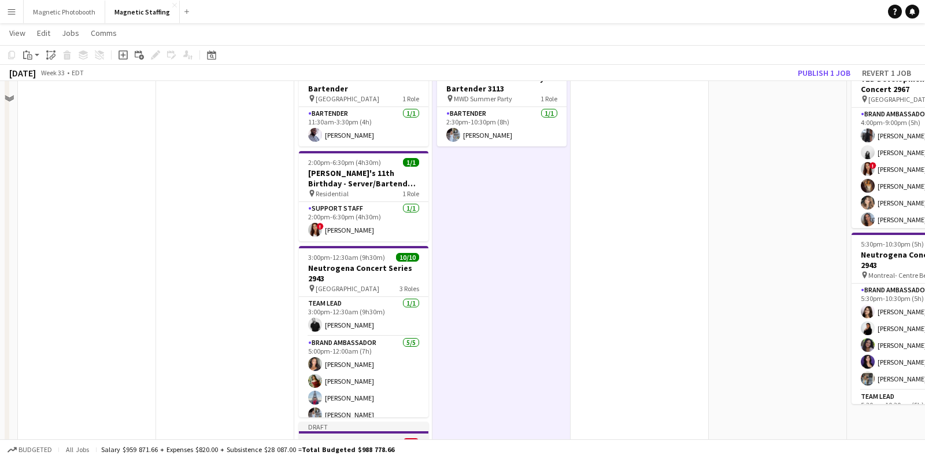
scroll to position [201, 0]
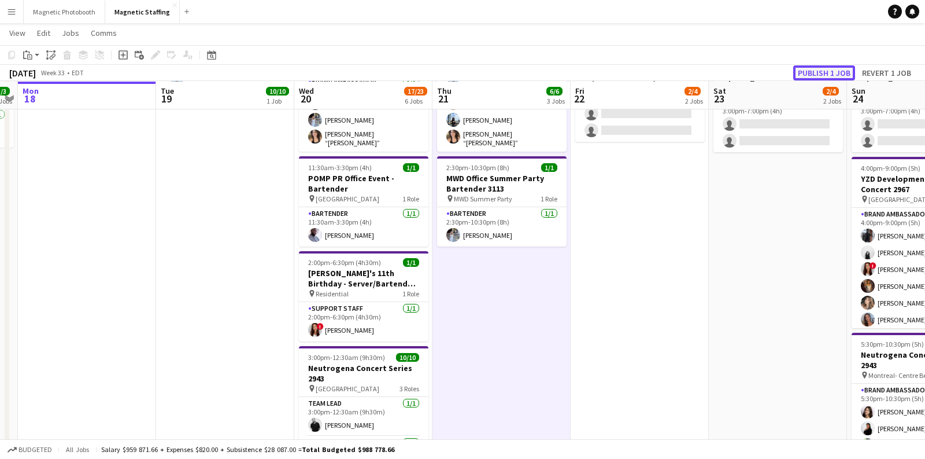
click at [811, 71] on button "Publish 1 job" at bounding box center [824, 72] width 62 height 15
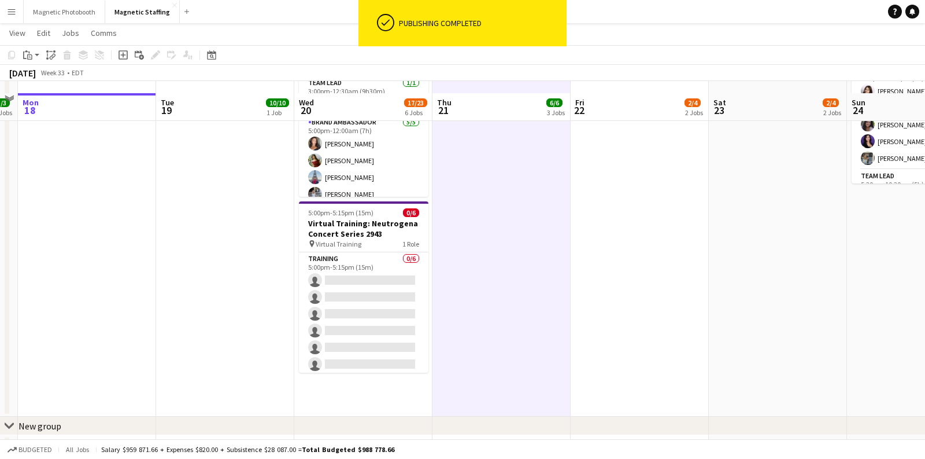
scroll to position [538, 0]
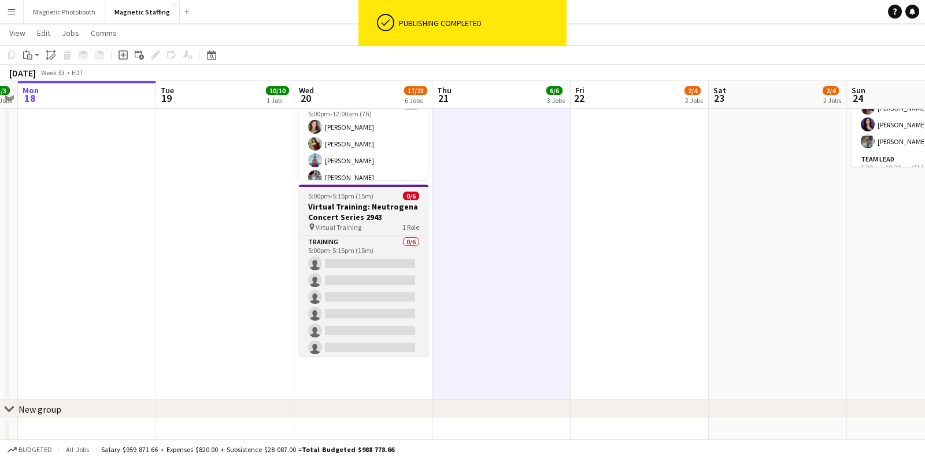
click at [322, 193] on span "5:00pm-5:15pm (15m)" at bounding box center [340, 195] width 65 height 9
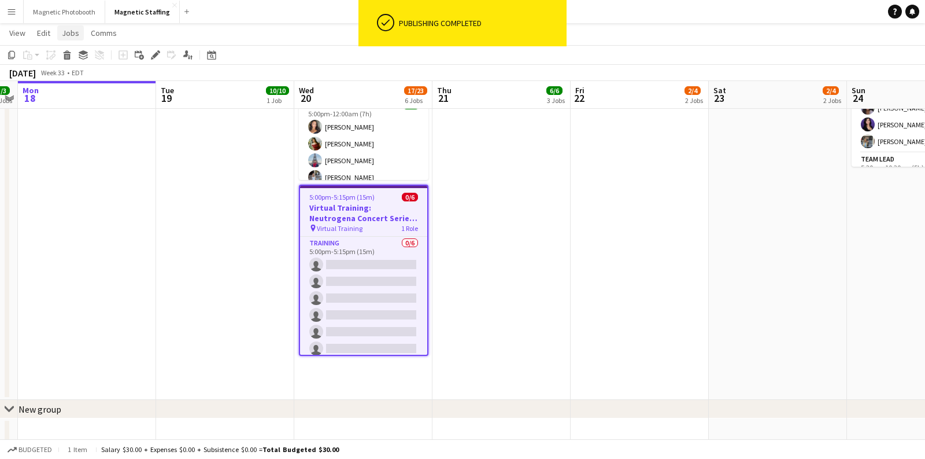
click at [75, 39] on link "Jobs" at bounding box center [70, 32] width 27 height 15
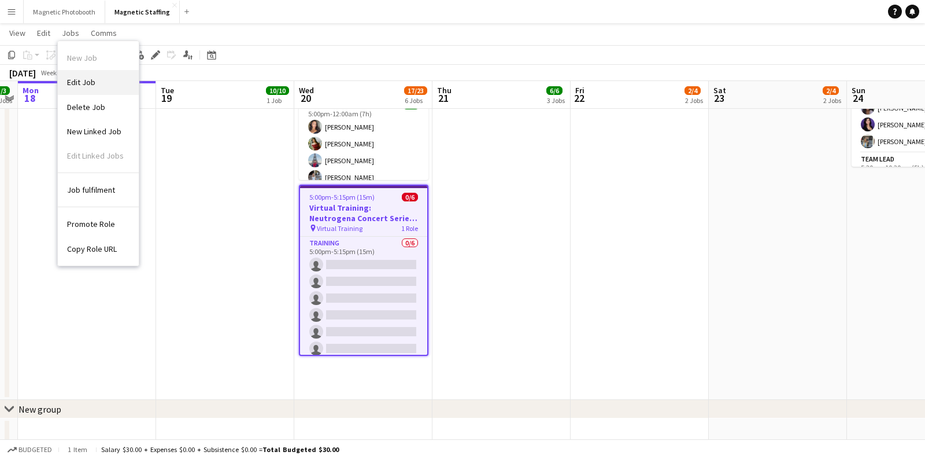
click at [95, 80] on link "Edit Job" at bounding box center [98, 82] width 81 height 24
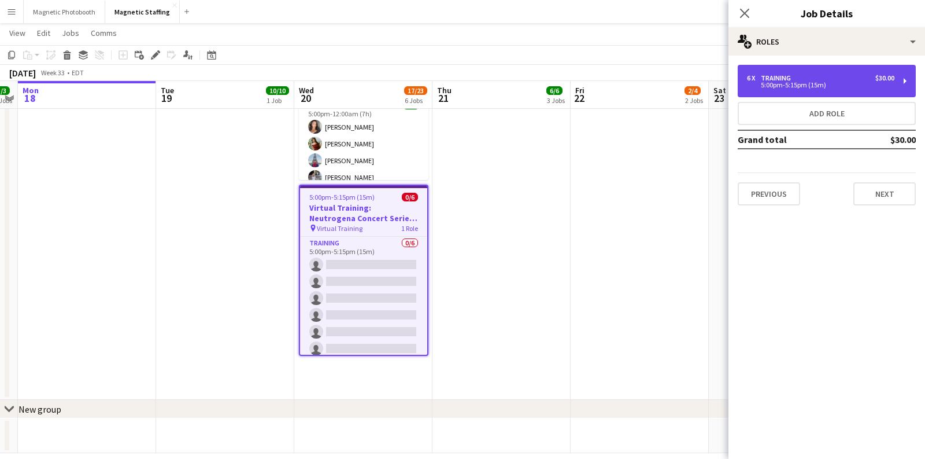
click at [842, 74] on div "6 x Training $30.00" at bounding box center [820, 78] width 147 height 8
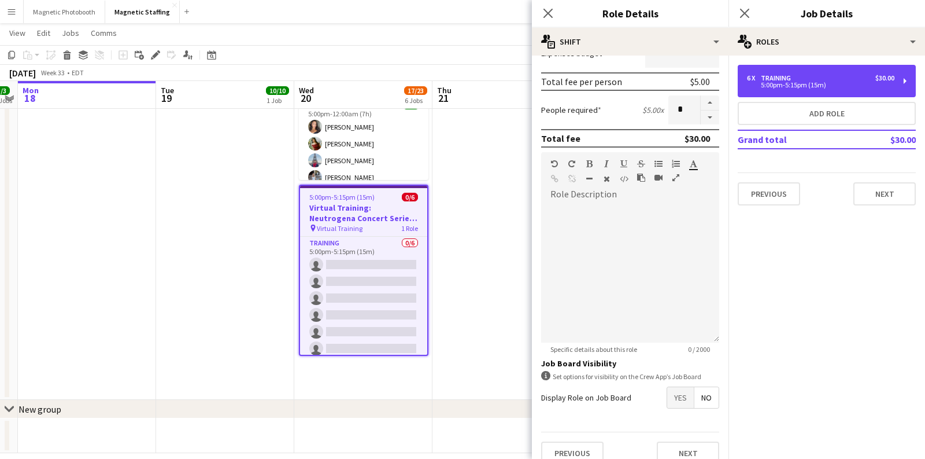
scroll to position [260, 0]
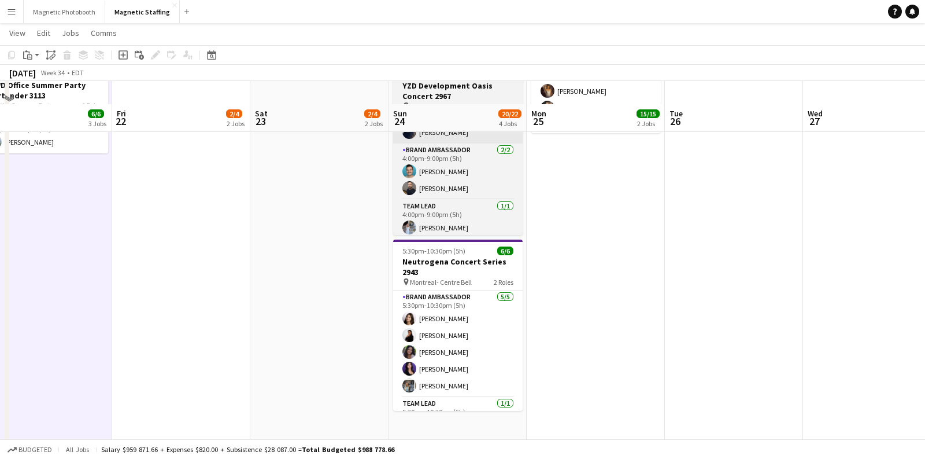
scroll to position [388, 0]
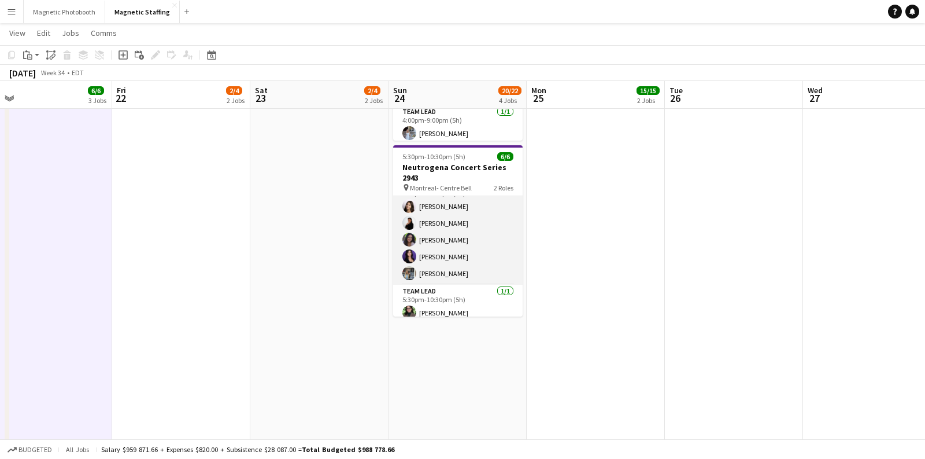
click at [455, 241] on app-card-role "Brand Ambassador [DATE] 5:30pm-10:30pm (5h) [PERSON_NAME] [PERSON_NAME] [PERSON…" at bounding box center [458, 231] width 130 height 106
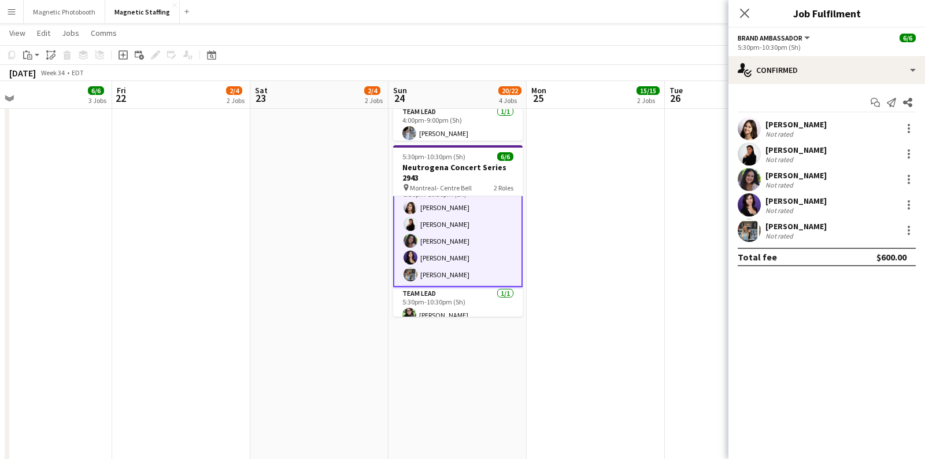
scroll to position [19, 0]
click at [808, 130] on div "18.4km" at bounding box center [809, 134] width 26 height 9
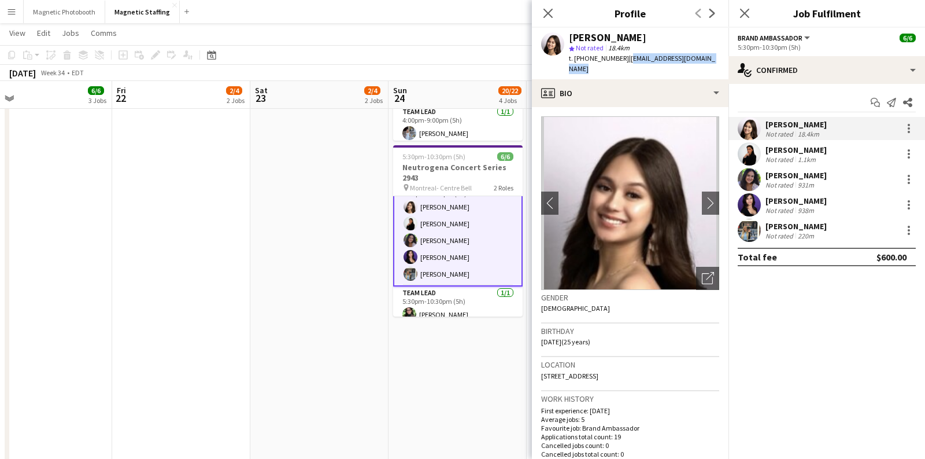
drag, startPoint x: 621, startPoint y: 58, endPoint x: 711, endPoint y: 59, distance: 89.7
click at [711, 59] on div "[PERSON_NAME] star Not rated 18.4km t. [PHONE_NUMBER] | [EMAIL_ADDRESS][DOMAIN_…" at bounding box center [630, 53] width 197 height 51
copy span "[EMAIL_ADDRESS][DOMAIN_NAME]"
click at [803, 152] on div "[PERSON_NAME]" at bounding box center [796, 150] width 61 height 10
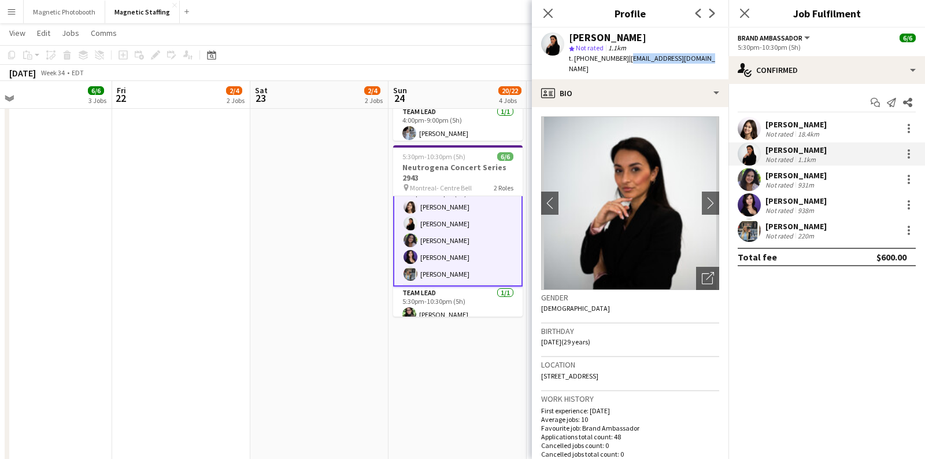
drag, startPoint x: 697, startPoint y: 60, endPoint x: 621, endPoint y: 61, distance: 76.4
click at [621, 61] on div "[PERSON_NAME] star Not rated 1.1km t. [PHONE_NUMBER] | [EMAIL_ADDRESS][DOMAIN_N…" at bounding box center [630, 53] width 197 height 51
copy span "[EMAIL_ADDRESS][DOMAIN_NAME]"
click at [814, 172] on div "[PERSON_NAME]" at bounding box center [796, 175] width 61 height 10
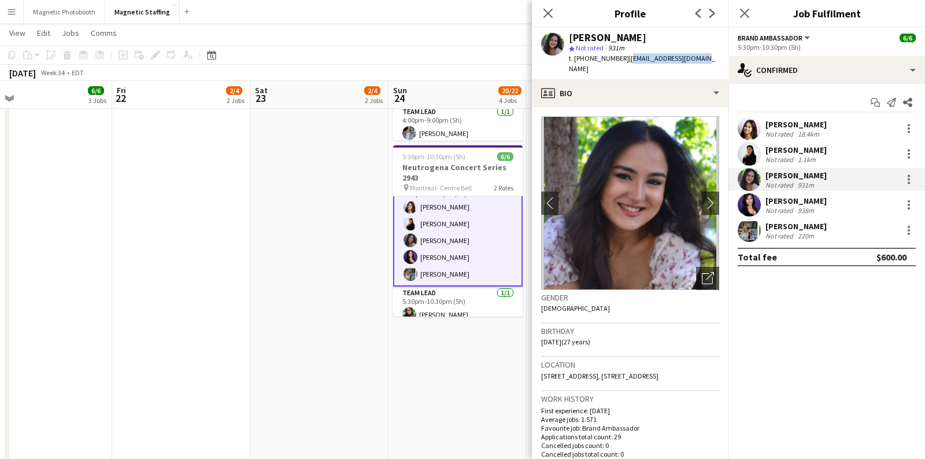
drag, startPoint x: 695, startPoint y: 60, endPoint x: 620, endPoint y: 60, distance: 75.2
click at [620, 60] on div "[PERSON_NAME] star Not rated 931m t. [PHONE_NUMBER] | [EMAIL_ADDRESS][DOMAIN_NA…" at bounding box center [630, 53] width 197 height 51
click at [811, 130] on div "18.4km" at bounding box center [809, 134] width 26 height 9
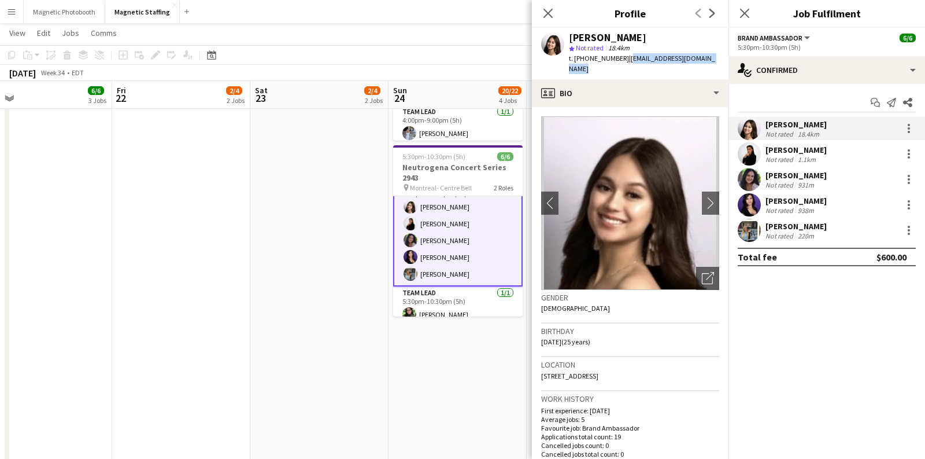
drag, startPoint x: 709, startPoint y: 57, endPoint x: 621, endPoint y: 58, distance: 88.5
click at [621, 58] on div "[PERSON_NAME] star Not rated 18.4km t. [PHONE_NUMBER] | [EMAIL_ADDRESS][DOMAIN_…" at bounding box center [630, 53] width 197 height 51
click at [811, 198] on div "[PERSON_NAME]" at bounding box center [796, 200] width 61 height 10
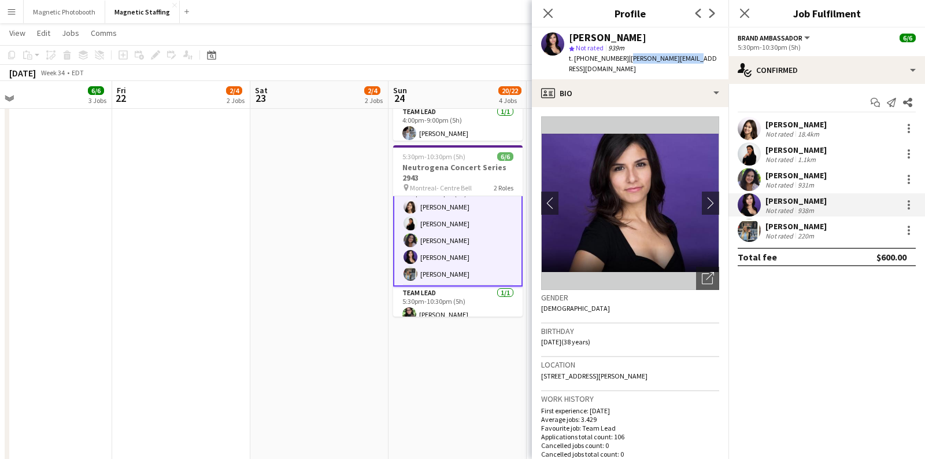
drag, startPoint x: 685, startPoint y: 57, endPoint x: 622, endPoint y: 59, distance: 63.1
click at [622, 59] on div "[PERSON_NAME] star Not rated 939m t. [PHONE_NUMBER] | [PERSON_NAME][EMAIL_ADDRE…" at bounding box center [630, 53] width 197 height 51
click at [780, 240] on div "[PERSON_NAME] Not rated 220m" at bounding box center [827, 230] width 197 height 23
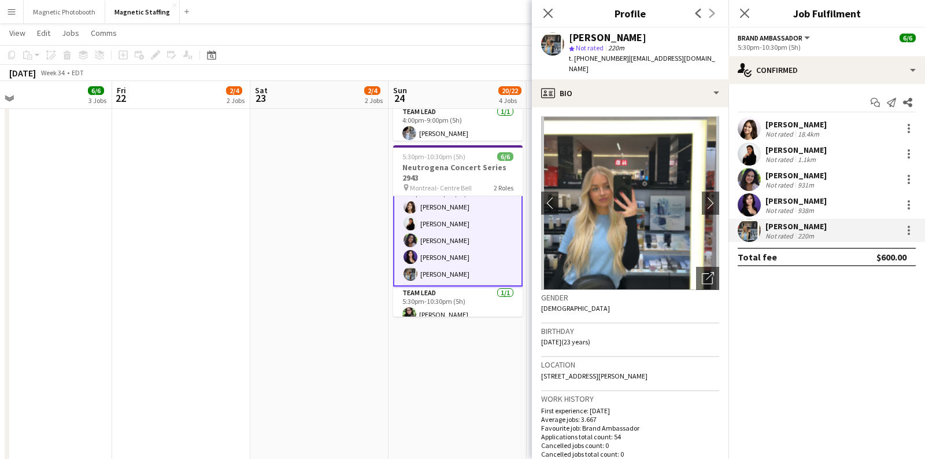
drag, startPoint x: 632, startPoint y: 38, endPoint x: 570, endPoint y: 39, distance: 61.3
click at [570, 39] on div "[PERSON_NAME]" at bounding box center [644, 37] width 150 height 10
drag, startPoint x: 682, startPoint y: 60, endPoint x: 621, endPoint y: 61, distance: 61.9
click at [621, 61] on div "[PERSON_NAME] star Not rated 220m t. [PHONE_NUMBER] | [EMAIL_ADDRESS][DOMAIN_NA…" at bounding box center [630, 53] width 197 height 51
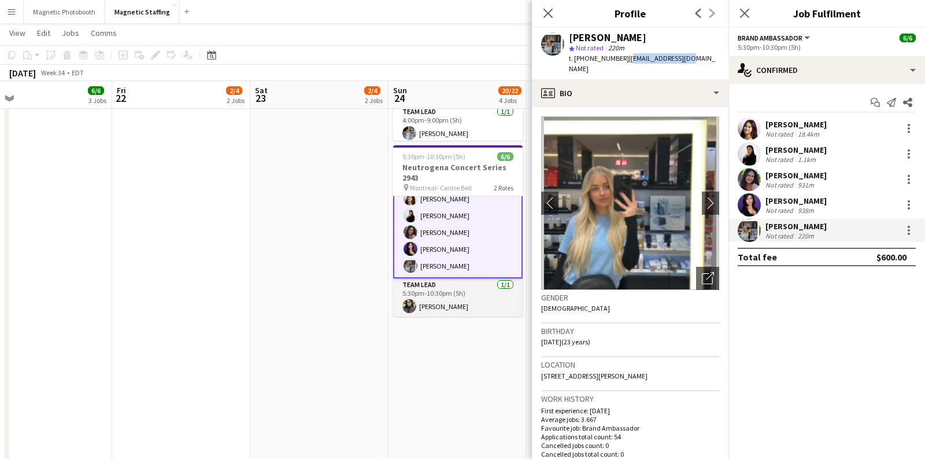
click at [451, 304] on app-card-role "Team Lead [DATE] 5:30pm-10:30pm (5h) [PERSON_NAME]" at bounding box center [458, 297] width 130 height 39
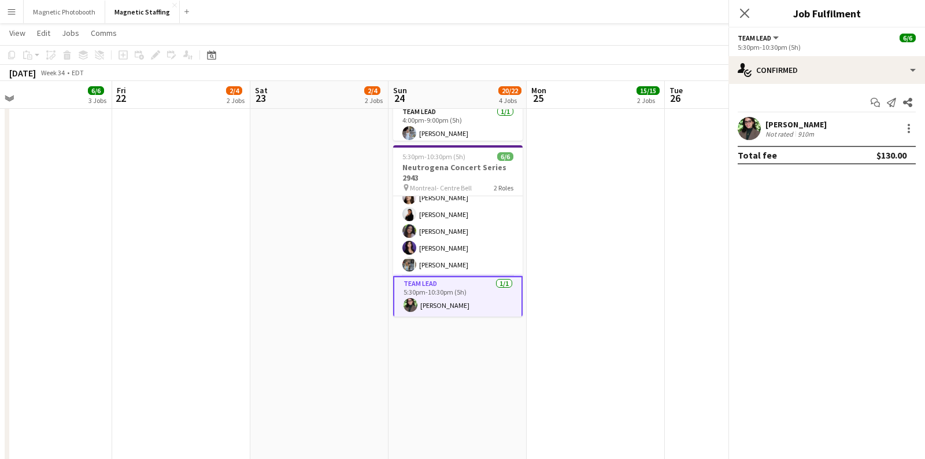
scroll to position [26, 0]
click at [839, 124] on div "[PERSON_NAME] Not rated 910m" at bounding box center [827, 128] width 197 height 23
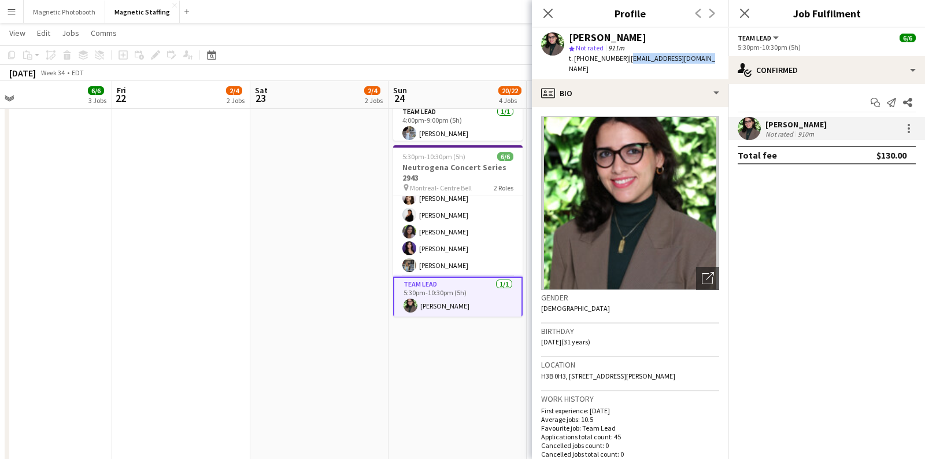
drag, startPoint x: 699, startPoint y: 60, endPoint x: 621, endPoint y: 64, distance: 78.2
click at [621, 64] on div "[PERSON_NAME] star Not rated 911m t. [PHONE_NUMBER] | [EMAIL_ADDRESS][DOMAIN_NA…" at bounding box center [630, 53] width 197 height 51
click at [93, 16] on button "Magnetic Photobooth Close" at bounding box center [65, 12] width 82 height 23
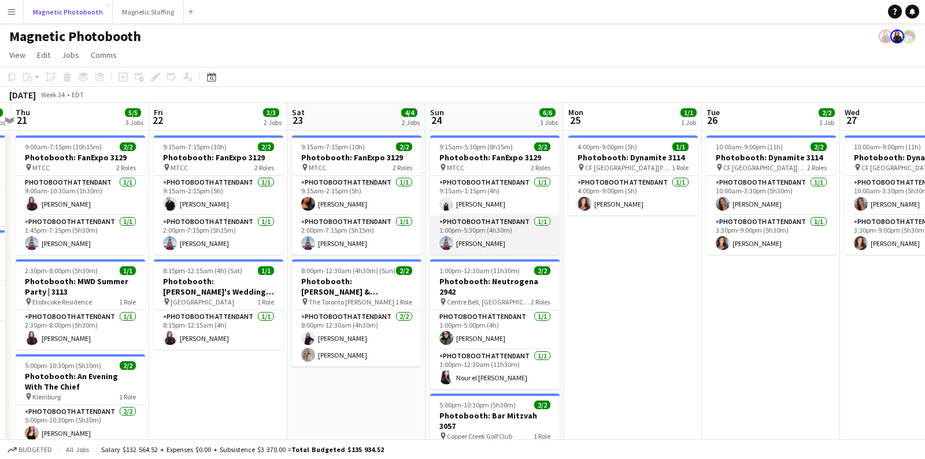
scroll to position [96, 0]
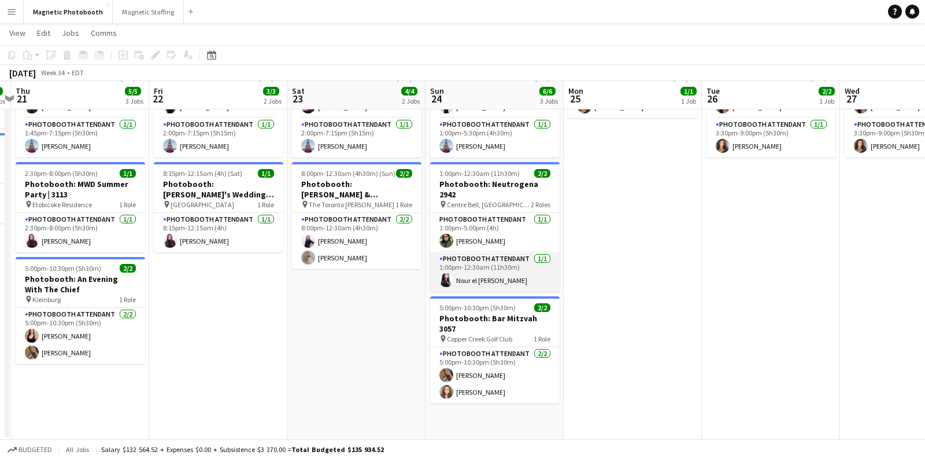
click at [468, 267] on app-card-role "Photobooth Attendant [DATE] 1:00pm-12:30am (11h30m) Nour el [PERSON_NAME]" at bounding box center [495, 271] width 130 height 39
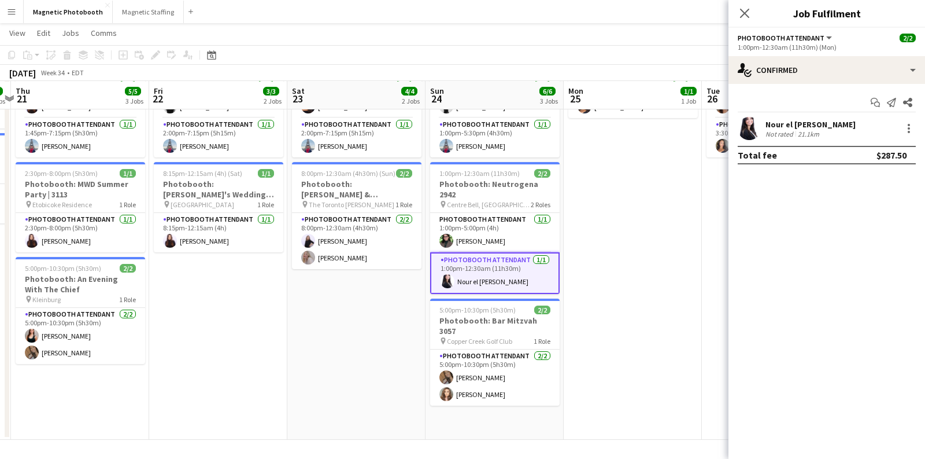
click at [788, 124] on div "Nour el [PERSON_NAME]" at bounding box center [811, 124] width 90 height 10
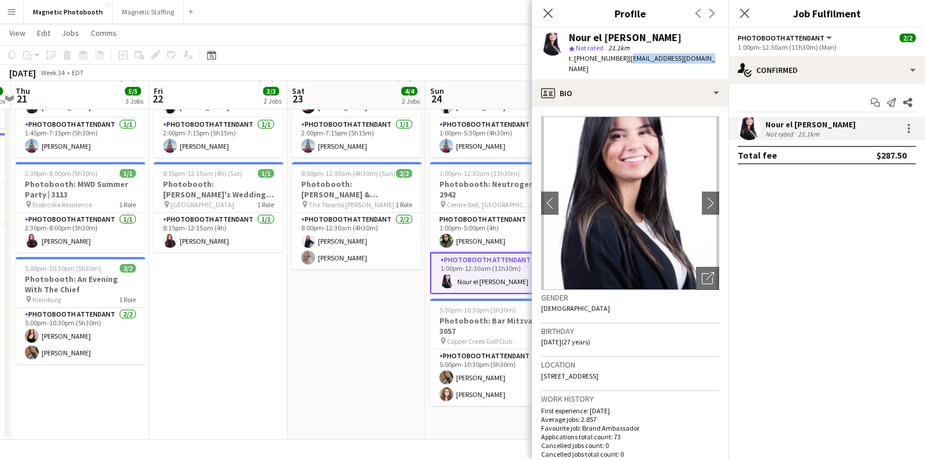
drag, startPoint x: 699, startPoint y: 58, endPoint x: 621, endPoint y: 63, distance: 78.3
click at [621, 63] on div "Nour el [PERSON_NAME] star Not rated 21.1km t. [PHONE_NUMBER] | [EMAIL_ADDRESS]…" at bounding box center [630, 53] width 197 height 51
click at [492, 51] on app-toolbar "Copy Paste Paste Command V Paste with crew Command Shift V Paste linked Job [GE…" at bounding box center [462, 55] width 925 height 20
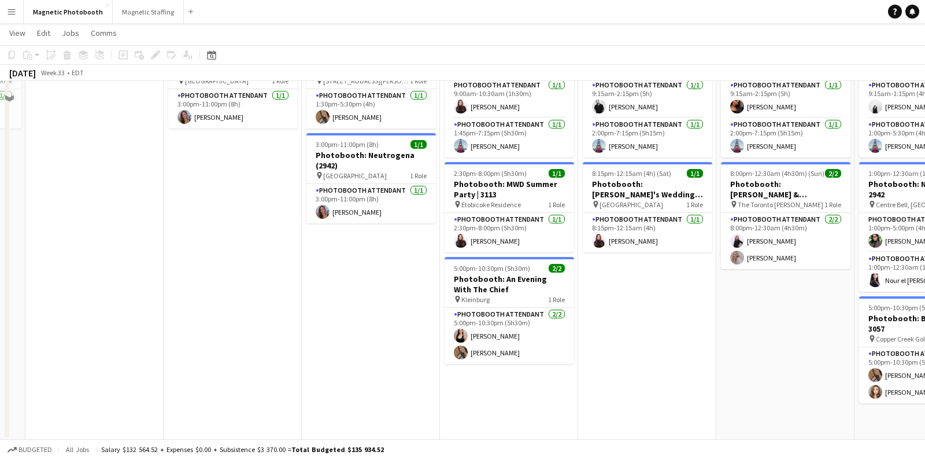
scroll to position [0, 0]
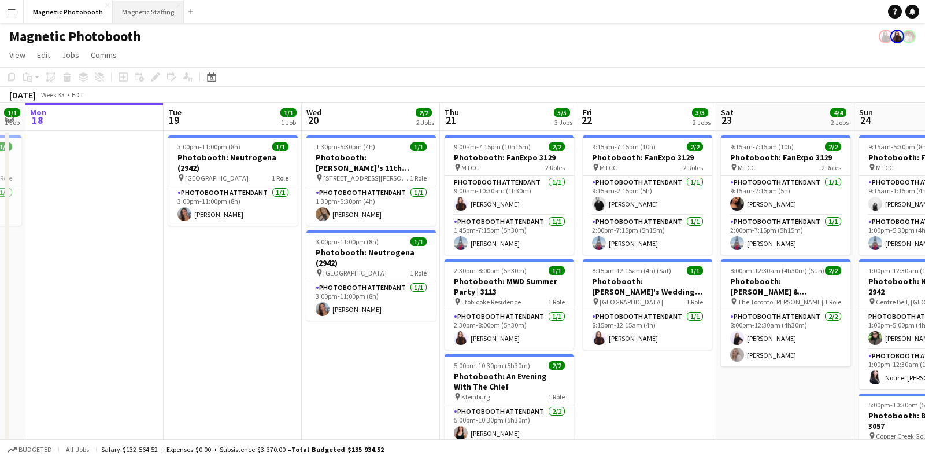
click at [149, 16] on button "Magnetic Staffing Close" at bounding box center [148, 12] width 71 height 23
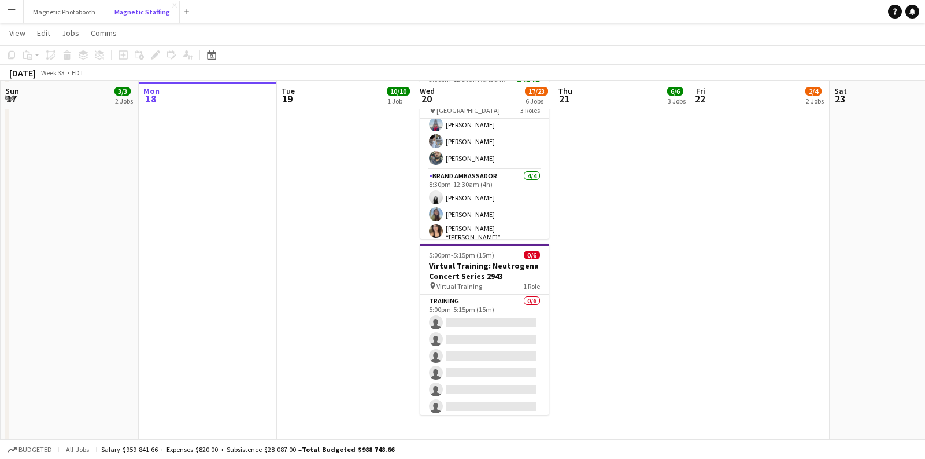
scroll to position [115, 0]
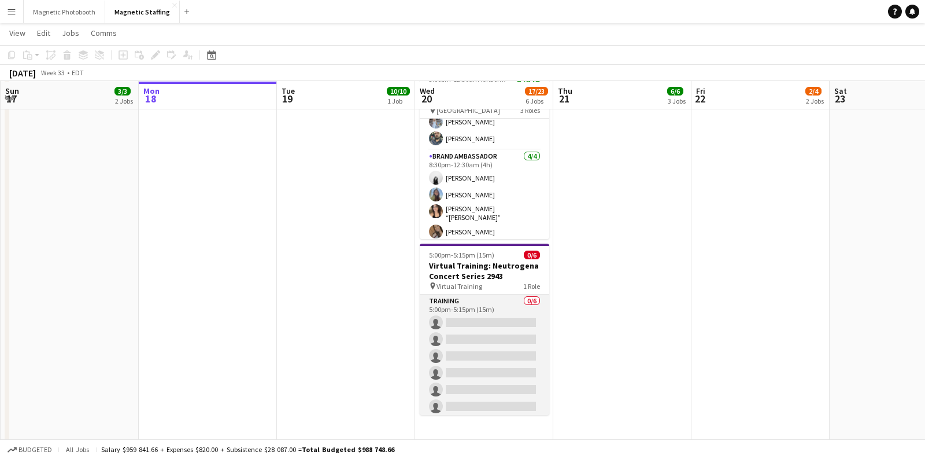
click at [466, 349] on app-card-role "Training 0/6 5:00pm-5:15pm (15m) single-neutral-actions single-neutral-actions …" at bounding box center [485, 355] width 130 height 123
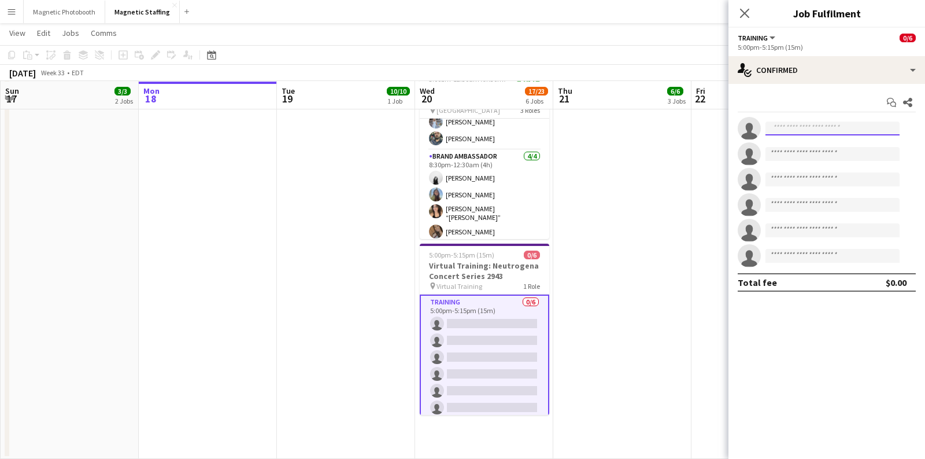
click at [795, 130] on input at bounding box center [833, 128] width 134 height 14
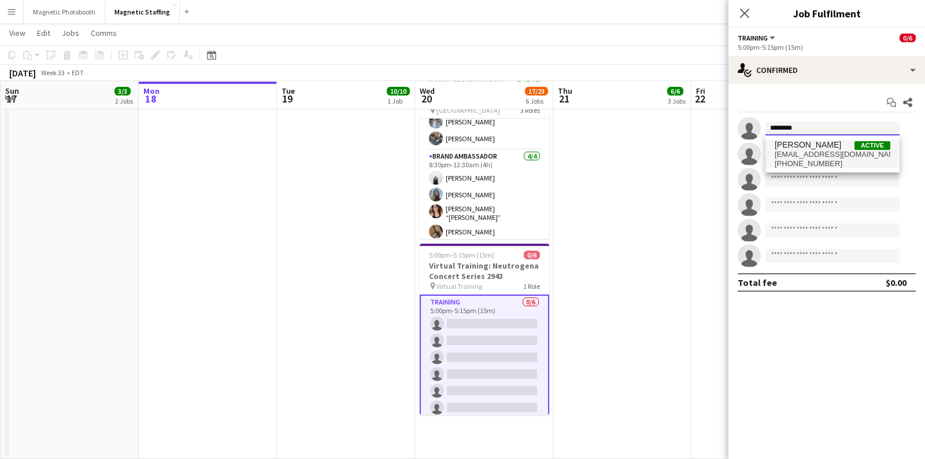
type input "********"
click at [814, 149] on span "[PERSON_NAME]" at bounding box center [808, 145] width 67 height 10
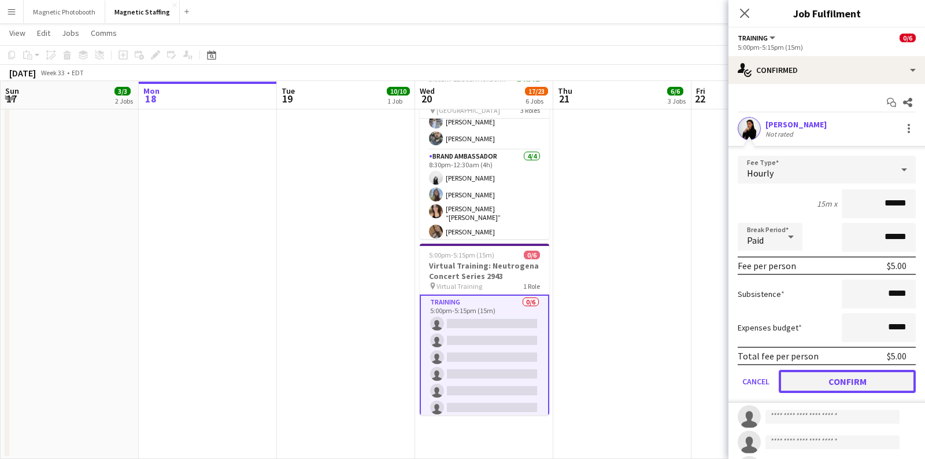
click at [836, 378] on button "Confirm" at bounding box center [847, 381] width 137 height 23
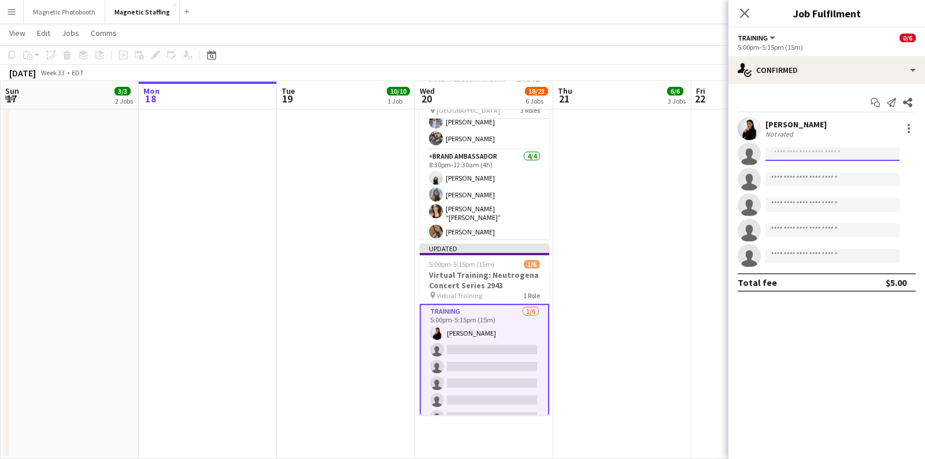
click at [807, 154] on input at bounding box center [833, 154] width 134 height 14
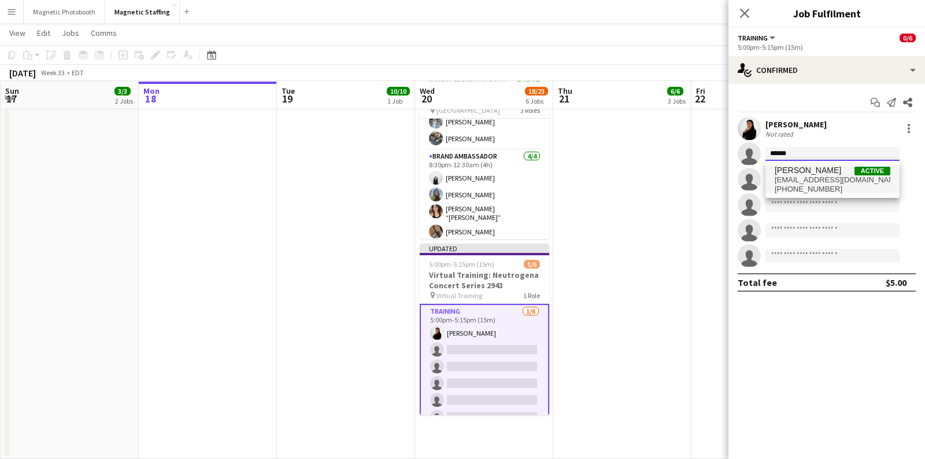
type input "******"
click at [815, 182] on span "[EMAIL_ADDRESS][DOMAIN_NAME]" at bounding box center [833, 179] width 116 height 9
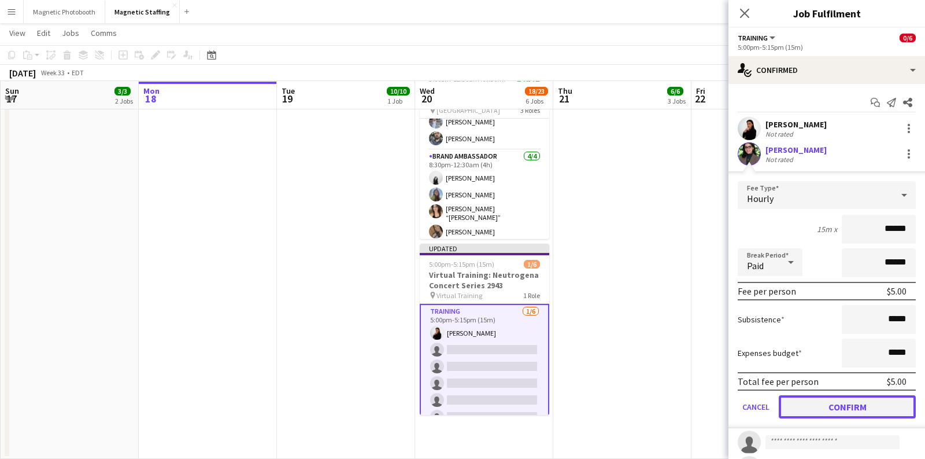
click at [848, 403] on button "Confirm" at bounding box center [847, 406] width 137 height 23
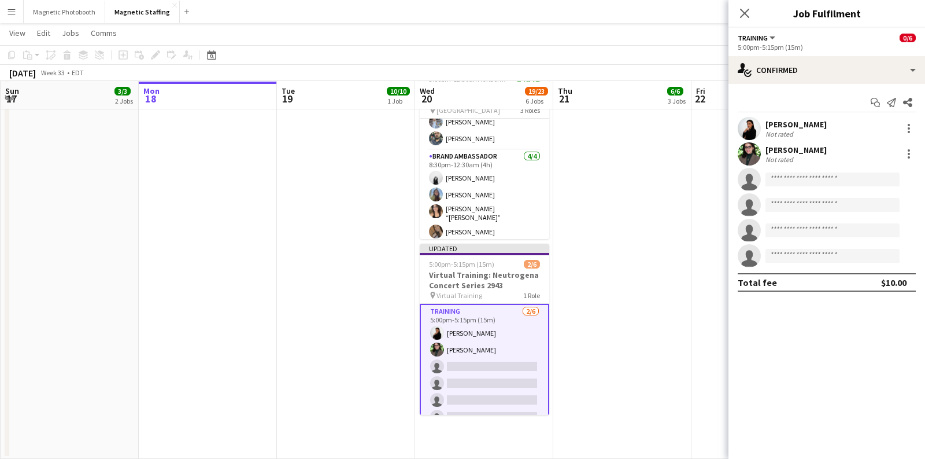
click at [649, 278] on app-date-cell "11:00am-2:00pm (3h) 1/1 Oxford Activation 3125 pin Toronto 1 Role Brand Ambassa…" at bounding box center [622, 55] width 138 height 808
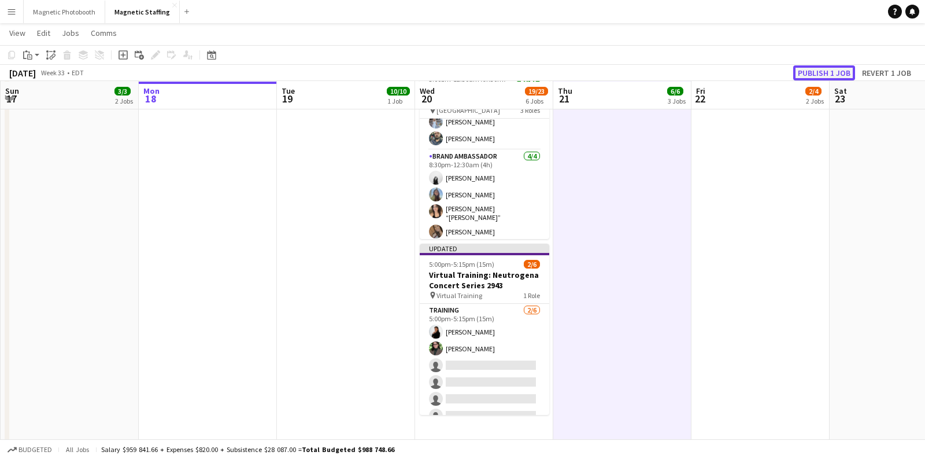
click at [806, 72] on button "Publish 1 job" at bounding box center [824, 72] width 62 height 15
